Goal: Task Accomplishment & Management: Manage account settings

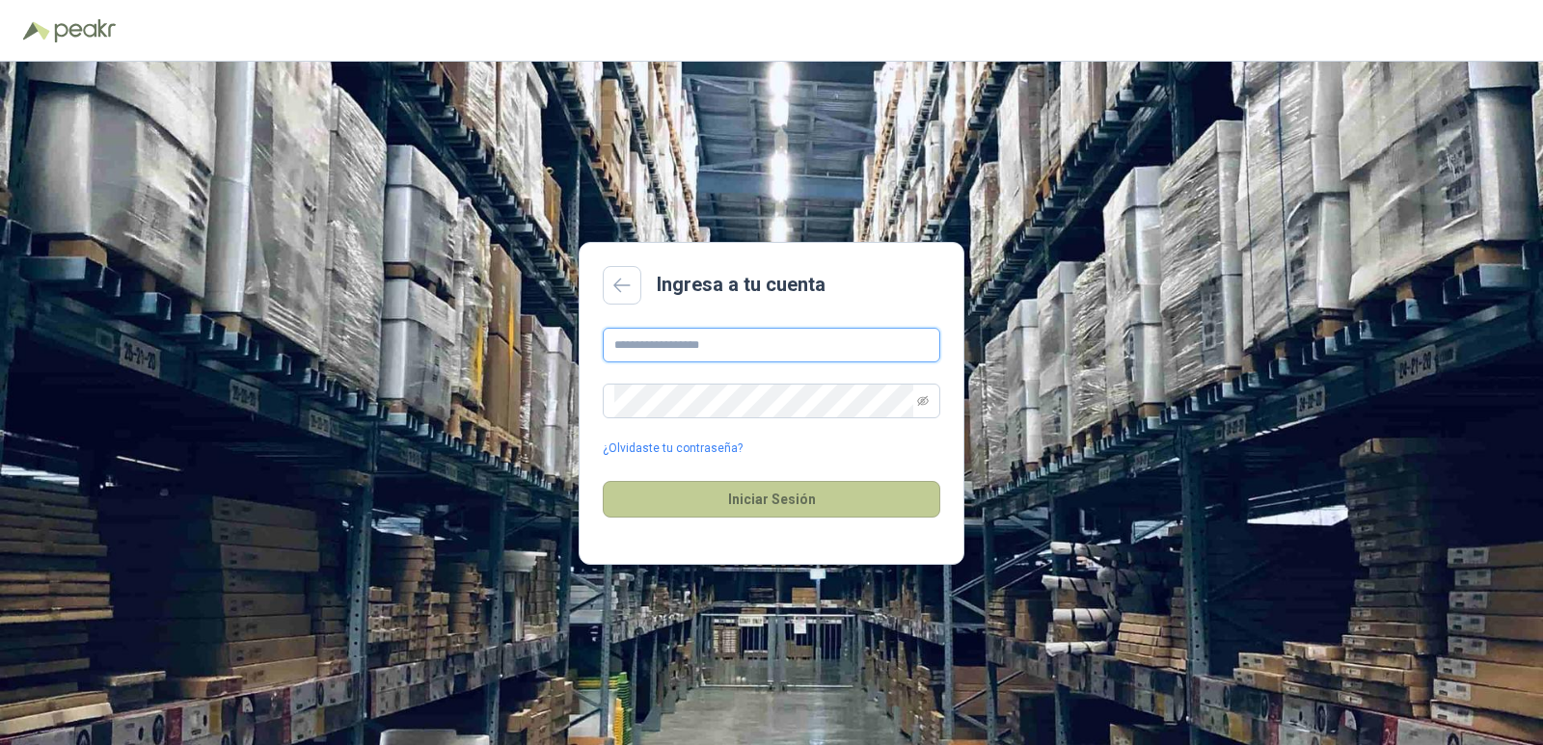
type input "**********"
click at [778, 485] on button "Iniciar Sesión" at bounding box center [771, 499] width 337 height 37
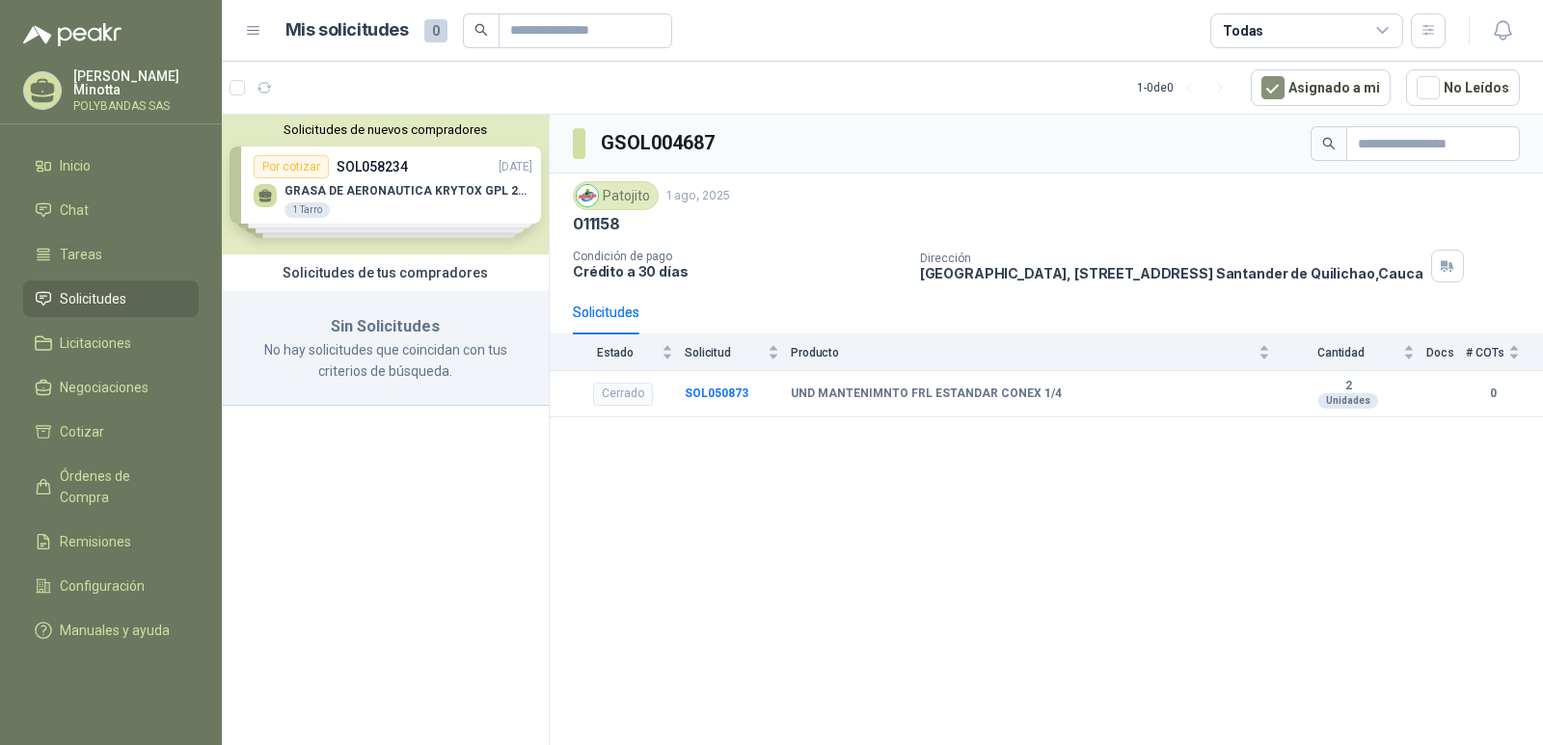
click at [290, 133] on button "Solicitudes de nuevos compradores" at bounding box center [384, 129] width 311 height 14
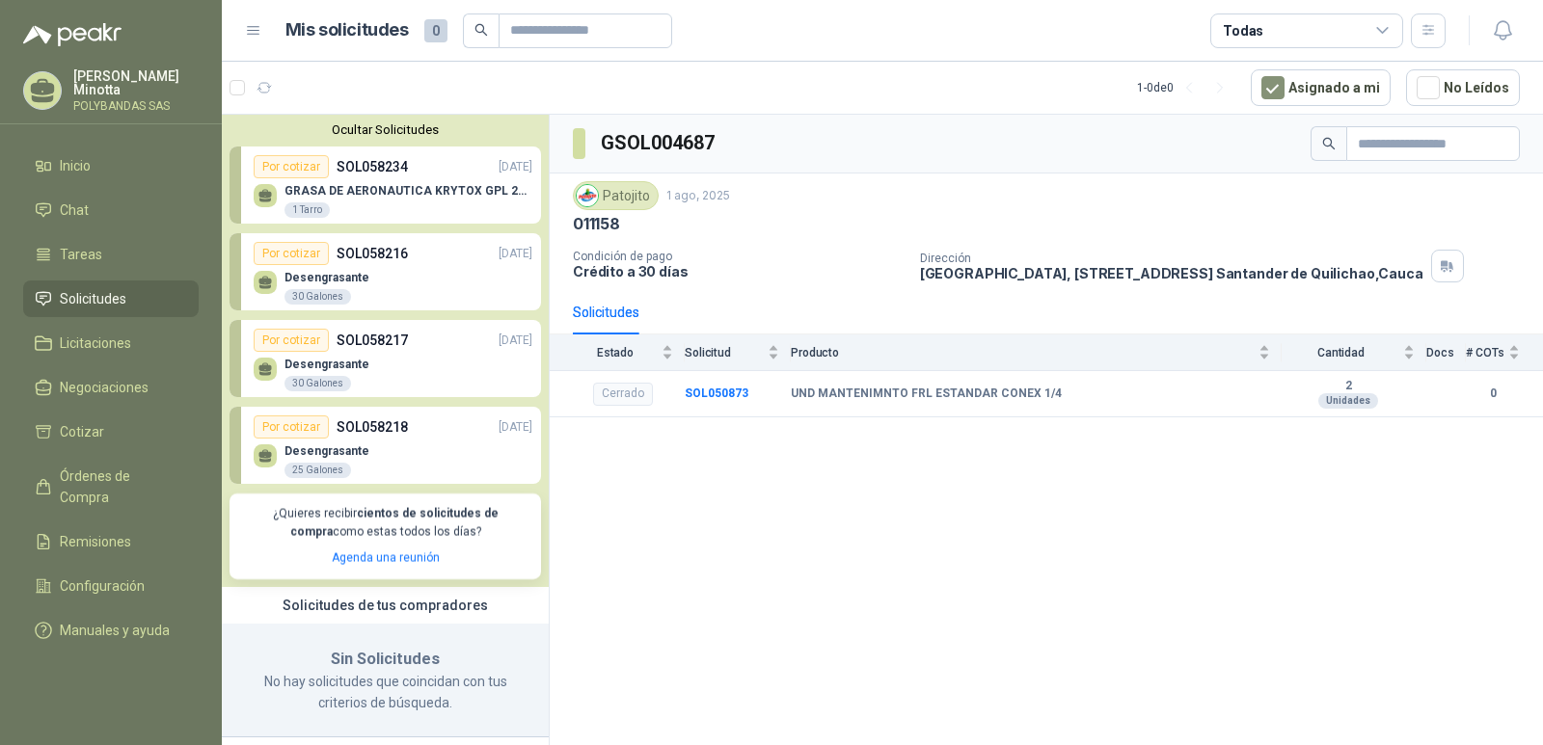
click at [326, 136] on button "Ocultar Solicitudes" at bounding box center [384, 129] width 311 height 14
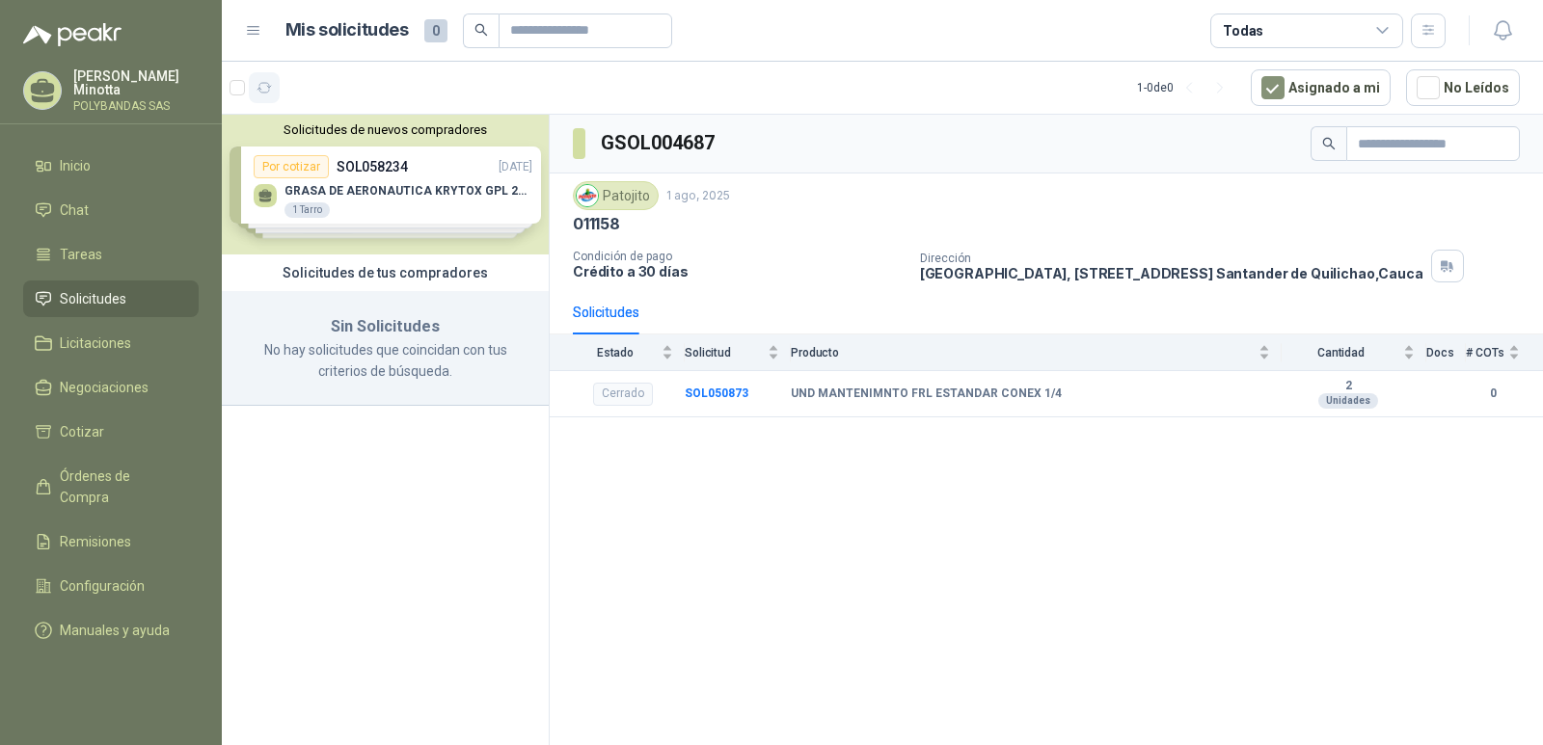
click at [264, 94] on icon "button" at bounding box center [264, 88] width 16 height 16
click at [94, 100] on p "POLYBANDAS SAS" at bounding box center [135, 106] width 125 height 12
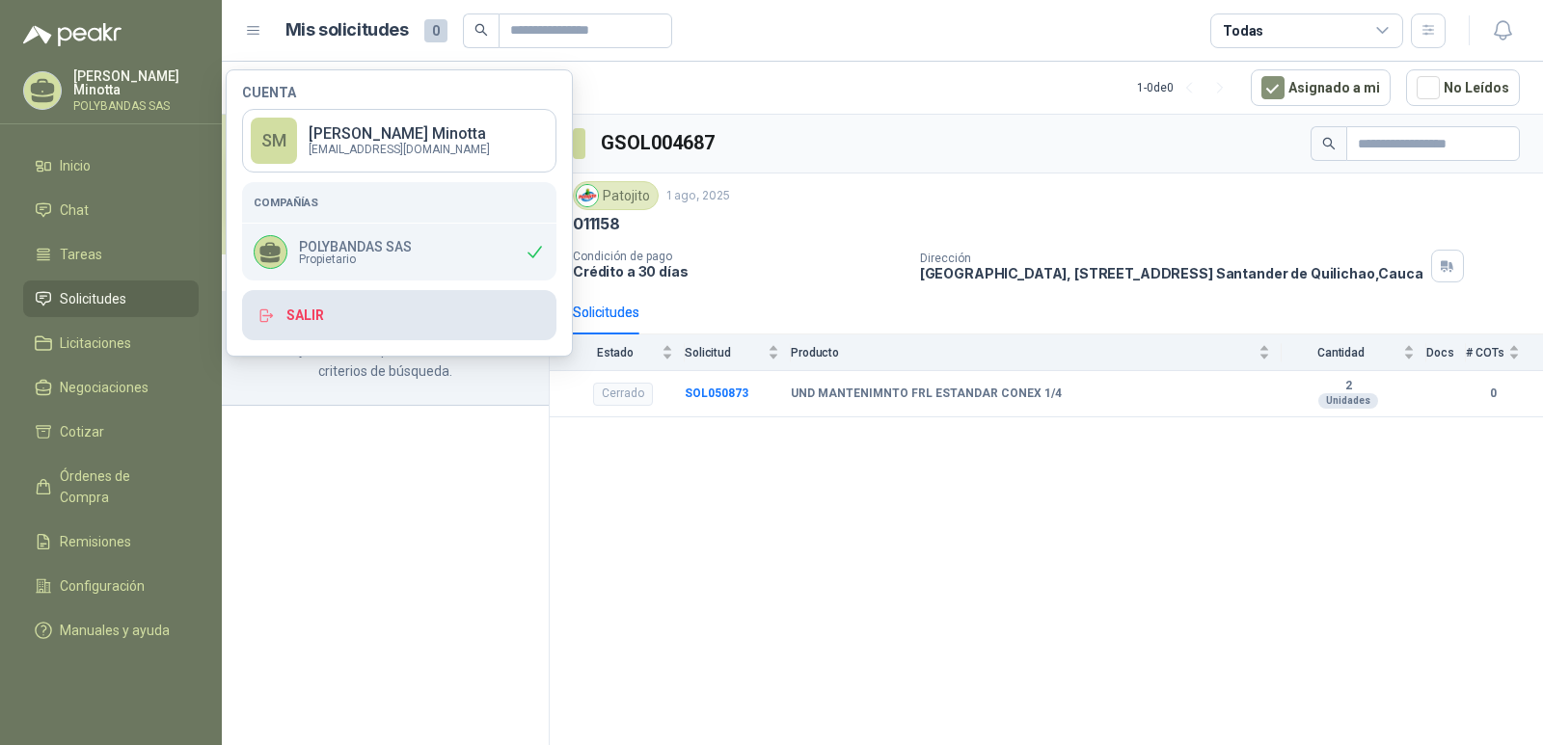
click at [341, 325] on button "Salir" at bounding box center [399, 315] width 314 height 50
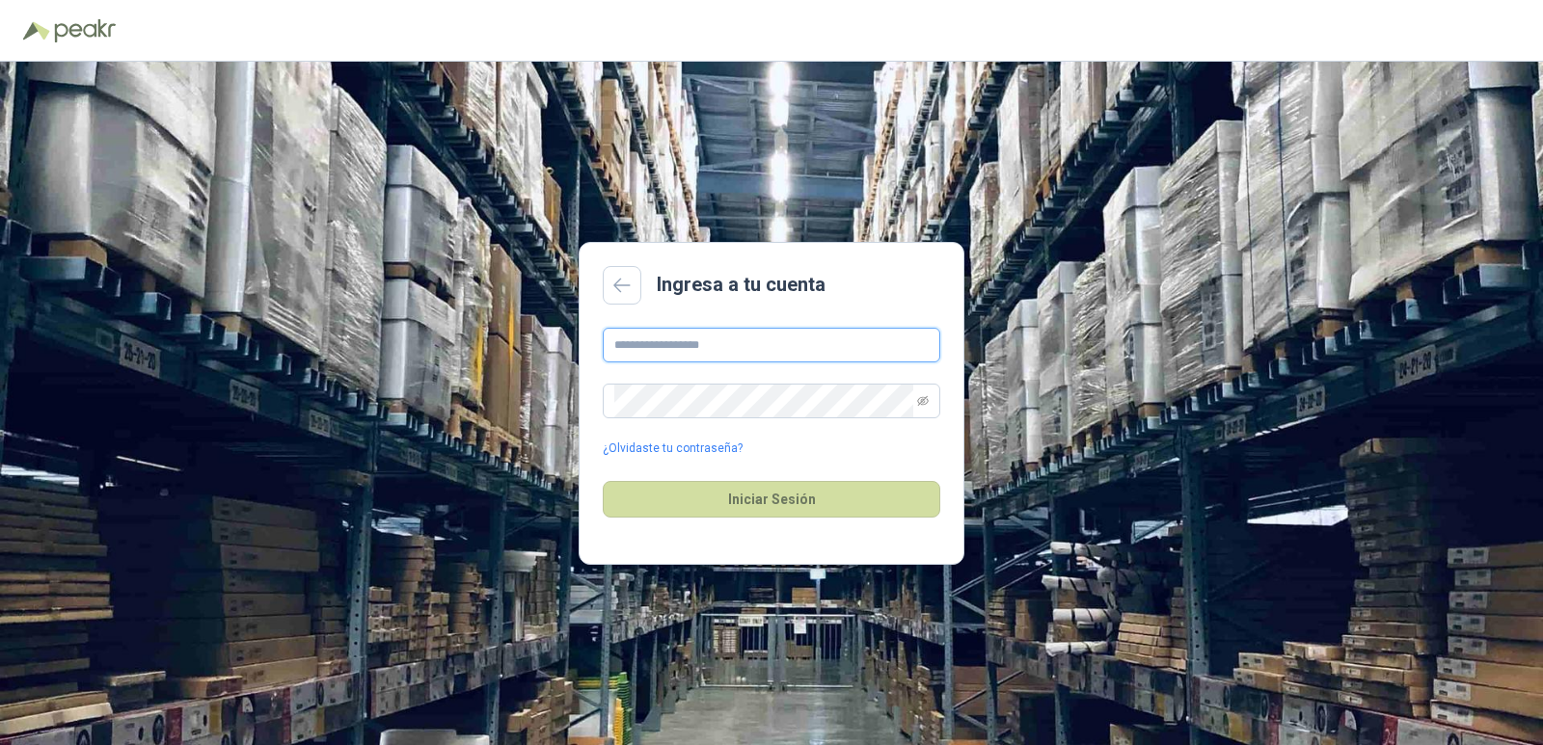
type input "**********"
click at [1075, 586] on div "**********" at bounding box center [771, 404] width 1543 height 684
type input "**********"
click at [766, 505] on button "Iniciar Sesión" at bounding box center [771, 499] width 337 height 37
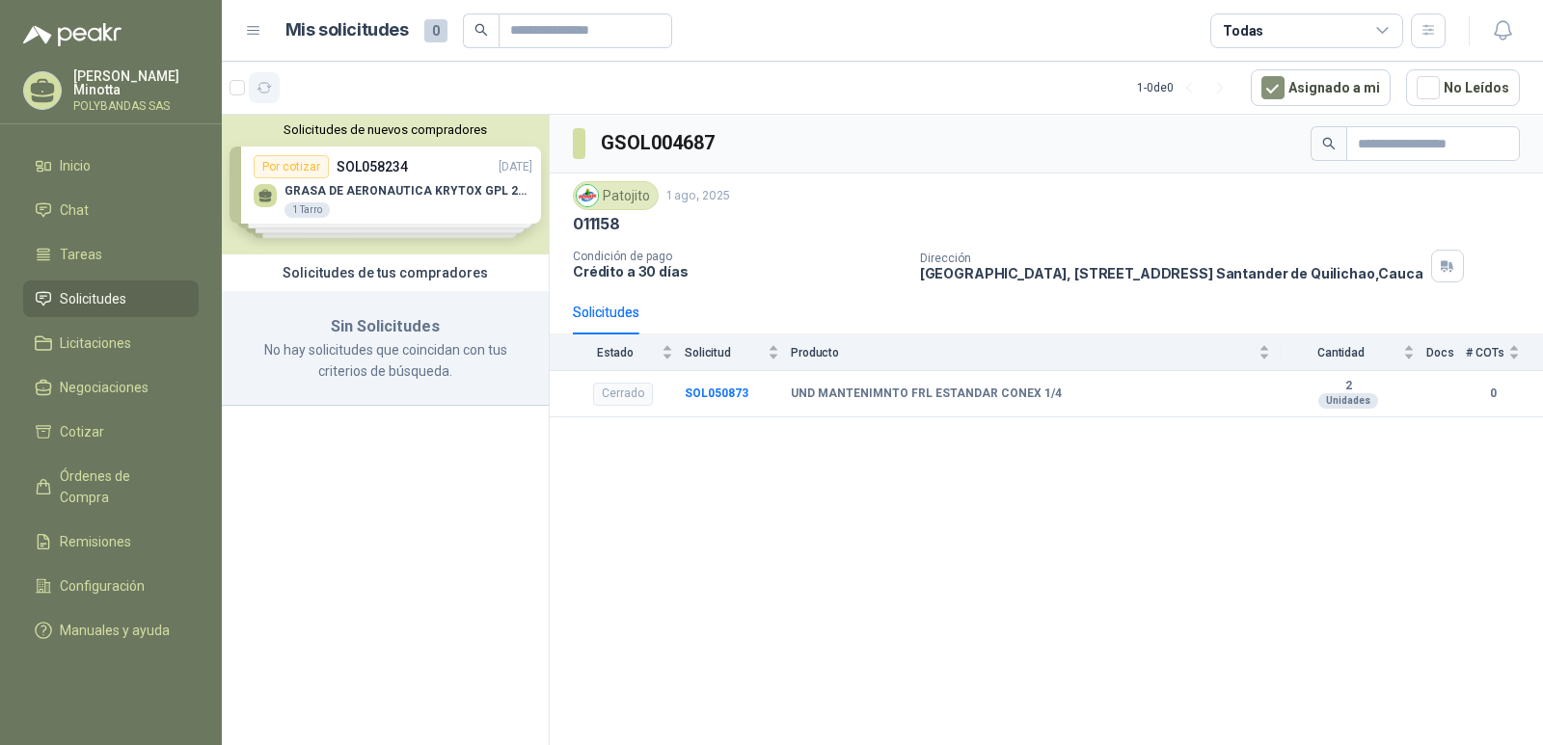
click at [271, 90] on icon "button" at bounding box center [264, 88] width 16 height 16
click at [292, 124] on button "Solicitudes de nuevos compradores" at bounding box center [384, 129] width 311 height 14
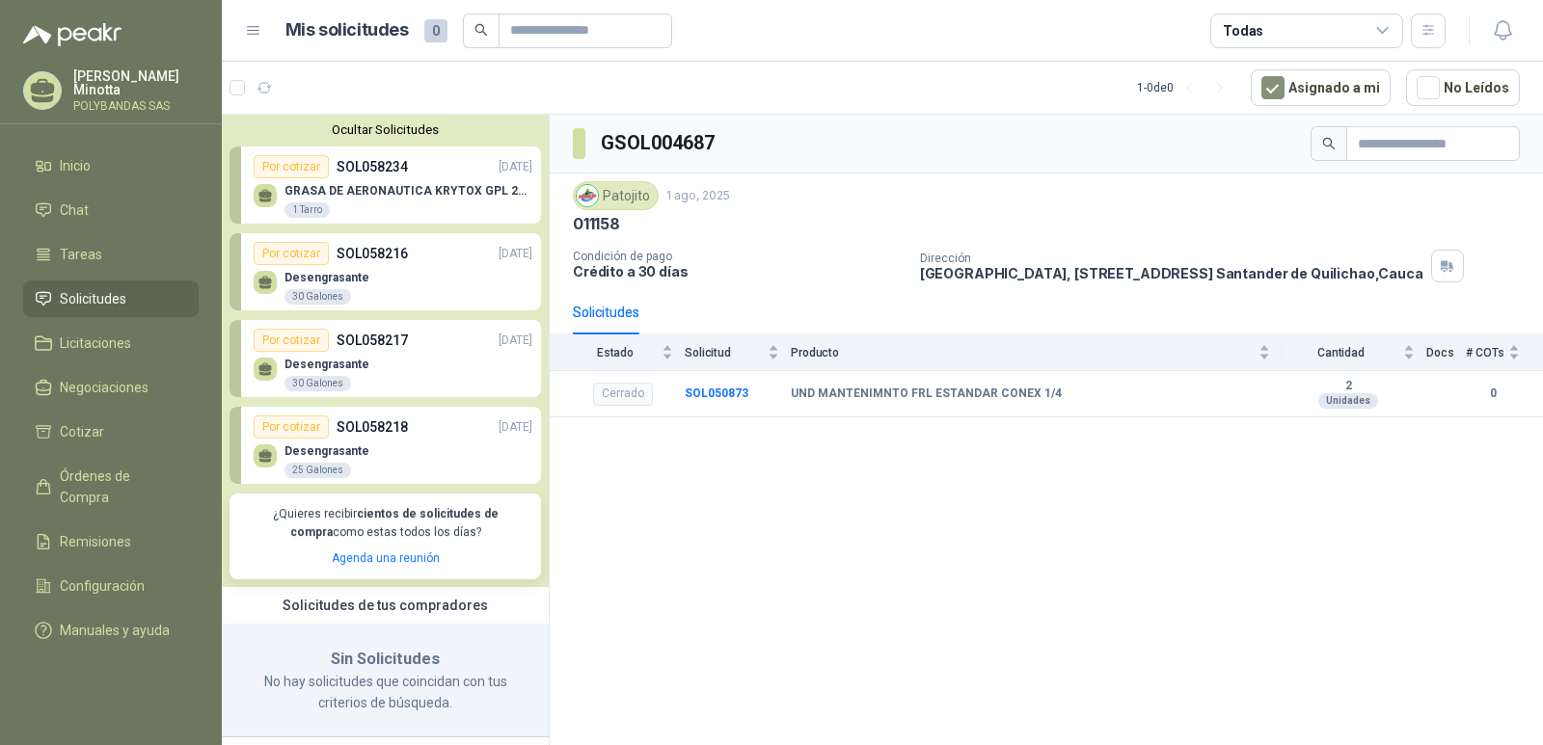
click at [122, 90] on p "Solanyi Andrea Minotta" at bounding box center [135, 82] width 125 height 27
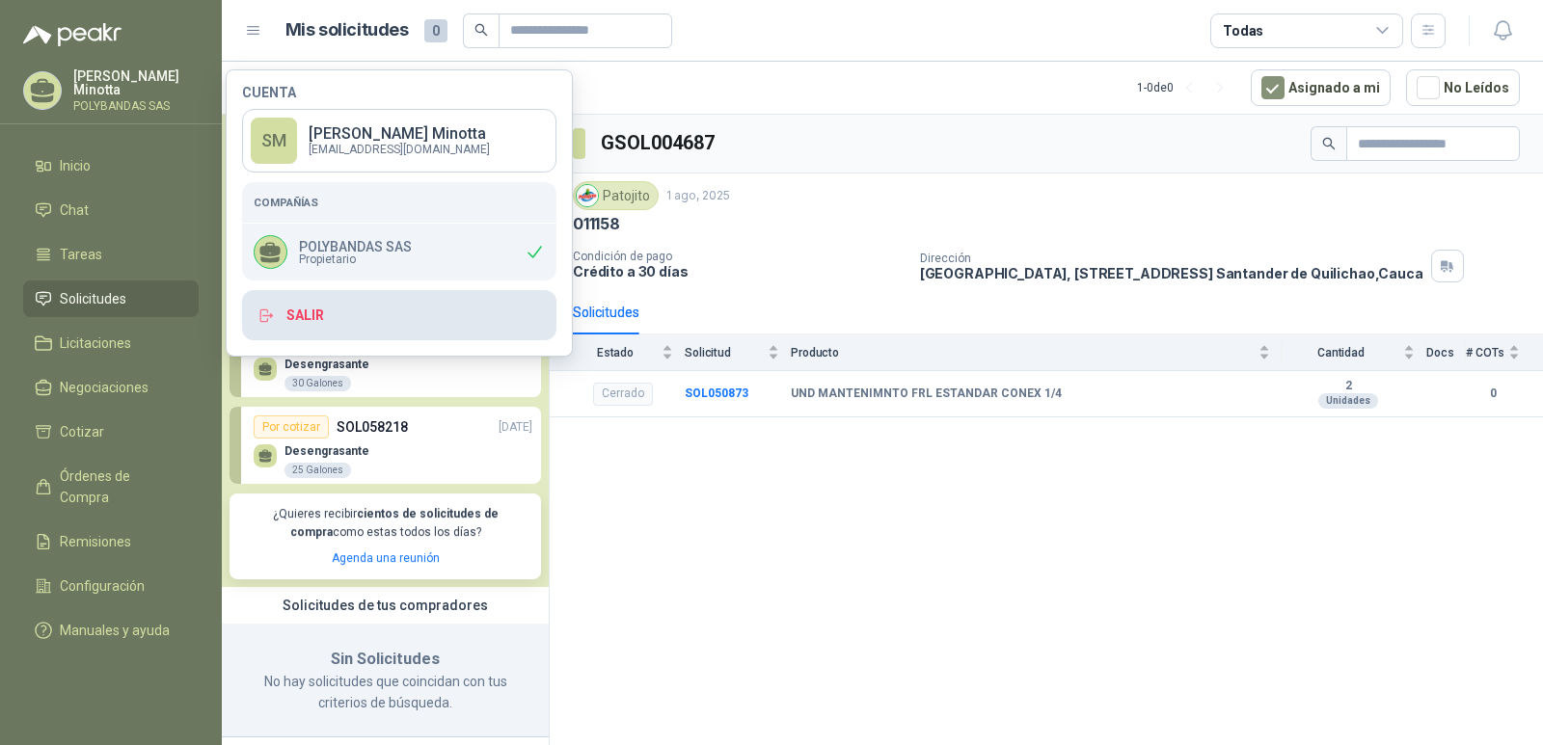
click at [284, 313] on button "Salir" at bounding box center [399, 315] width 314 height 50
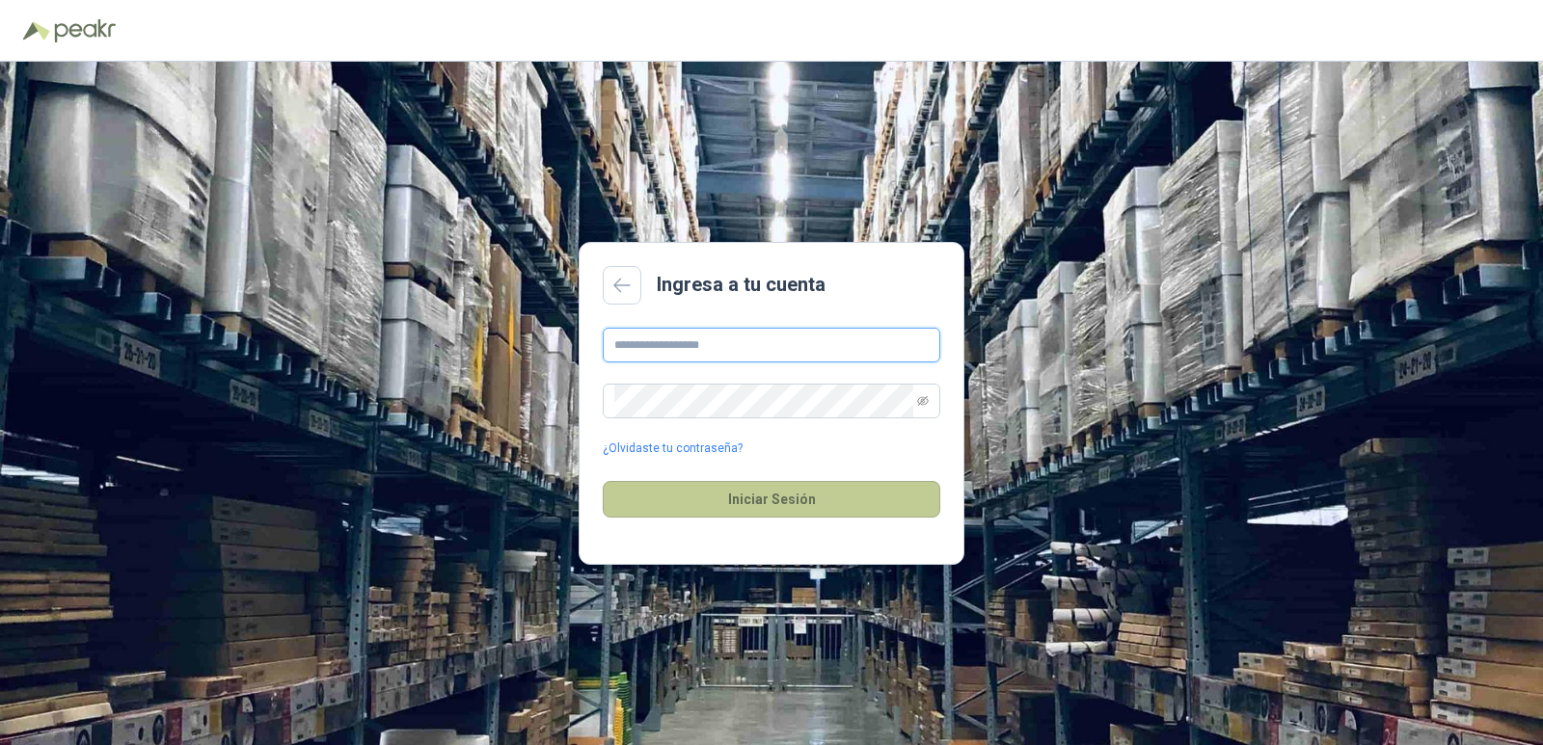
type input "**********"
click at [739, 504] on button "Iniciar Sesión" at bounding box center [771, 499] width 337 height 37
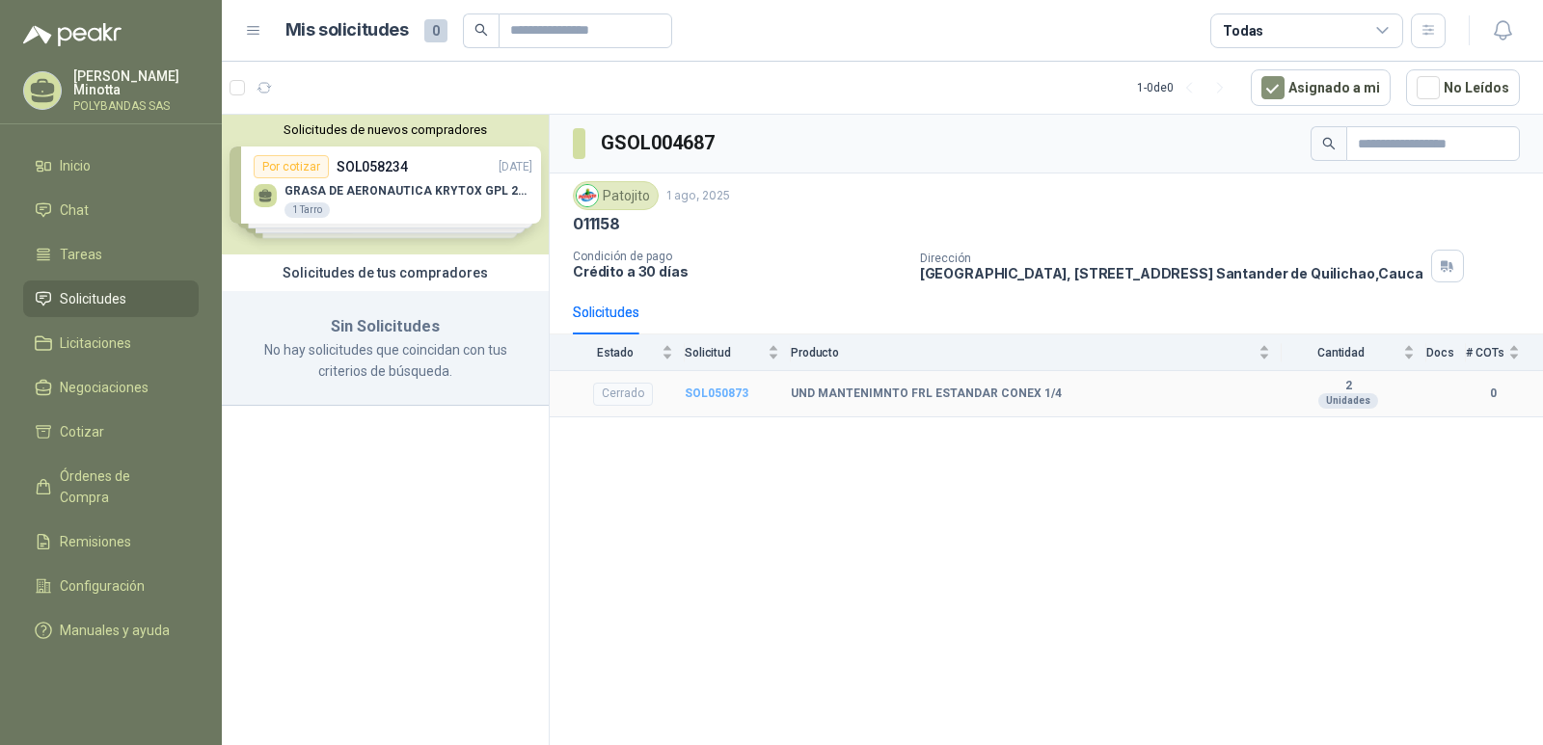
click at [713, 392] on b "SOL050873" at bounding box center [717, 393] width 64 height 13
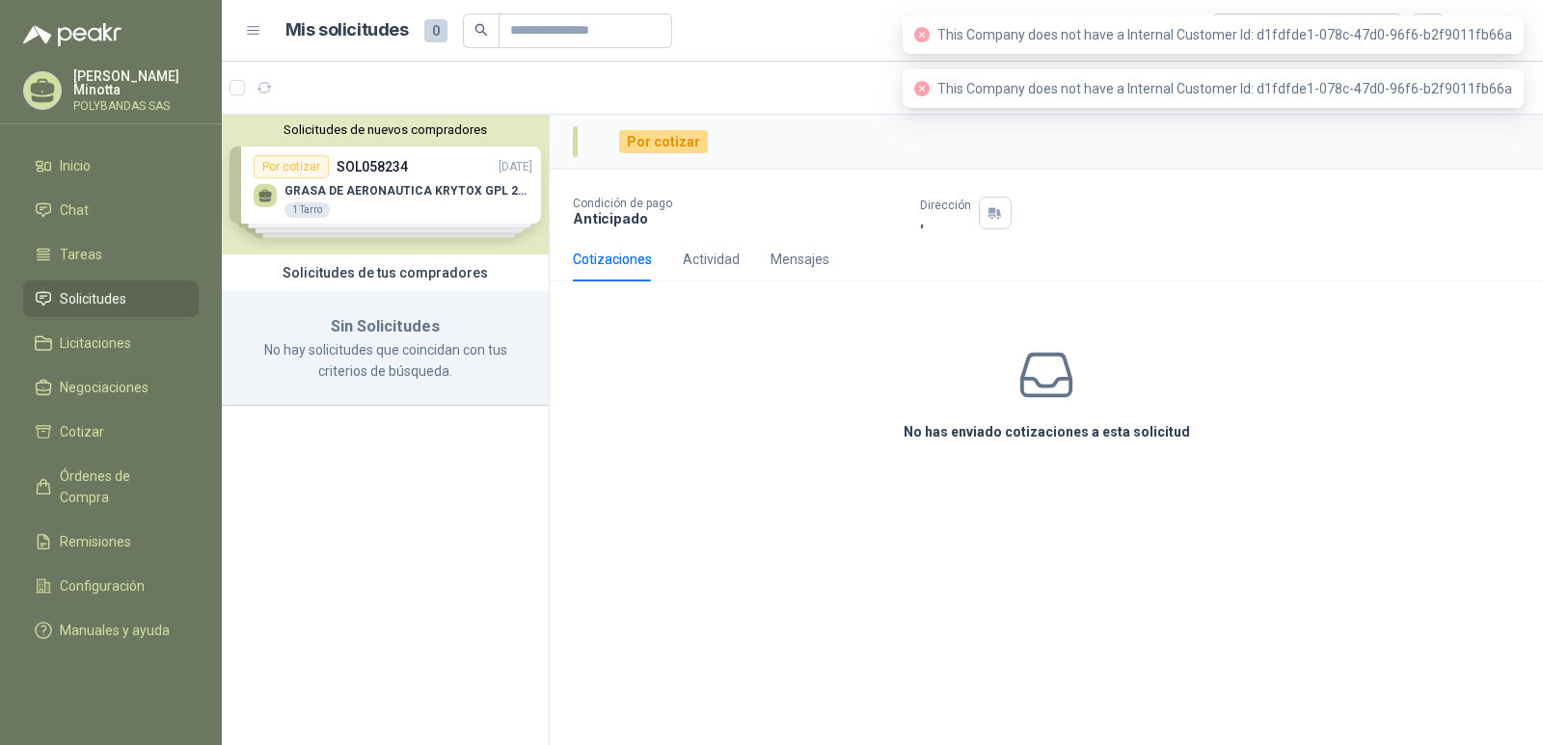
click at [663, 131] on div "Por cotizar" at bounding box center [663, 141] width 89 height 23
click at [658, 141] on div "Por cotizar" at bounding box center [663, 141] width 89 height 23
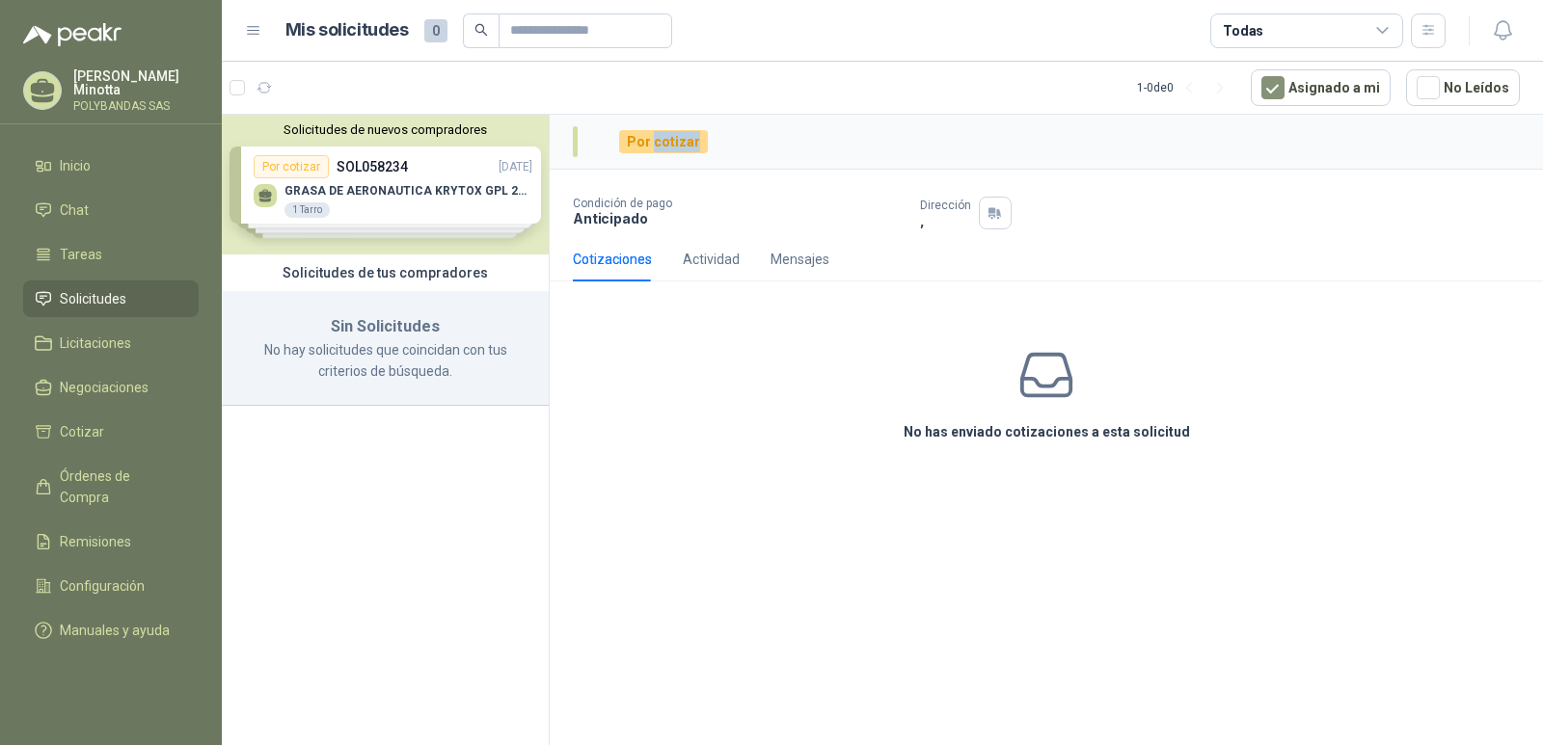
click at [658, 141] on div "Por cotizar" at bounding box center [663, 141] width 89 height 23
click at [706, 261] on div "Actividad" at bounding box center [711, 259] width 57 height 21
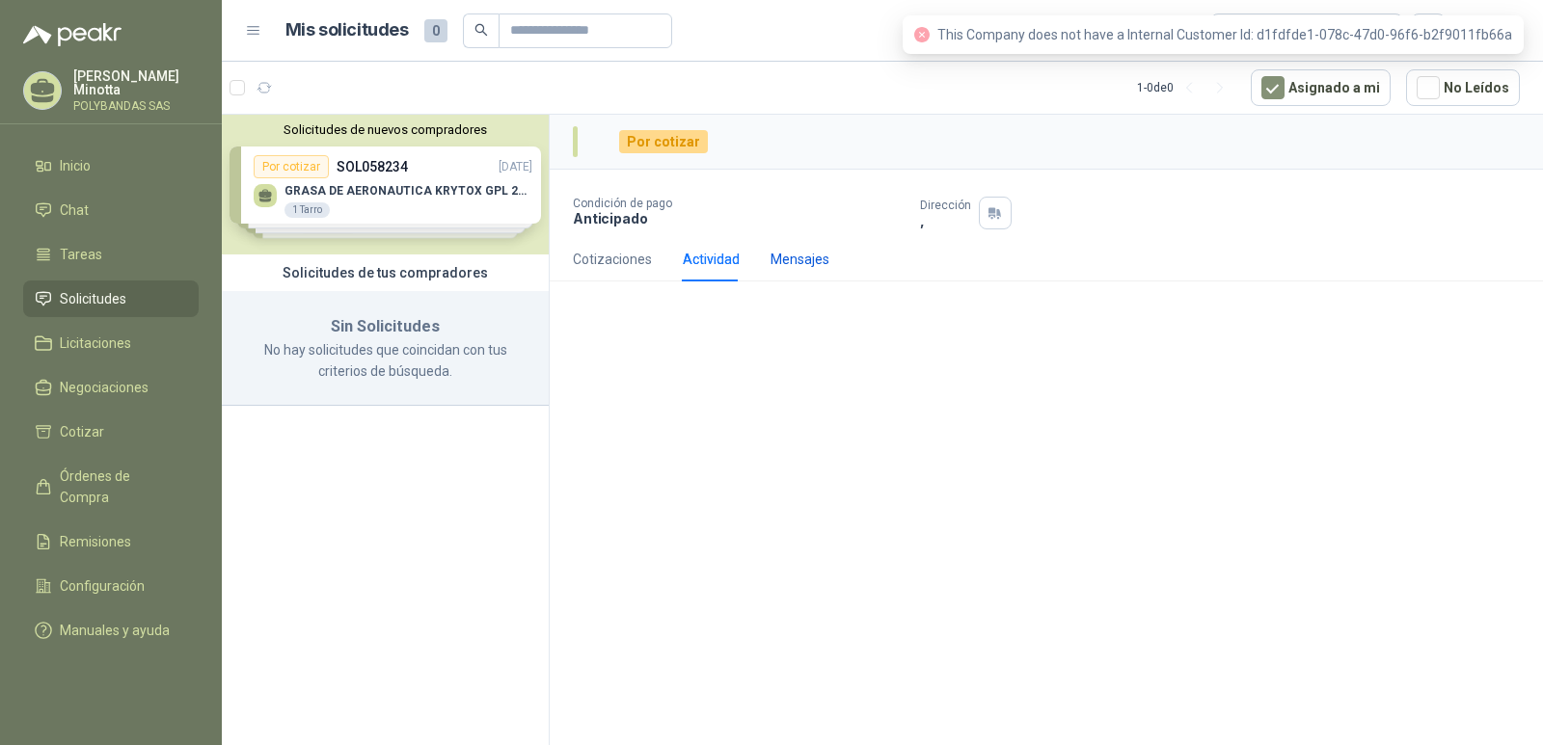
click at [787, 255] on div "Mensajes" at bounding box center [799, 259] width 59 height 21
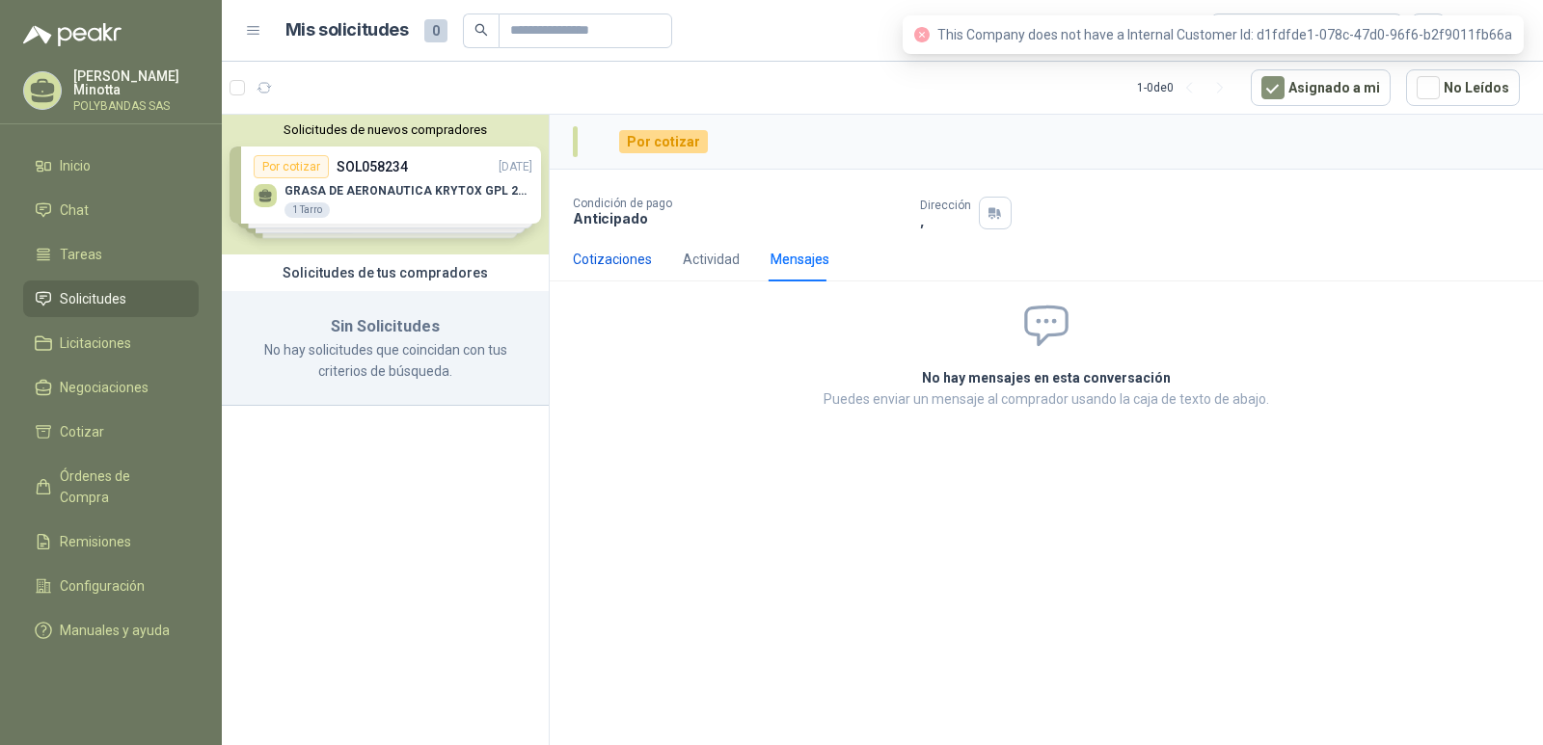
click at [603, 261] on div "Cotizaciones" at bounding box center [612, 259] width 79 height 21
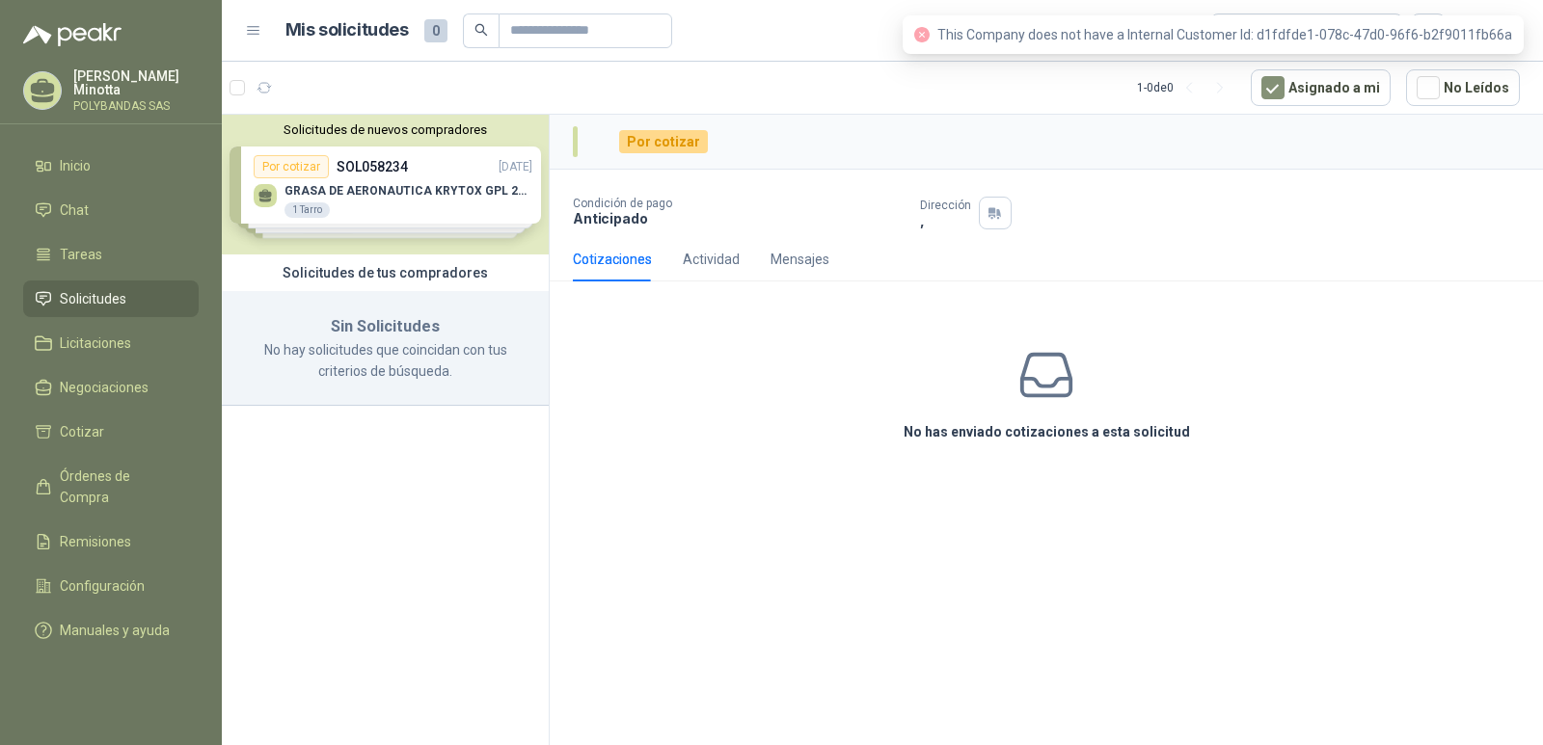
click at [652, 394] on div "No has enviado cotizaciones a esta solicitud" at bounding box center [1046, 394] width 993 height 194
click at [553, 89] on article "1 - 0 de 0 Asignado a mi No Leídos" at bounding box center [882, 88] width 1321 height 52
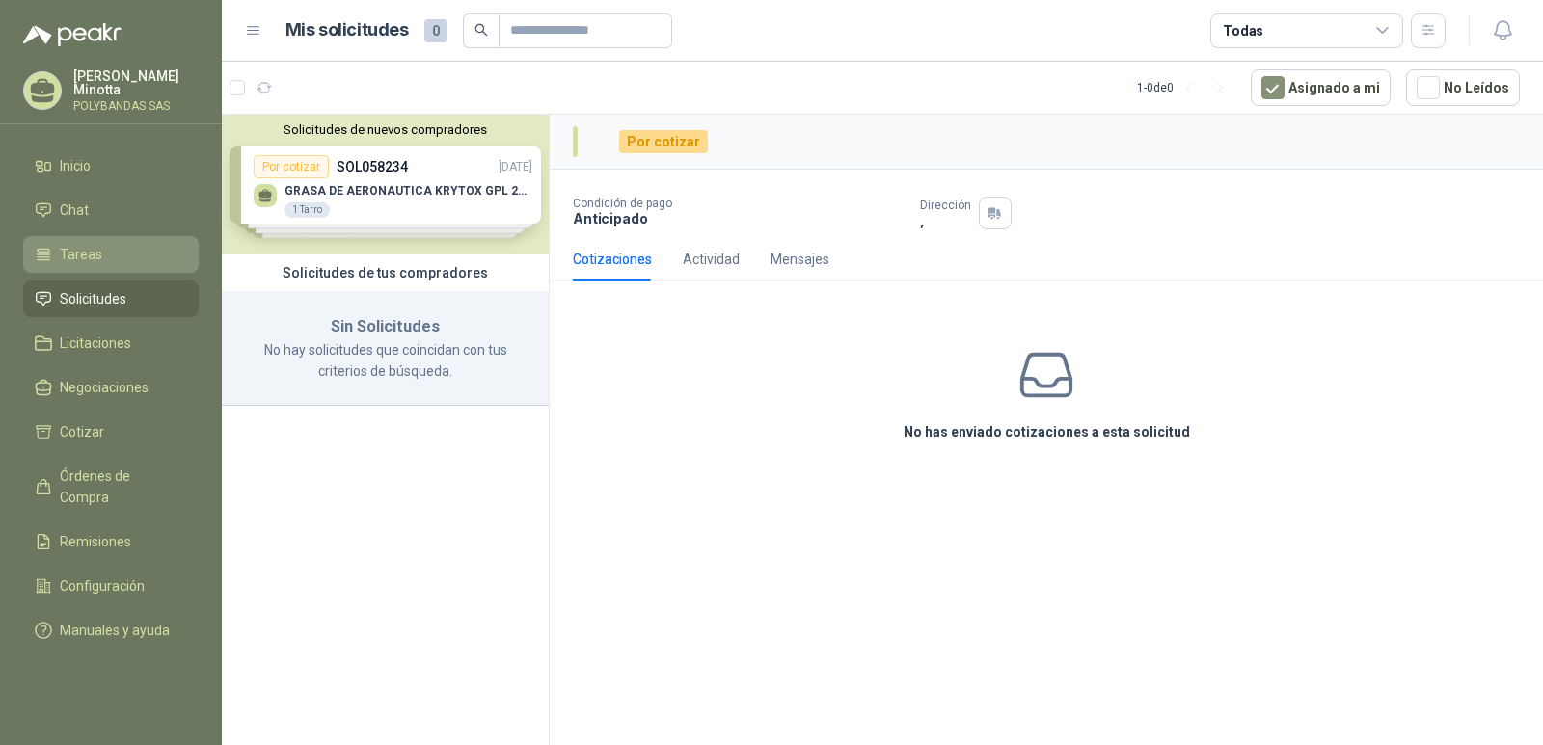
click at [78, 251] on span "Tareas" at bounding box center [81, 254] width 42 height 21
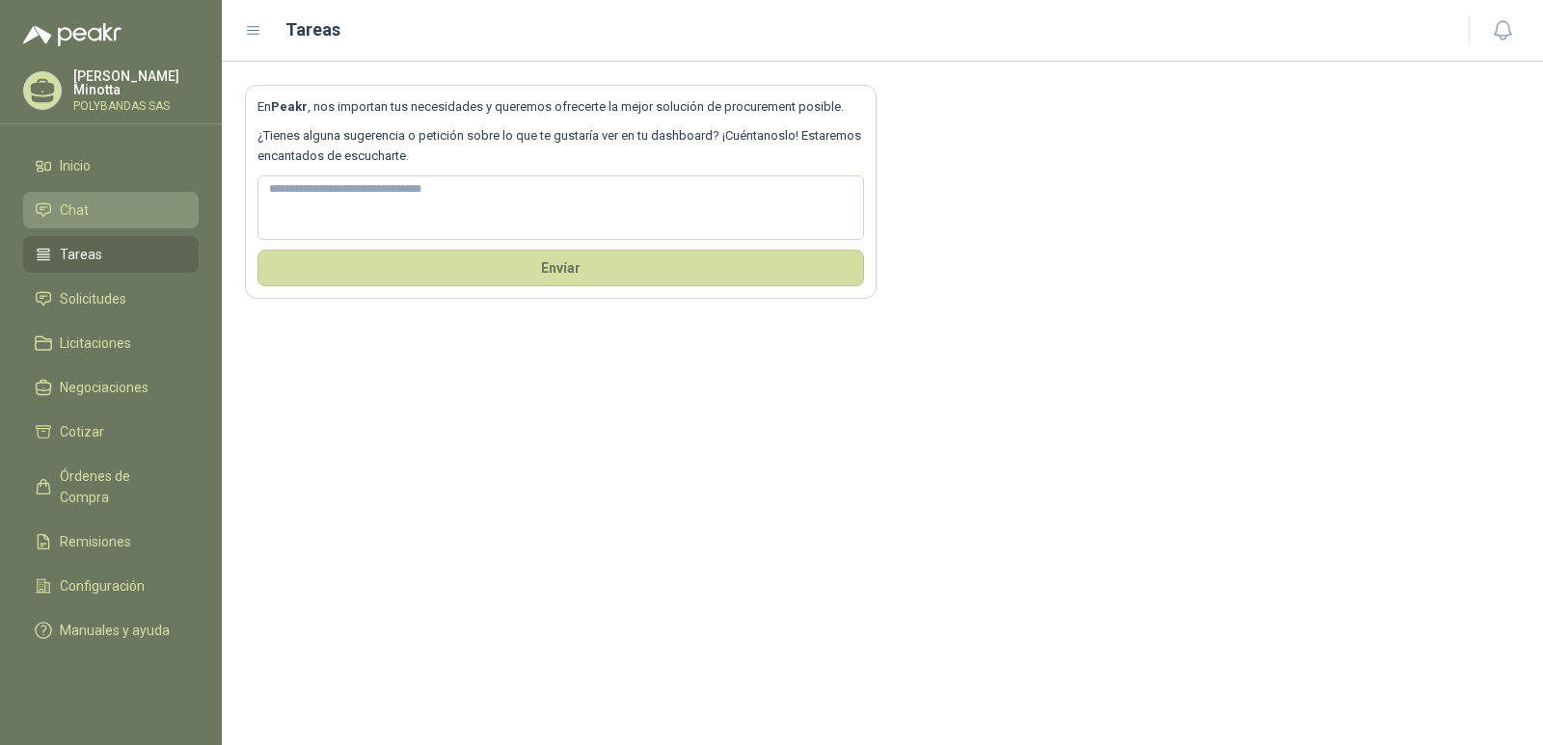
click at [77, 219] on span "Chat" at bounding box center [74, 210] width 29 height 21
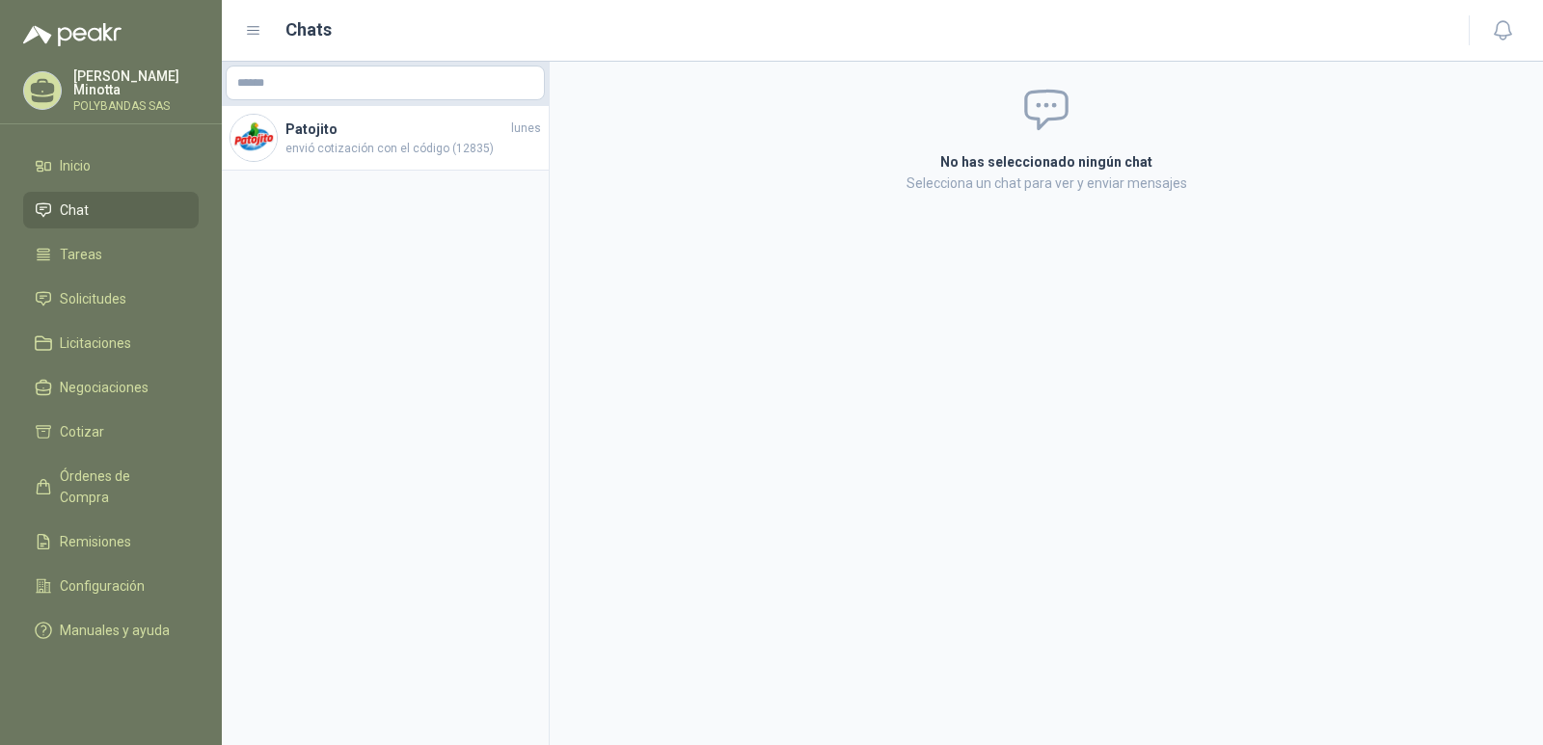
click at [104, 319] on ul "Inicio Chat Tareas Solicitudes Licitaciones Negociaciones Cotizar Órdenes de Co…" at bounding box center [111, 402] width 222 height 509
click at [97, 307] on span "Solicitudes" at bounding box center [93, 298] width 67 height 21
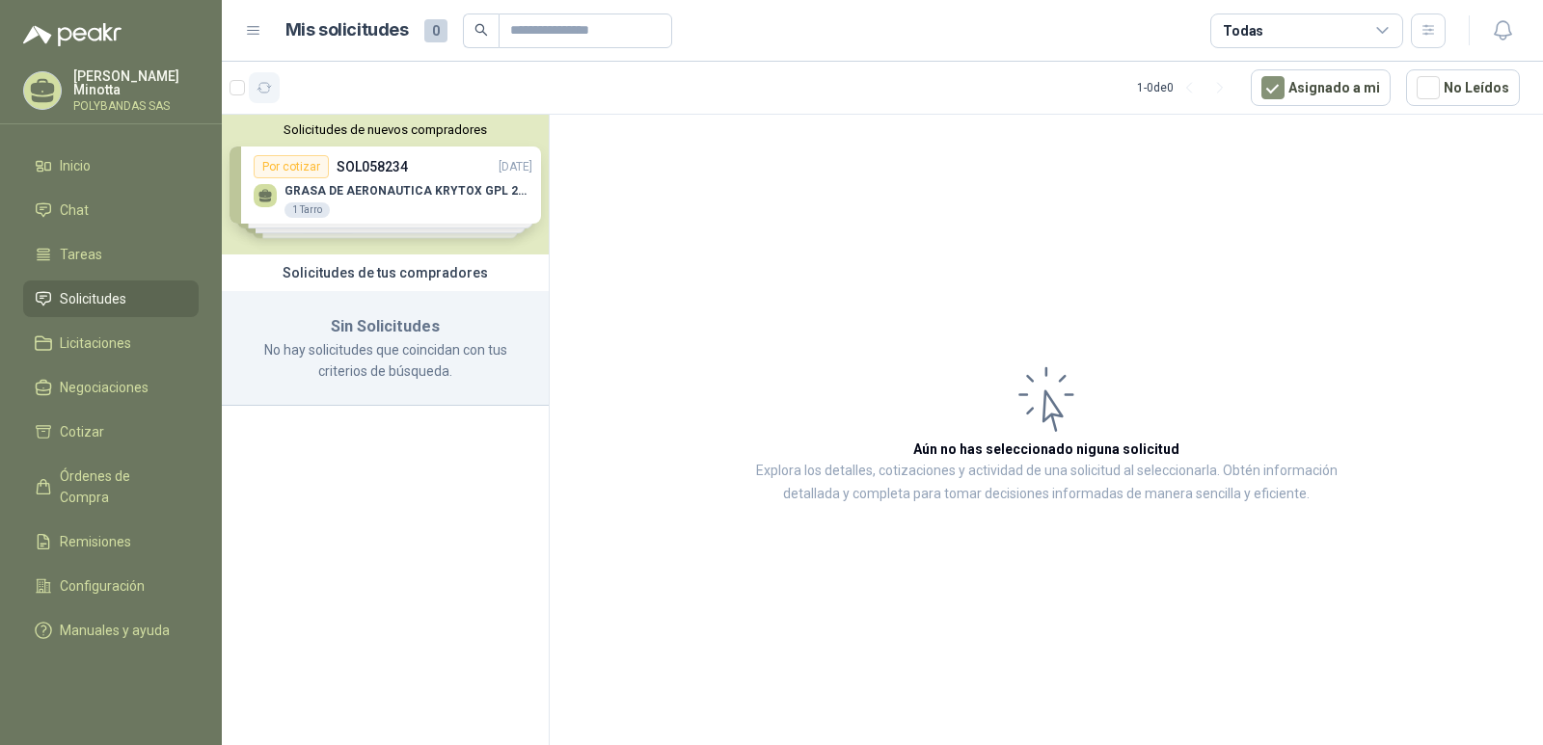
click at [264, 92] on icon "button" at bounding box center [264, 88] width 16 height 16
click at [380, 128] on button "Solicitudes de nuevos compradores" at bounding box center [384, 129] width 311 height 14
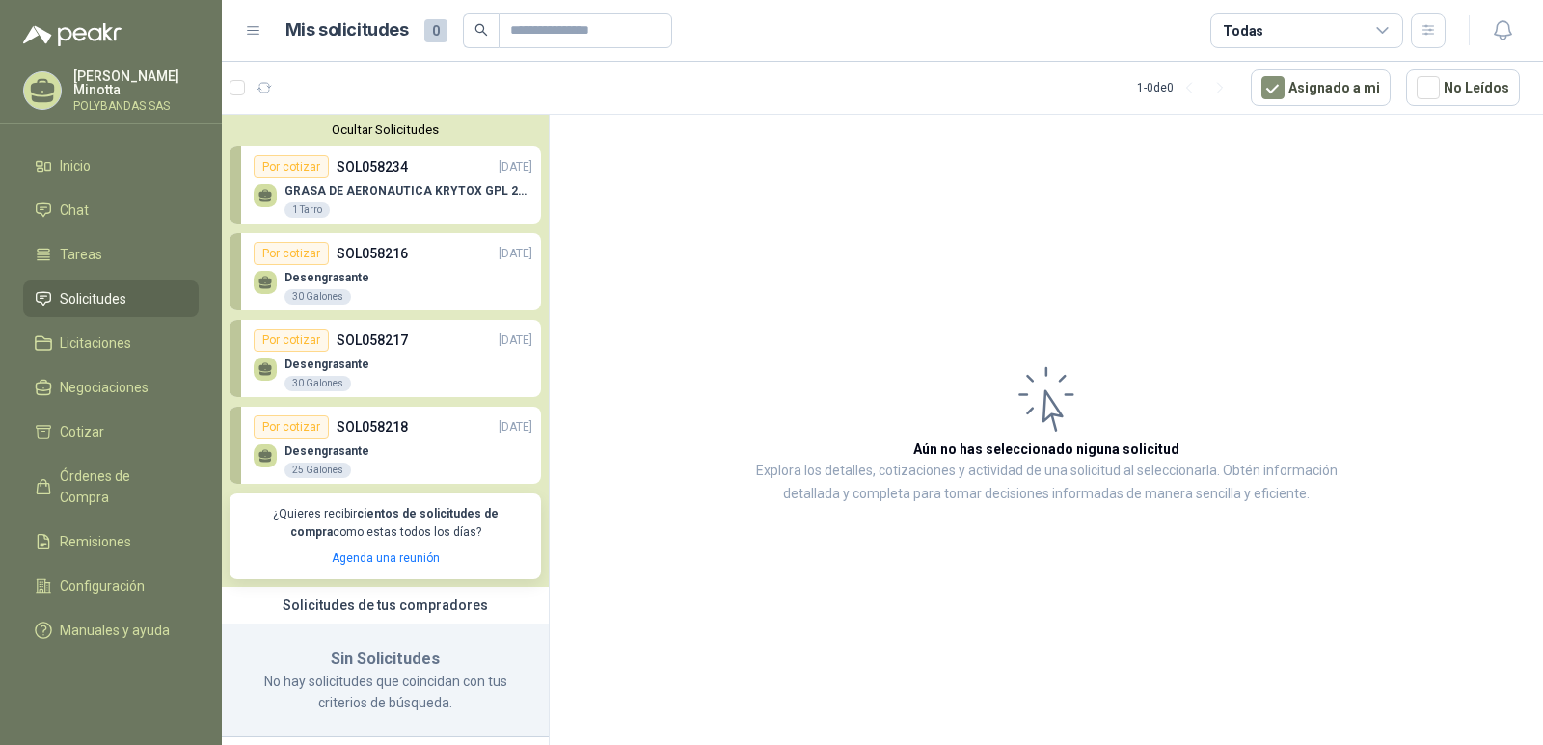
click at [407, 129] on button "Ocultar Solicitudes" at bounding box center [384, 129] width 311 height 14
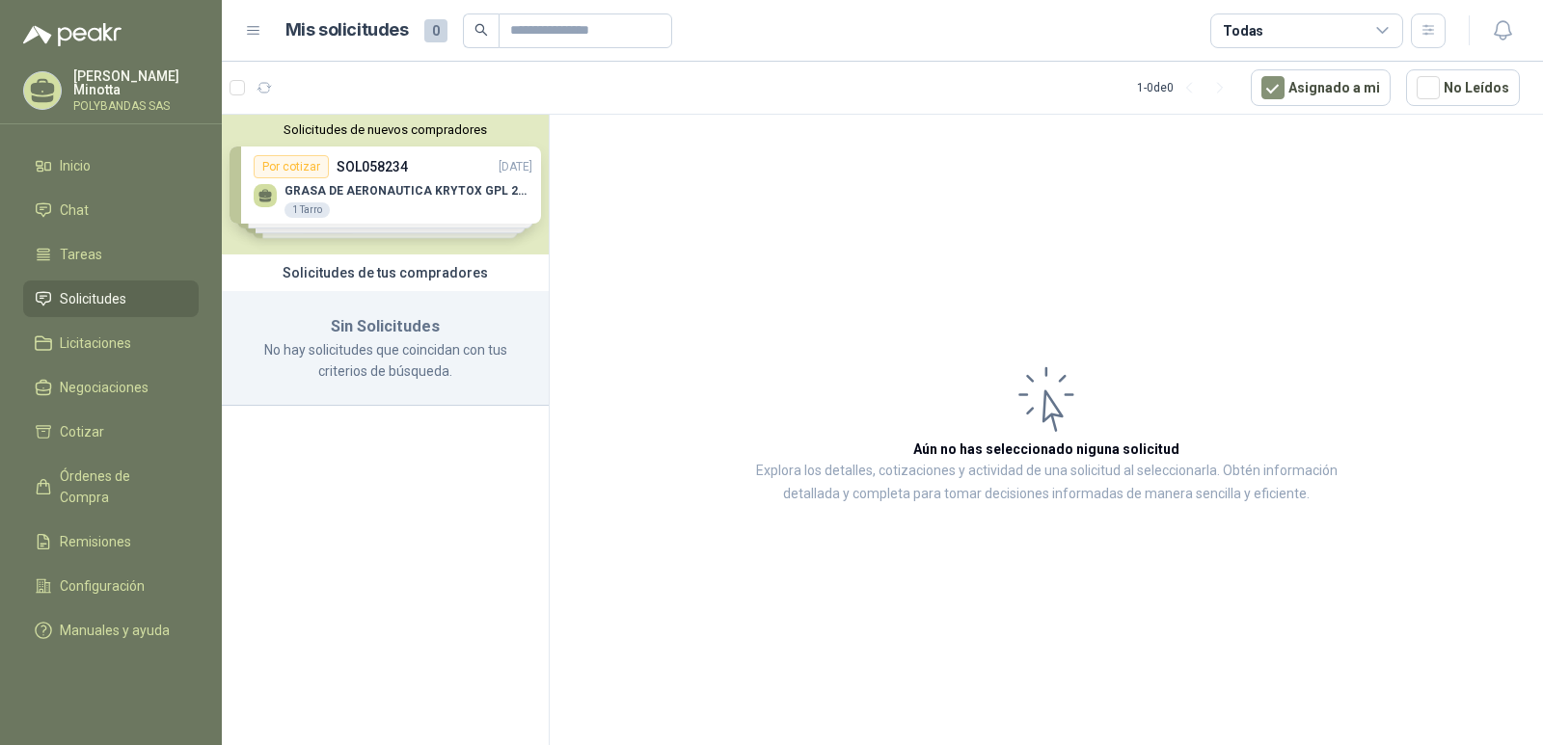
click at [399, 95] on article "1 - 0 de 0 Asignado a mi No Leídos" at bounding box center [882, 88] width 1321 height 52
click at [265, 87] on icon "button" at bounding box center [264, 88] width 16 height 16
click at [1469, 88] on button "No Leídos" at bounding box center [1463, 87] width 114 height 37
click at [260, 85] on icon "button" at bounding box center [264, 88] width 16 height 16
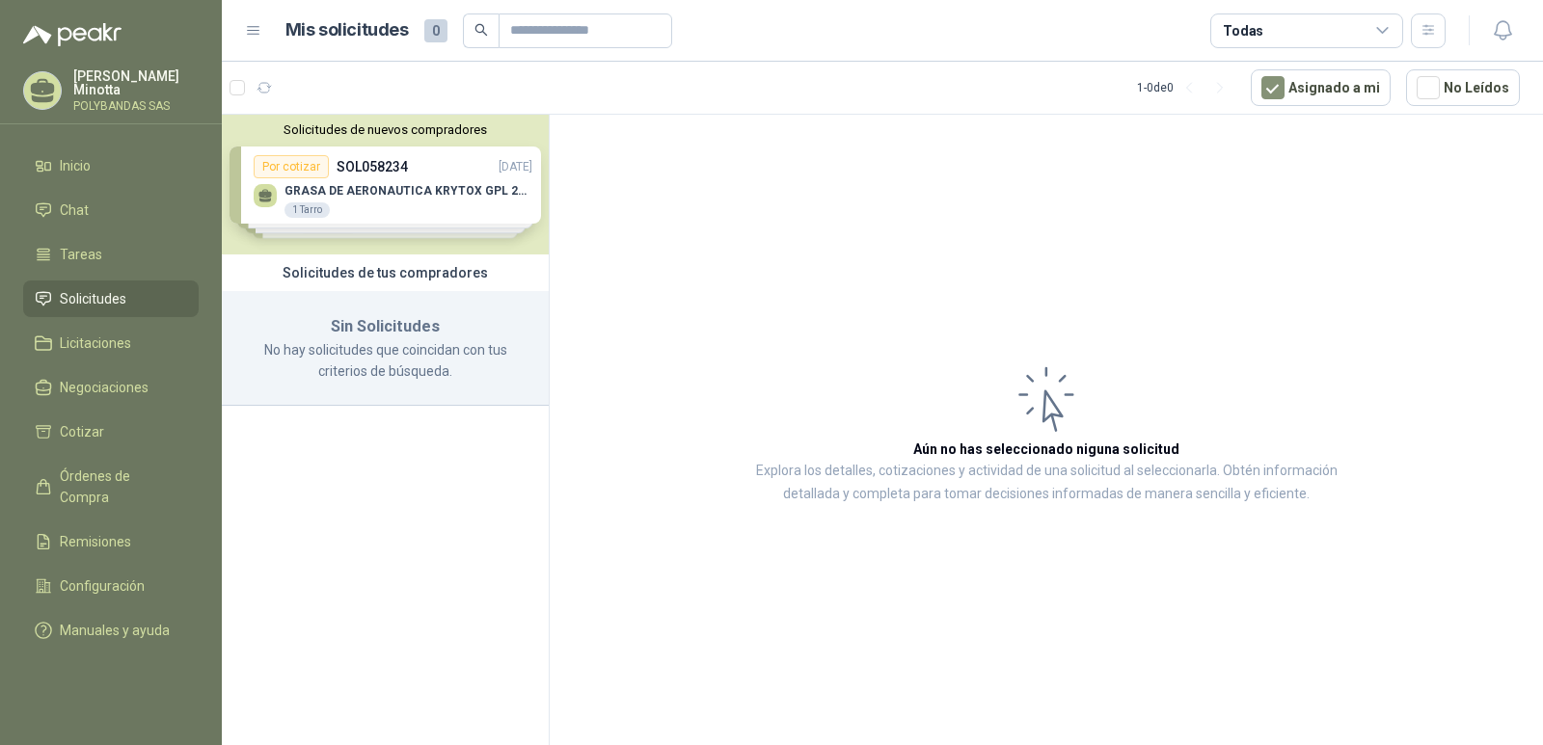
click at [422, 131] on button "Solicitudes de nuevos compradores" at bounding box center [384, 129] width 311 height 14
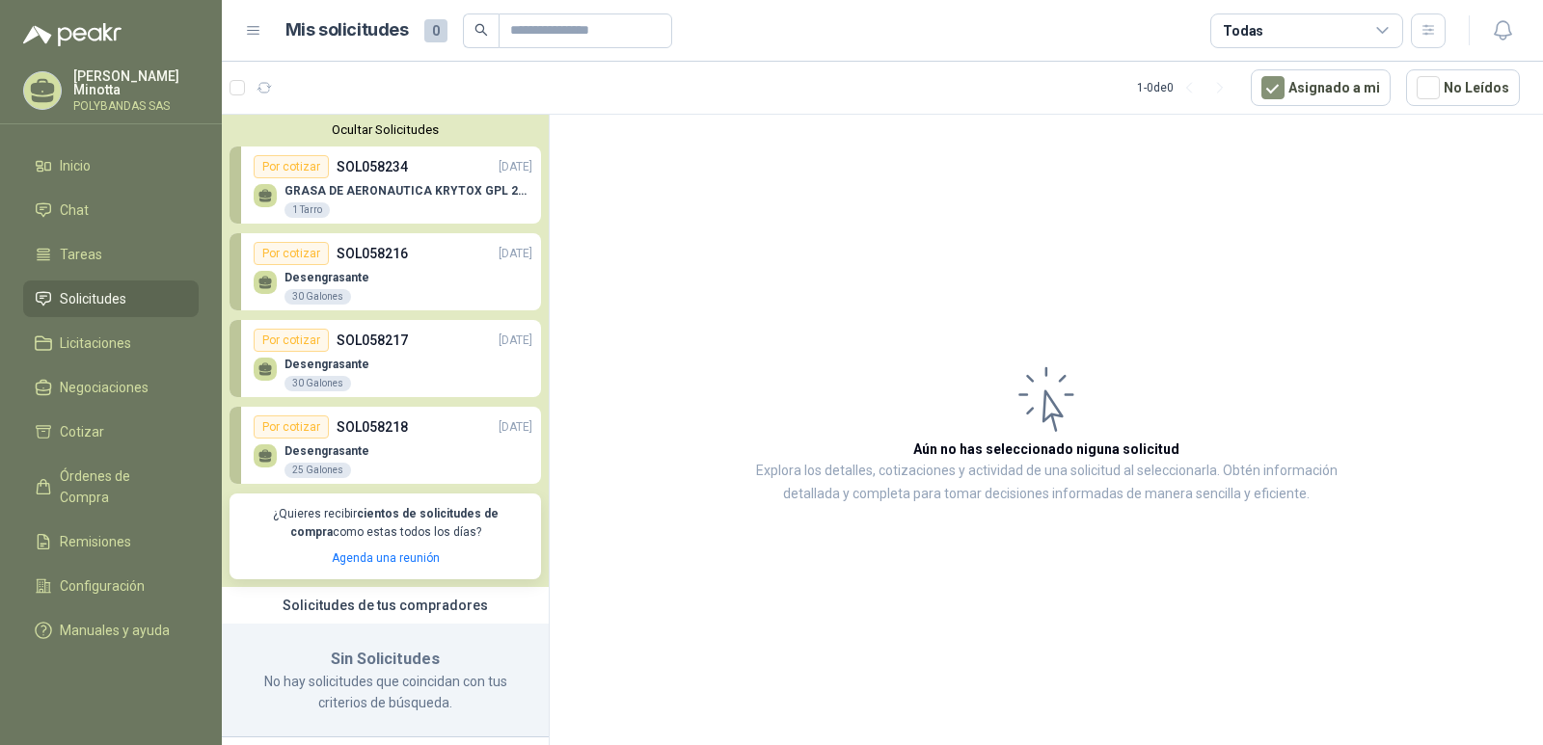
click at [1234, 223] on article "Aún no has seleccionado niguna solicitud Explora los detalles, cotizaciones y a…" at bounding box center [1046, 433] width 993 height 637
click at [369, 130] on button "Ocultar Solicitudes" at bounding box center [384, 129] width 311 height 14
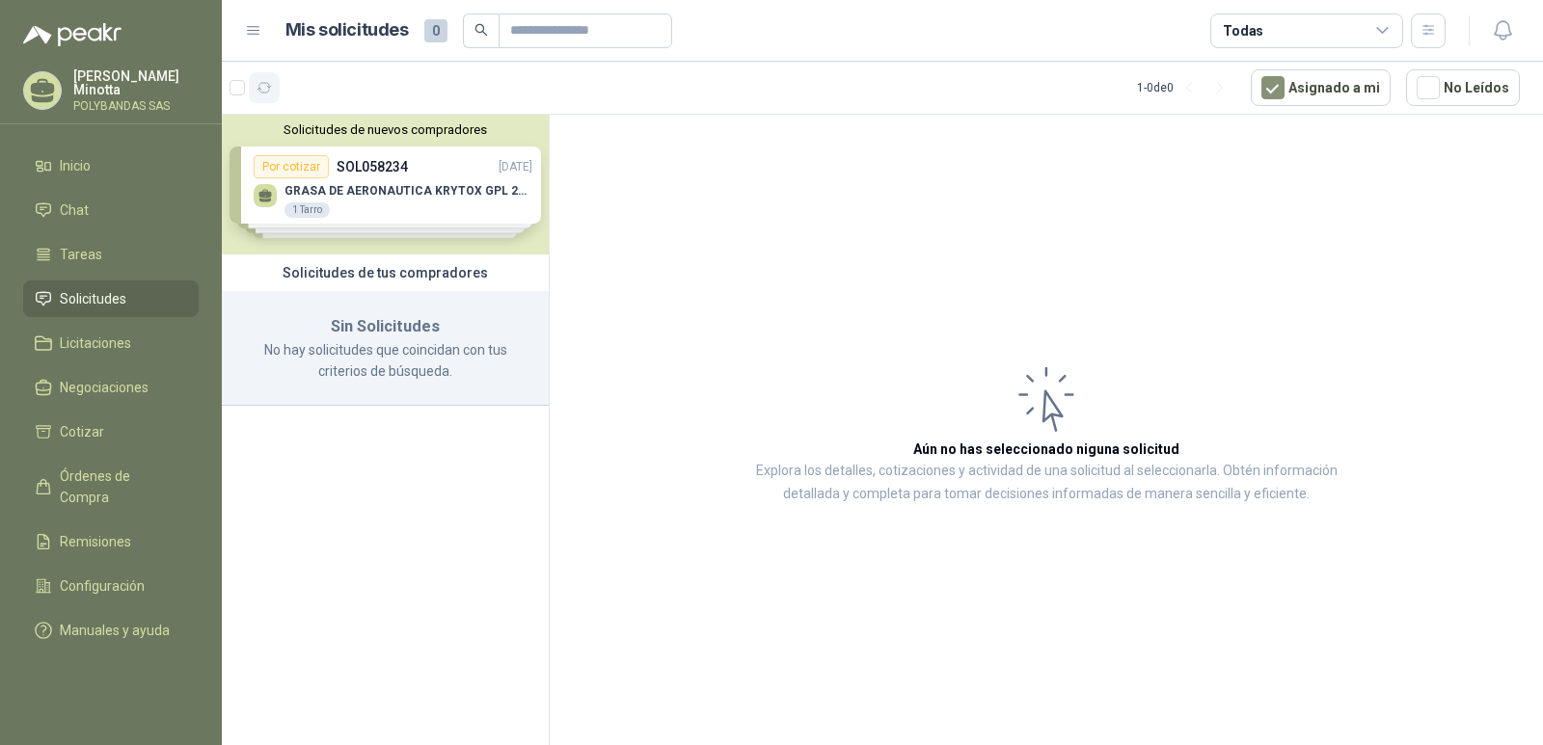
click at [264, 86] on icon "button" at bounding box center [264, 88] width 16 height 16
click at [672, 347] on article "Aún no has seleccionado niguna solicitud Explora los detalles, cotizaciones y a…" at bounding box center [1046, 433] width 993 height 637
click at [95, 333] on span "Licitaciones" at bounding box center [95, 343] width 71 height 21
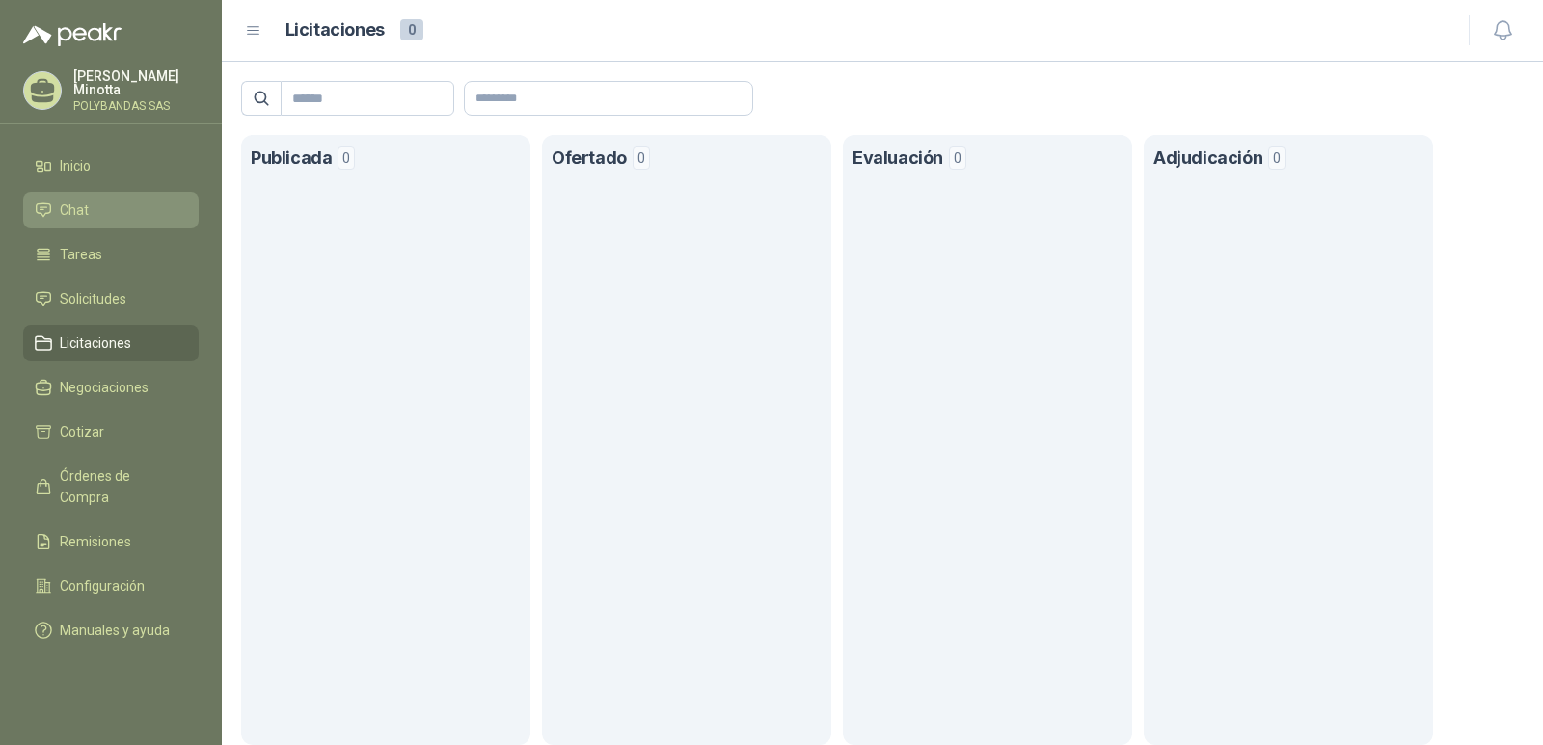
click at [79, 213] on span "Chat" at bounding box center [74, 210] width 29 height 21
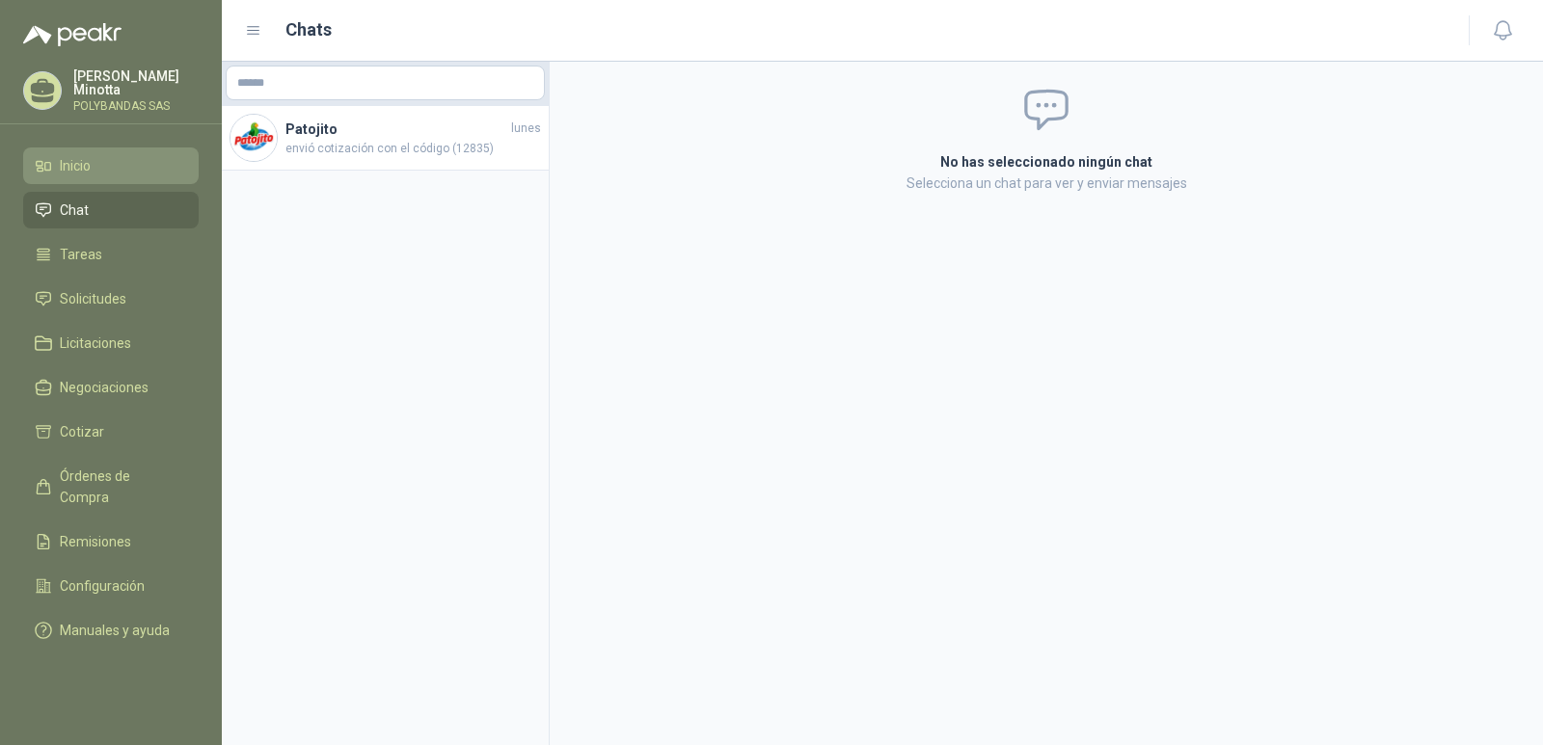
click at [77, 176] on link "Inicio" at bounding box center [110, 166] width 175 height 37
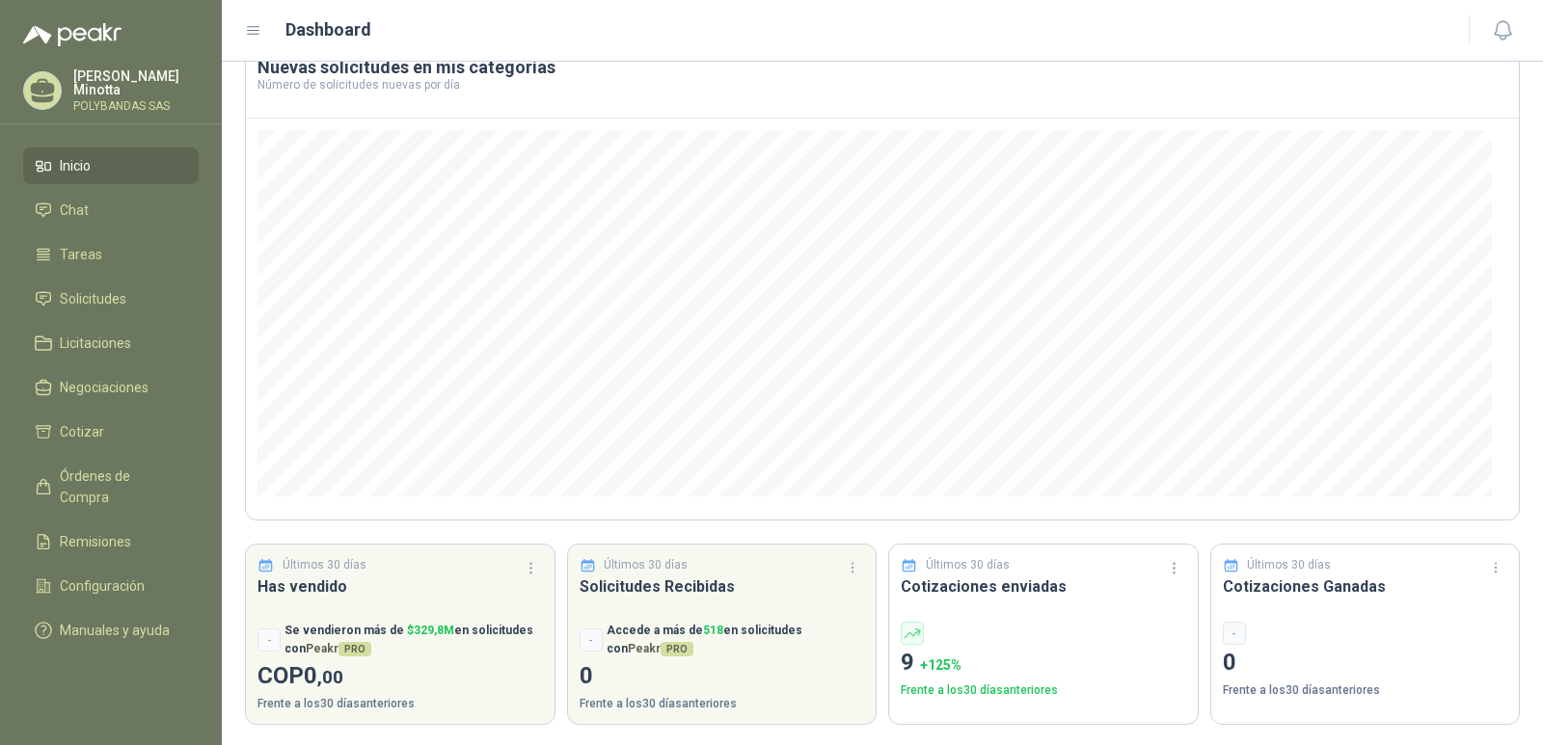
scroll to position [123, 0]
click at [1341, 685] on p "Frente a los 30 días anteriores" at bounding box center [1364, 688] width 285 height 18
click at [1222, 647] on p "0" at bounding box center [1364, 660] width 285 height 37
click at [1222, 623] on div "-" at bounding box center [1233, 630] width 23 height 23
click at [936, 657] on span "+ 125 %" at bounding box center [940, 662] width 41 height 15
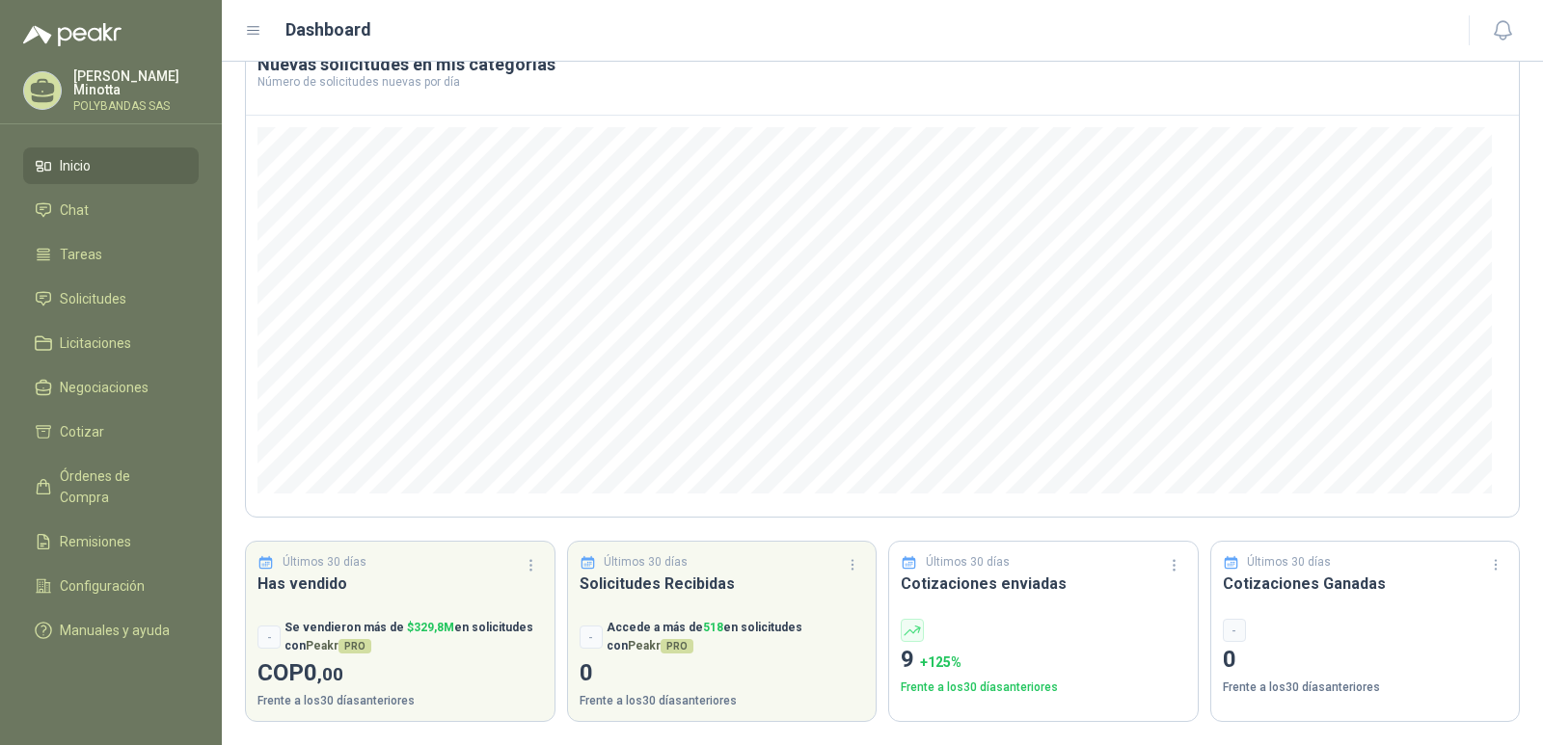
click at [903, 628] on icon at bounding box center [911, 630] width 17 height 17
click at [926, 629] on div at bounding box center [1042, 630] width 285 height 23
drag, startPoint x: 986, startPoint y: 678, endPoint x: 990, endPoint y: 698, distance: 20.6
click at [990, 698] on div "Últimos 30 días Cotizaciones enviadas 9 + 125 % Frente a los 30 días anteriores" at bounding box center [1043, 631] width 310 height 181
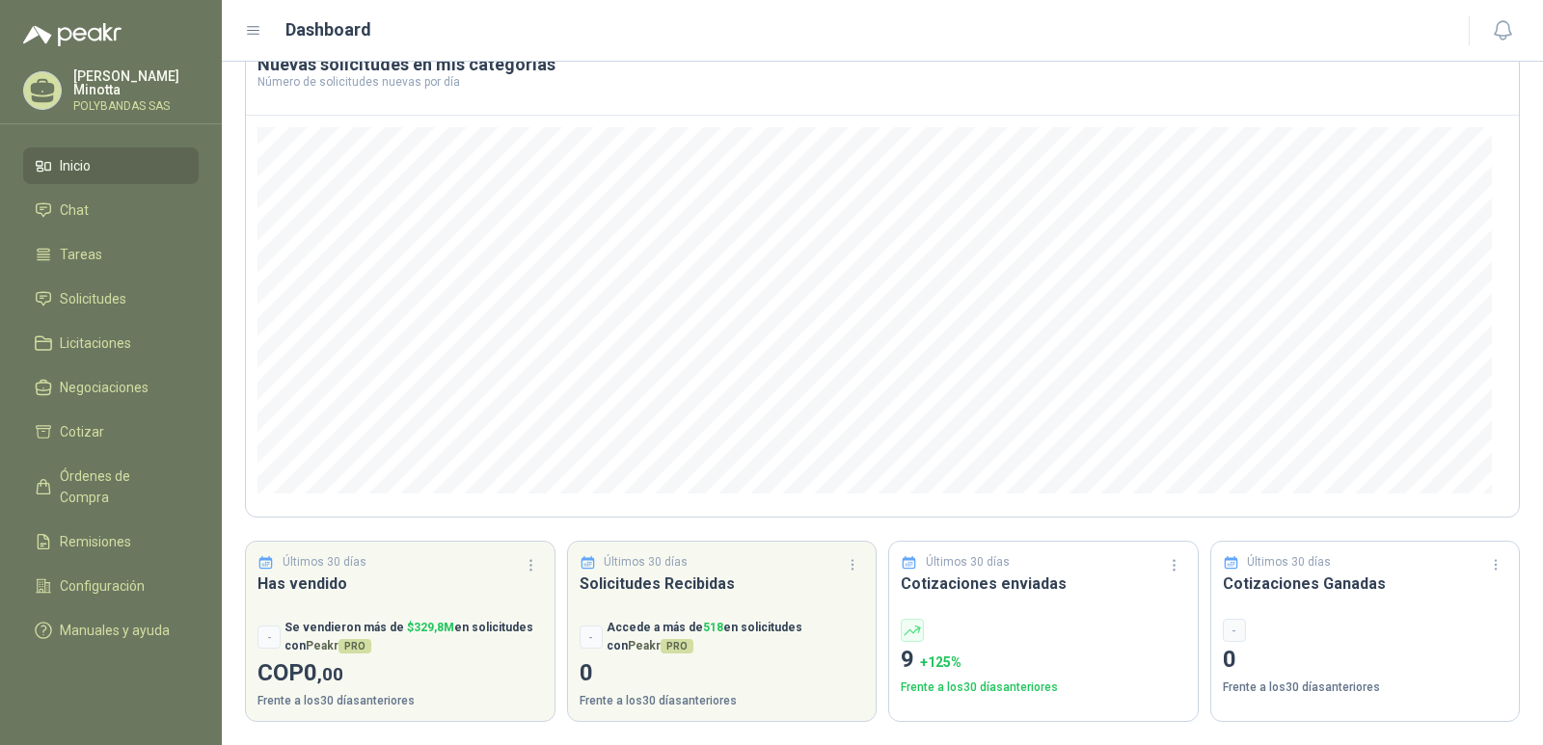
click at [985, 689] on p "Frente a los 30 días anteriores" at bounding box center [1042, 688] width 285 height 18
click at [903, 557] on icon at bounding box center [908, 562] width 17 height 17
click at [933, 558] on p "Últimos 30 días" at bounding box center [968, 562] width 84 height 18
click at [932, 588] on h3 "Cotizaciones enviadas" at bounding box center [1042, 584] width 285 height 24
click at [900, 567] on icon at bounding box center [908, 562] width 17 height 17
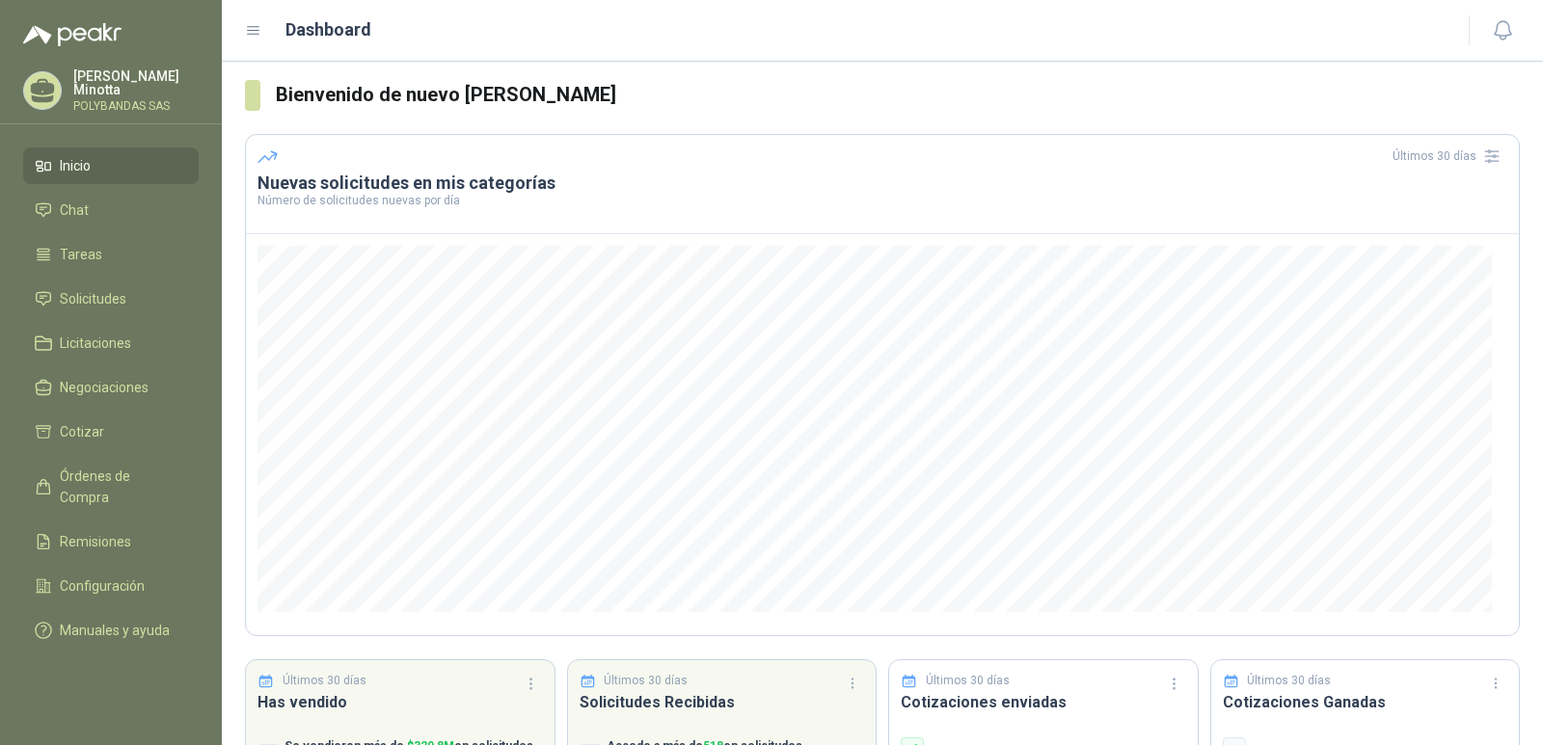
scroll to position [0, 0]
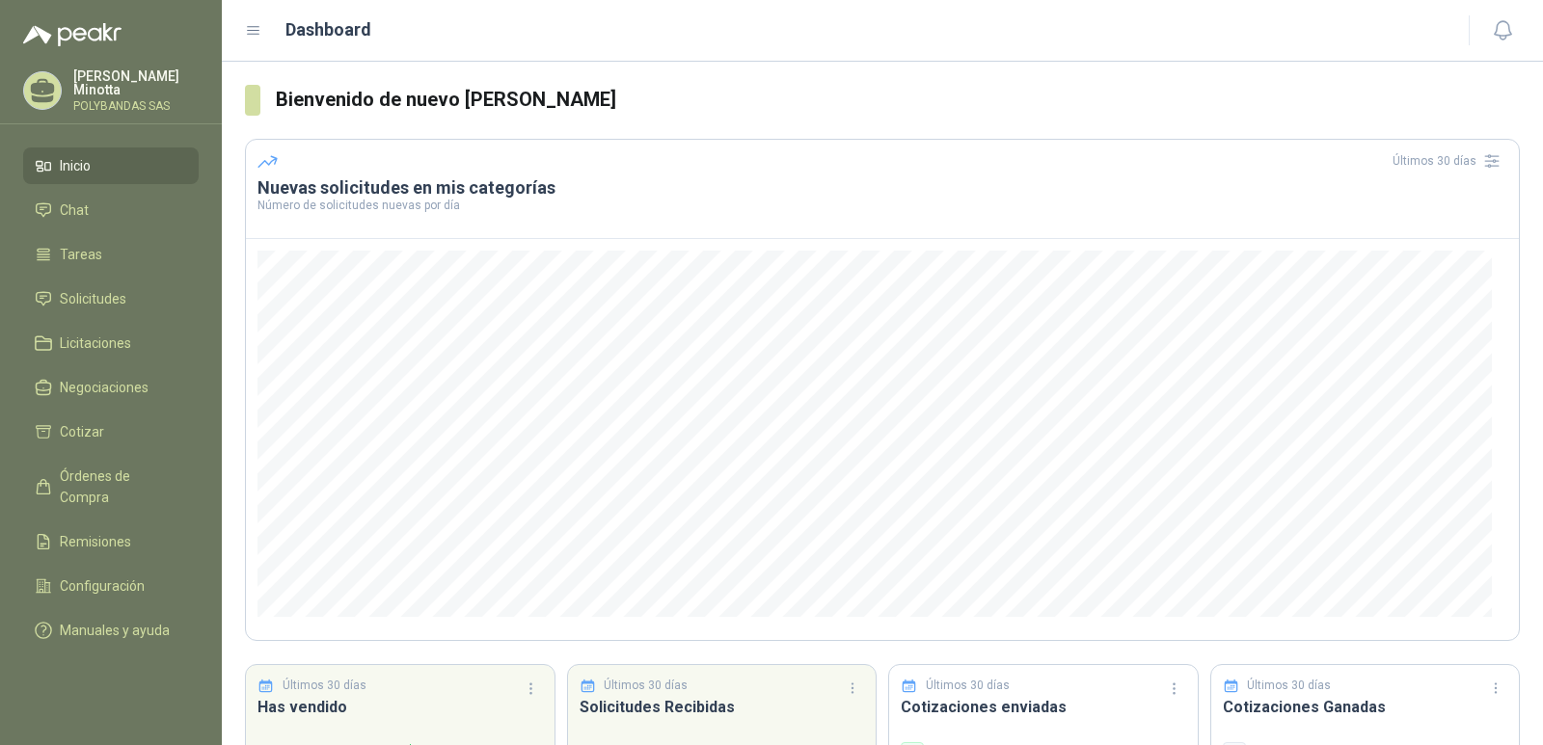
click at [140, 279] on ul "Inicio Chat Tareas Solicitudes Licitaciones Negociaciones Cotizar Órdenes de Co…" at bounding box center [111, 402] width 222 height 509
click at [139, 266] on link "Tareas" at bounding box center [110, 254] width 175 height 37
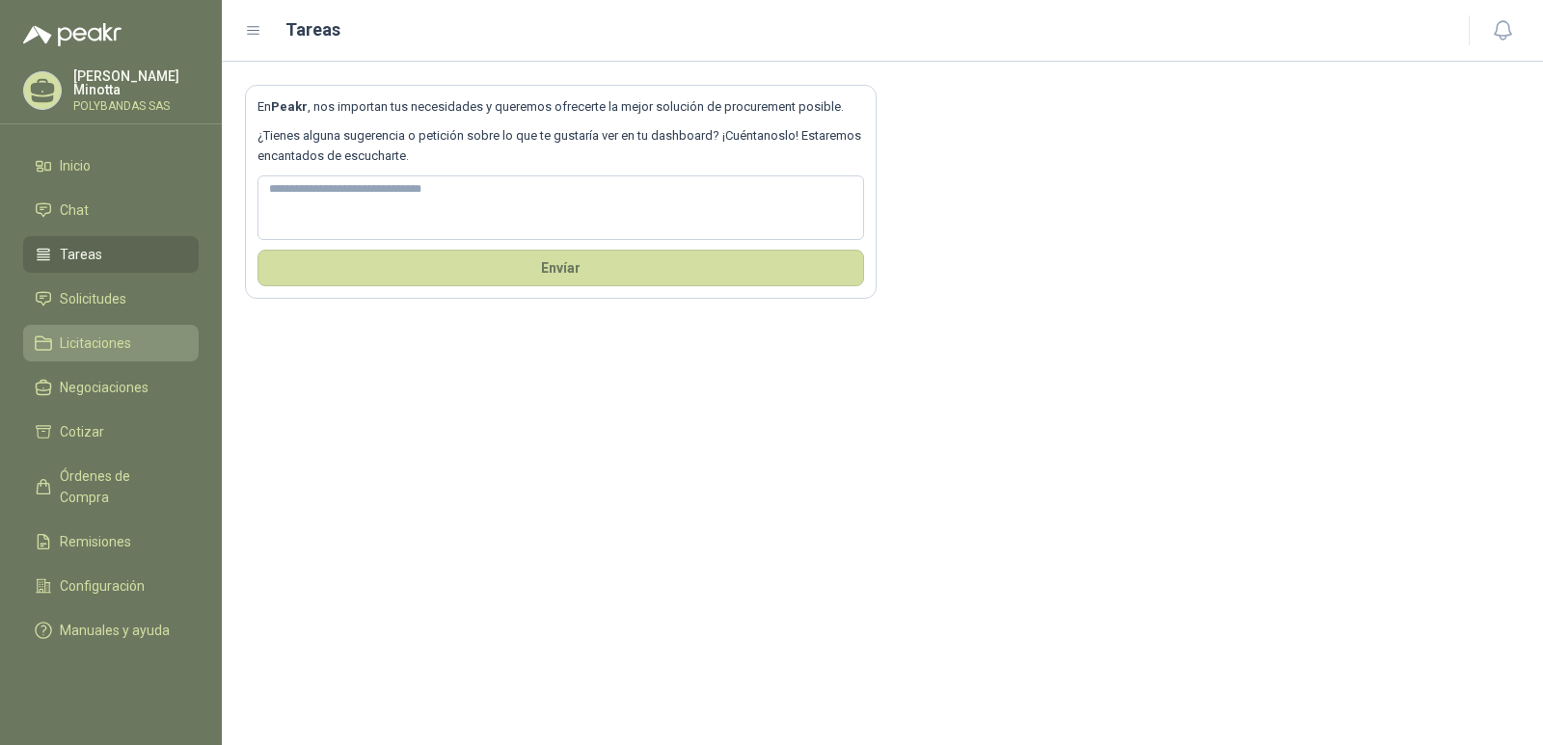
click at [114, 342] on span "Licitaciones" at bounding box center [95, 343] width 71 height 21
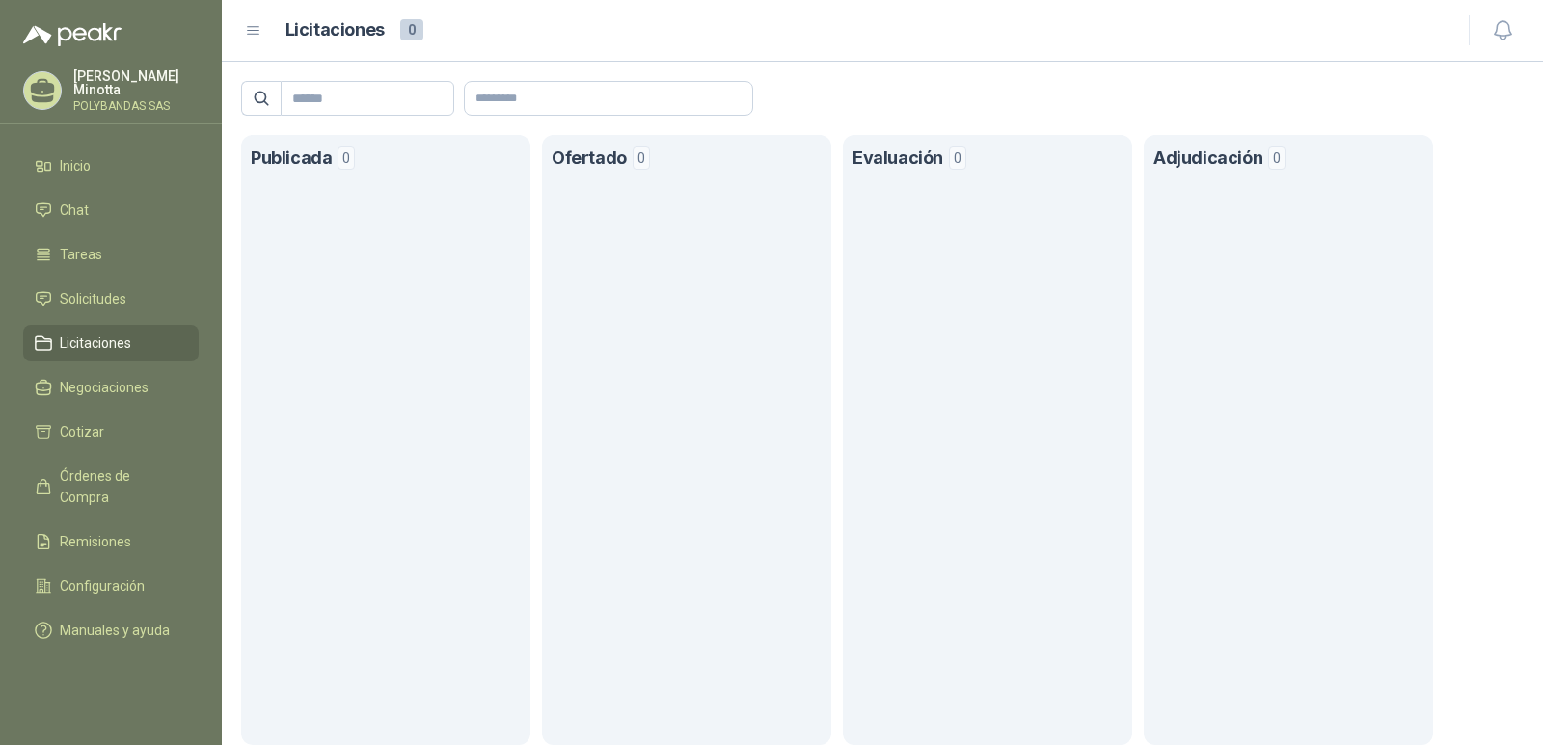
click at [255, 29] on icon at bounding box center [253, 30] width 17 height 17
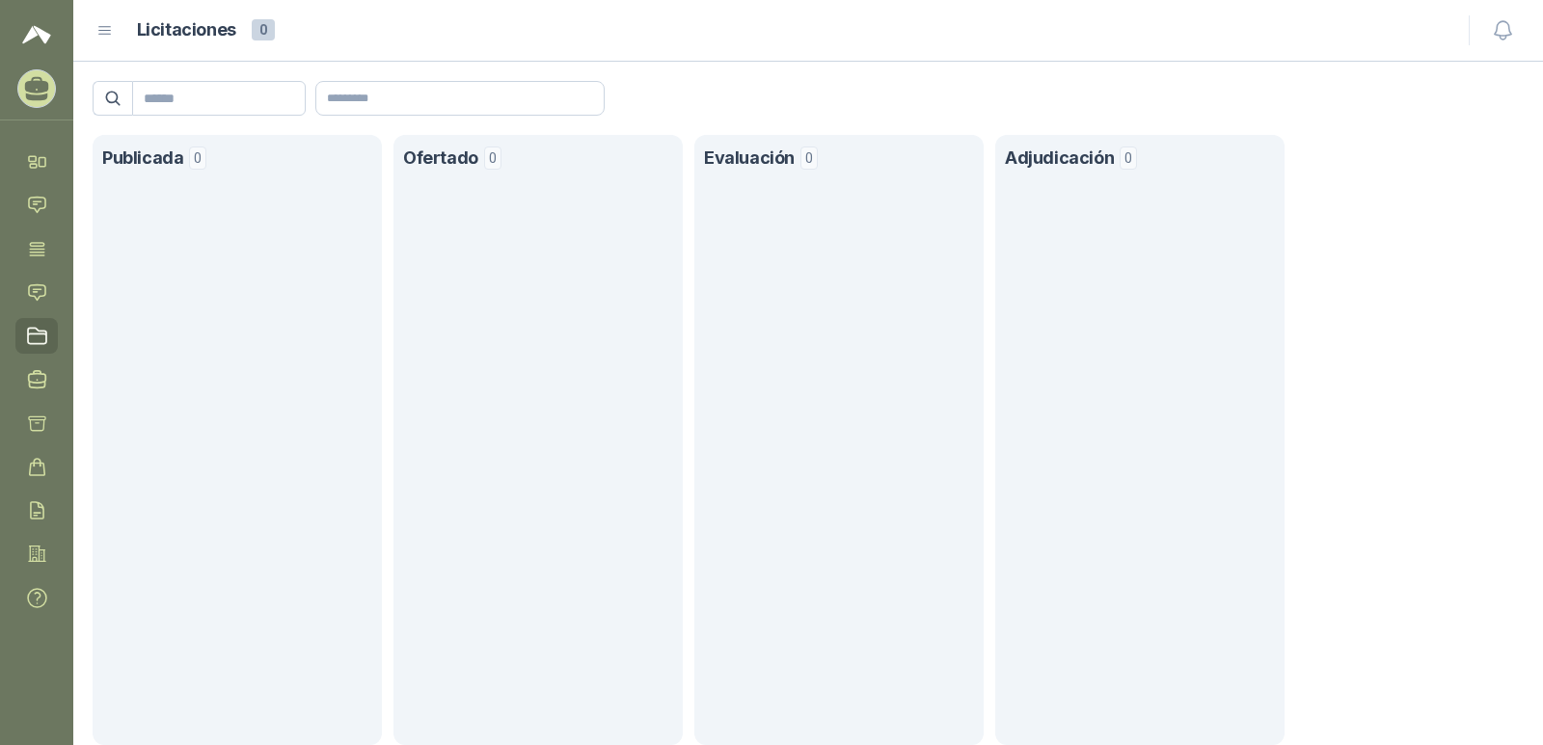
click at [106, 38] on icon at bounding box center [104, 30] width 17 height 17
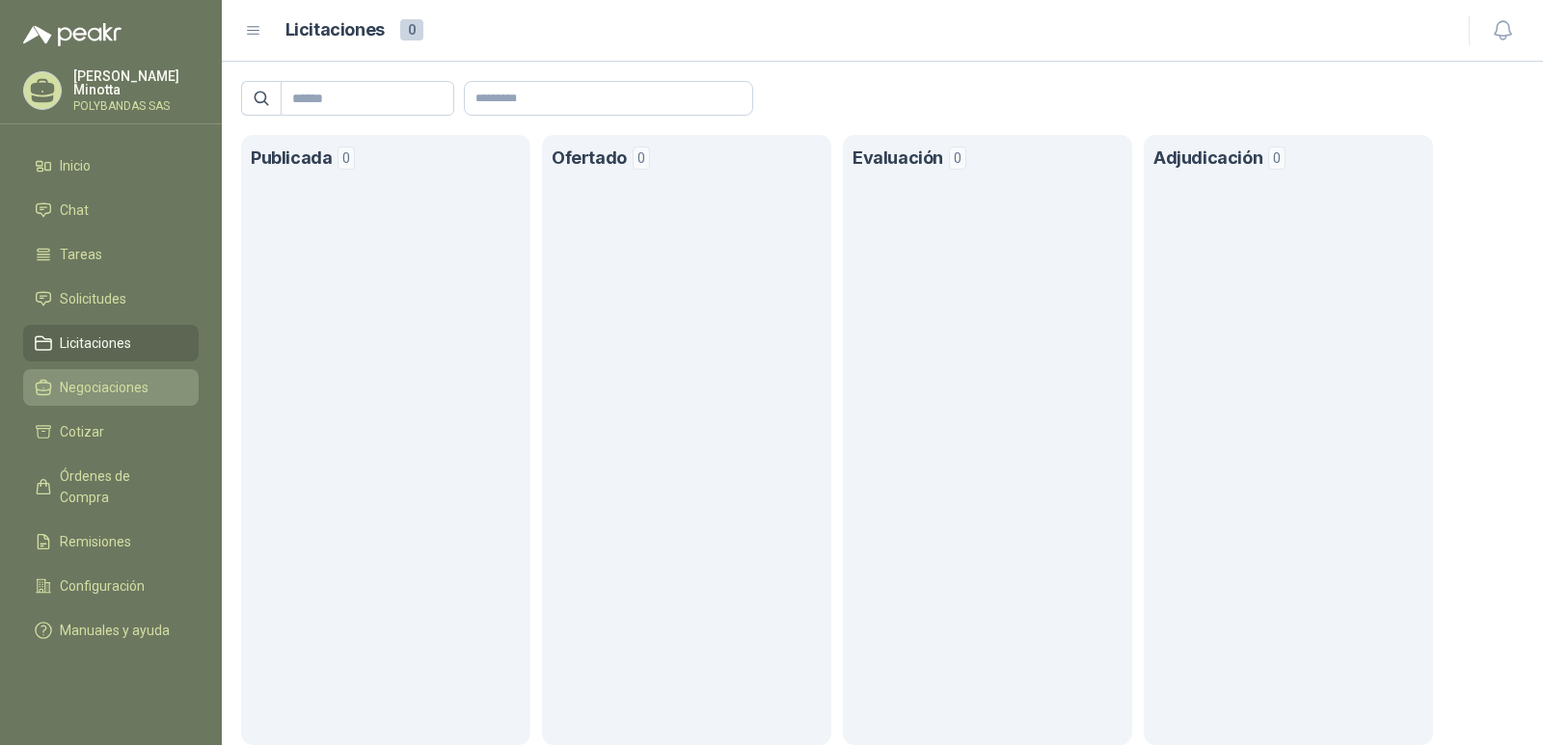
click at [137, 381] on span "Negociaciones" at bounding box center [104, 387] width 89 height 21
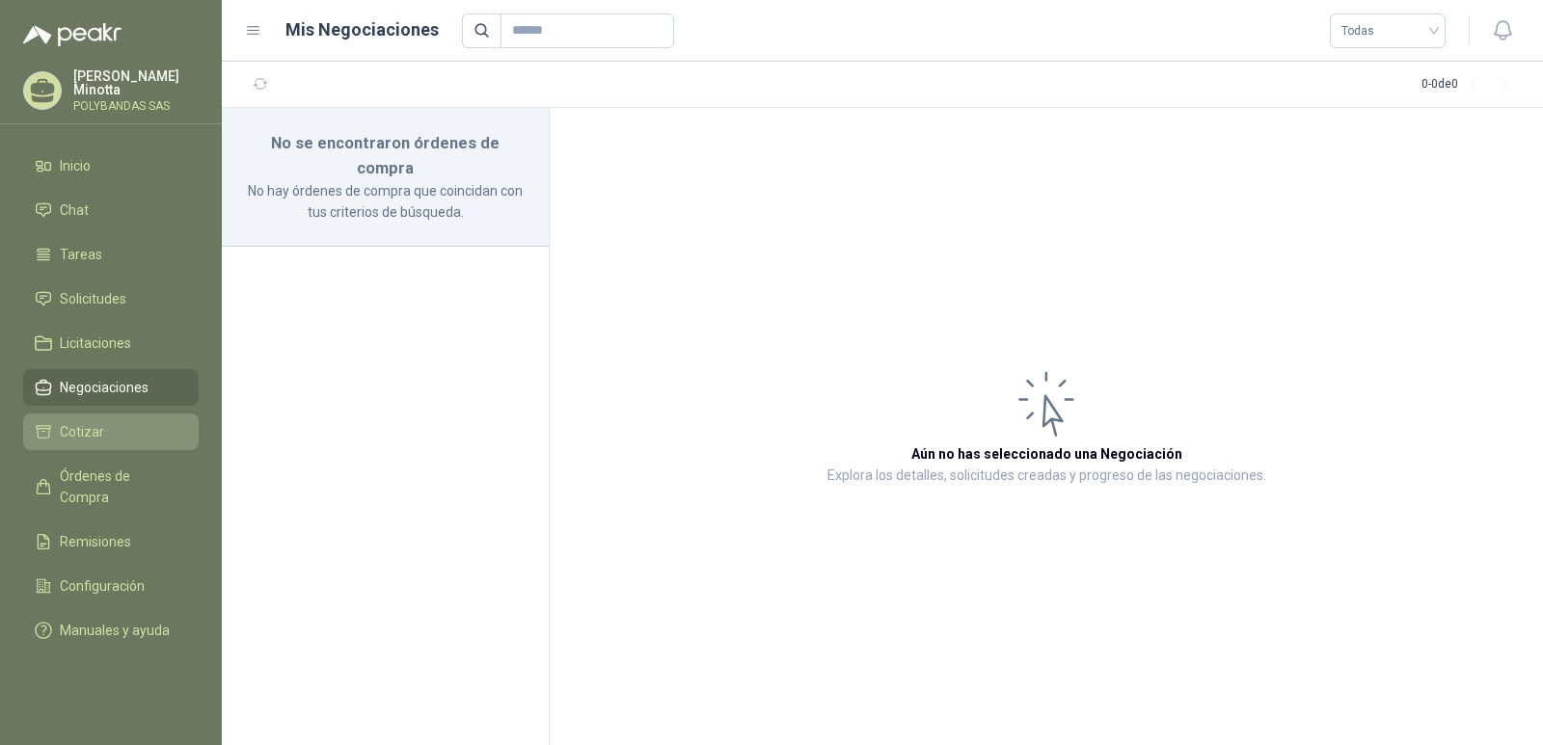
click at [94, 427] on span "Cotizar" at bounding box center [82, 431] width 44 height 21
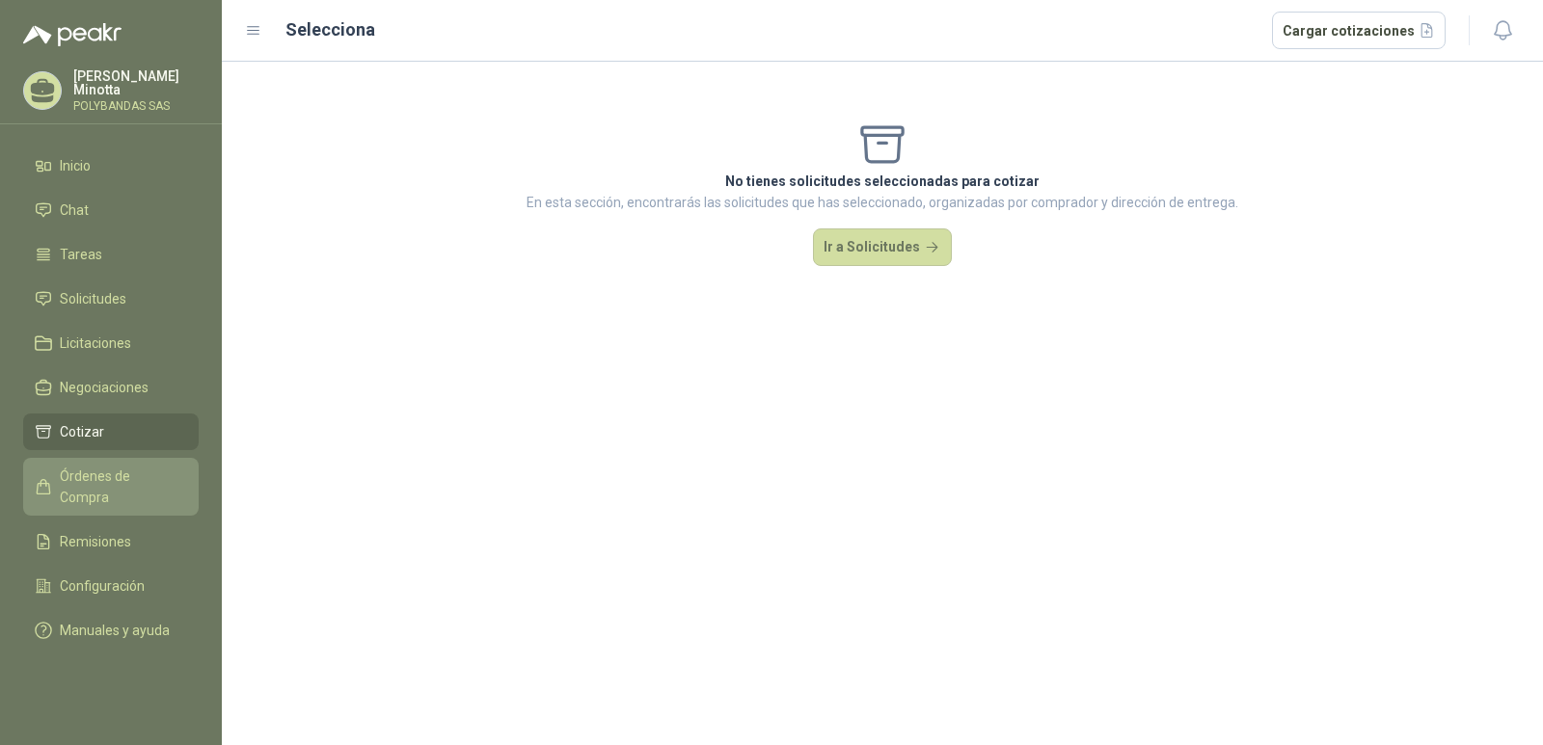
click at [94, 468] on span "Órdenes de Compra" at bounding box center [120, 487] width 121 height 42
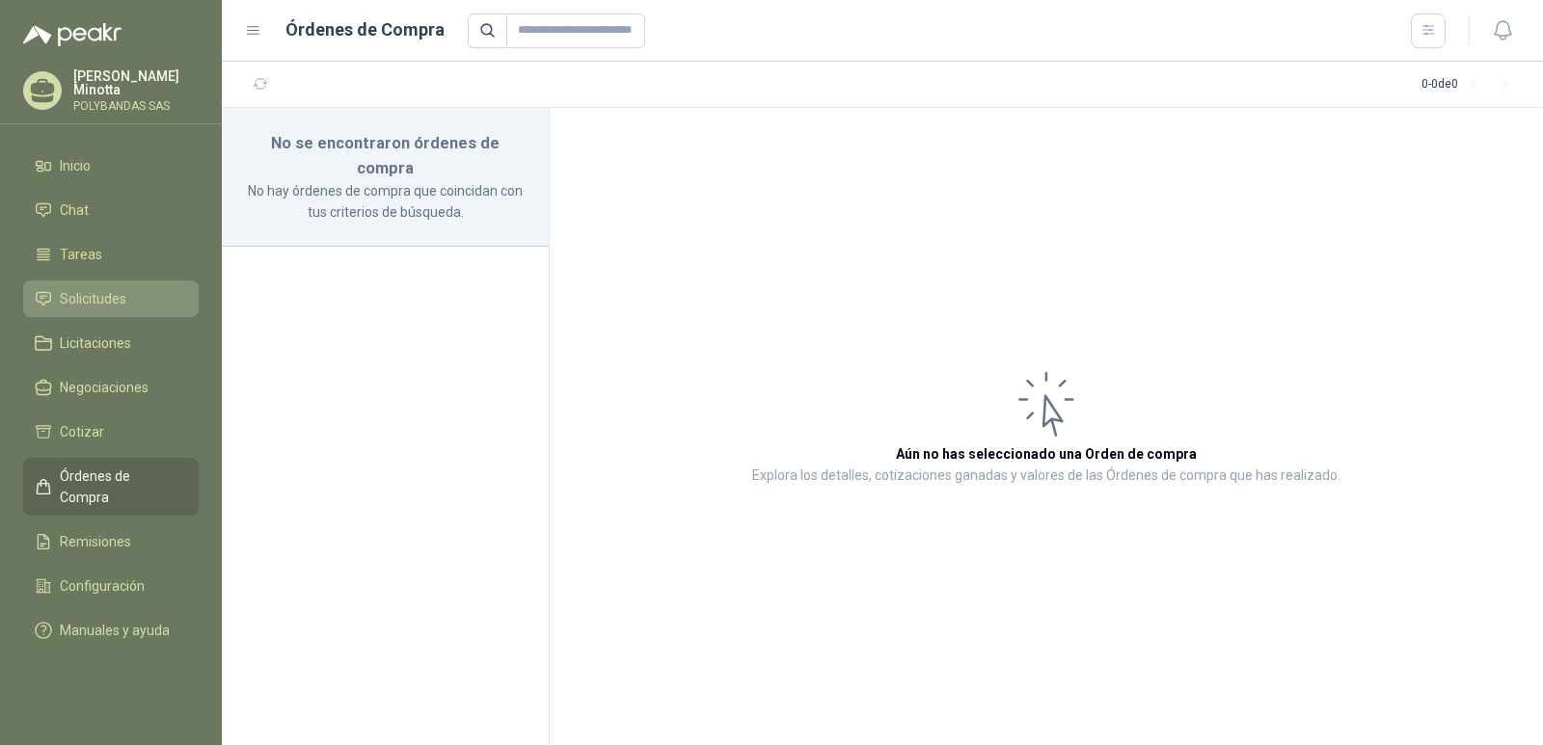
click at [101, 304] on span "Solicitudes" at bounding box center [93, 298] width 67 height 21
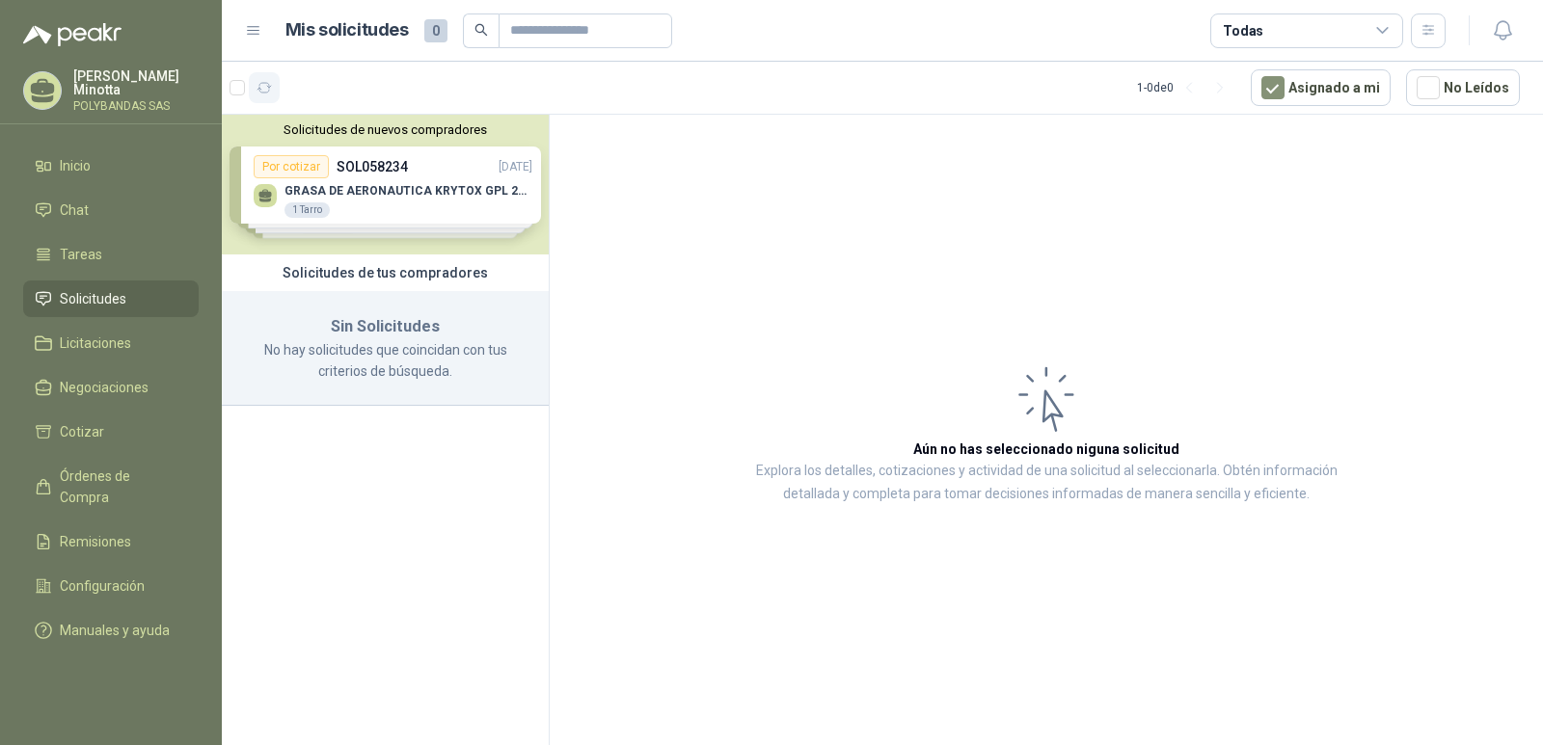
click at [269, 90] on icon "button" at bounding box center [264, 88] width 14 height 10
click at [270, 93] on icon "button" at bounding box center [264, 88] width 16 height 16
click at [274, 92] on button "button" at bounding box center [264, 87] width 31 height 31
click at [336, 126] on button "Solicitudes de nuevos compradores" at bounding box center [384, 129] width 311 height 14
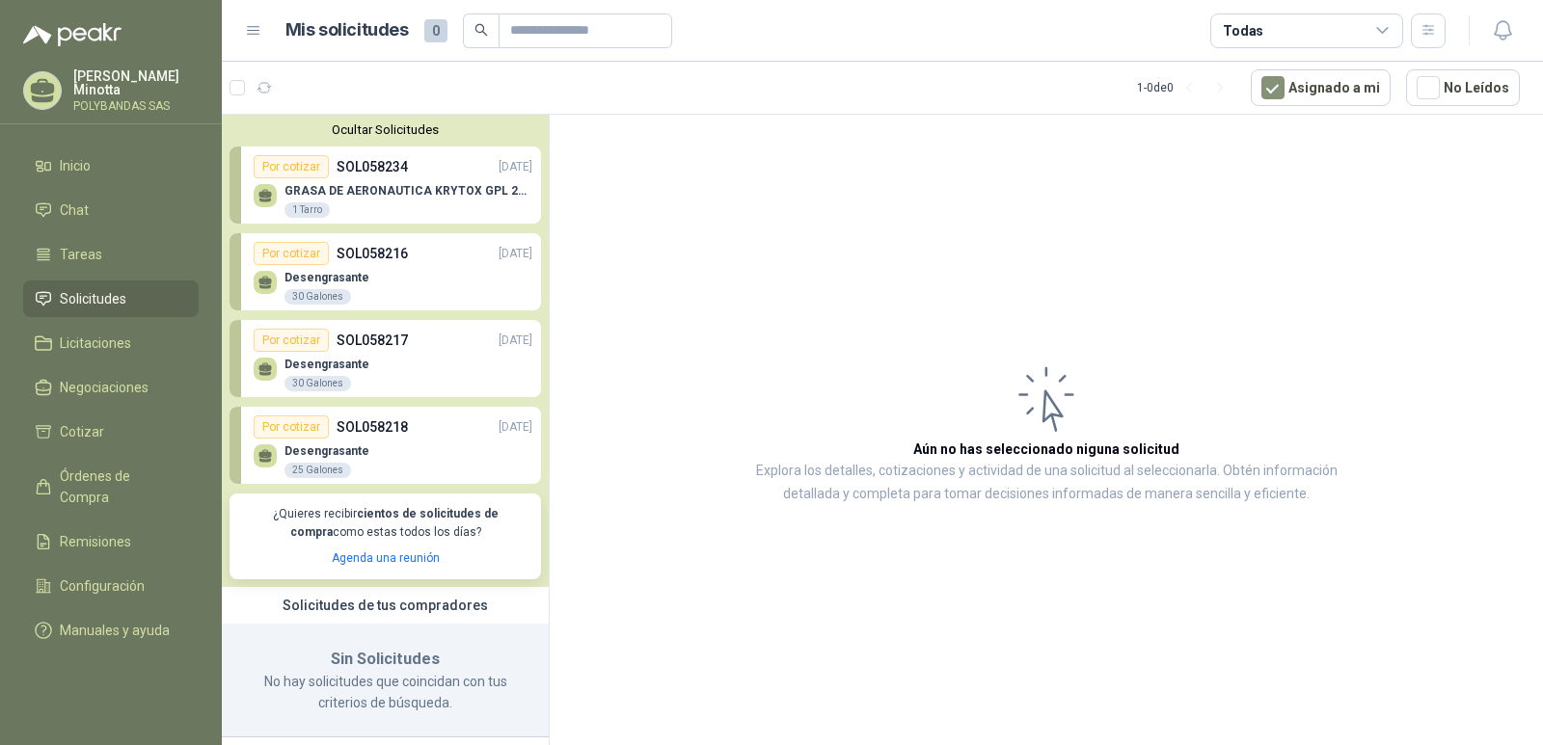
click at [392, 189] on p "GRASA DE AERONAUTICA KRYTOX GPL 207 (SE ADJUNTA IMAGEN DE REFERENCIA)" at bounding box center [408, 190] width 248 height 13
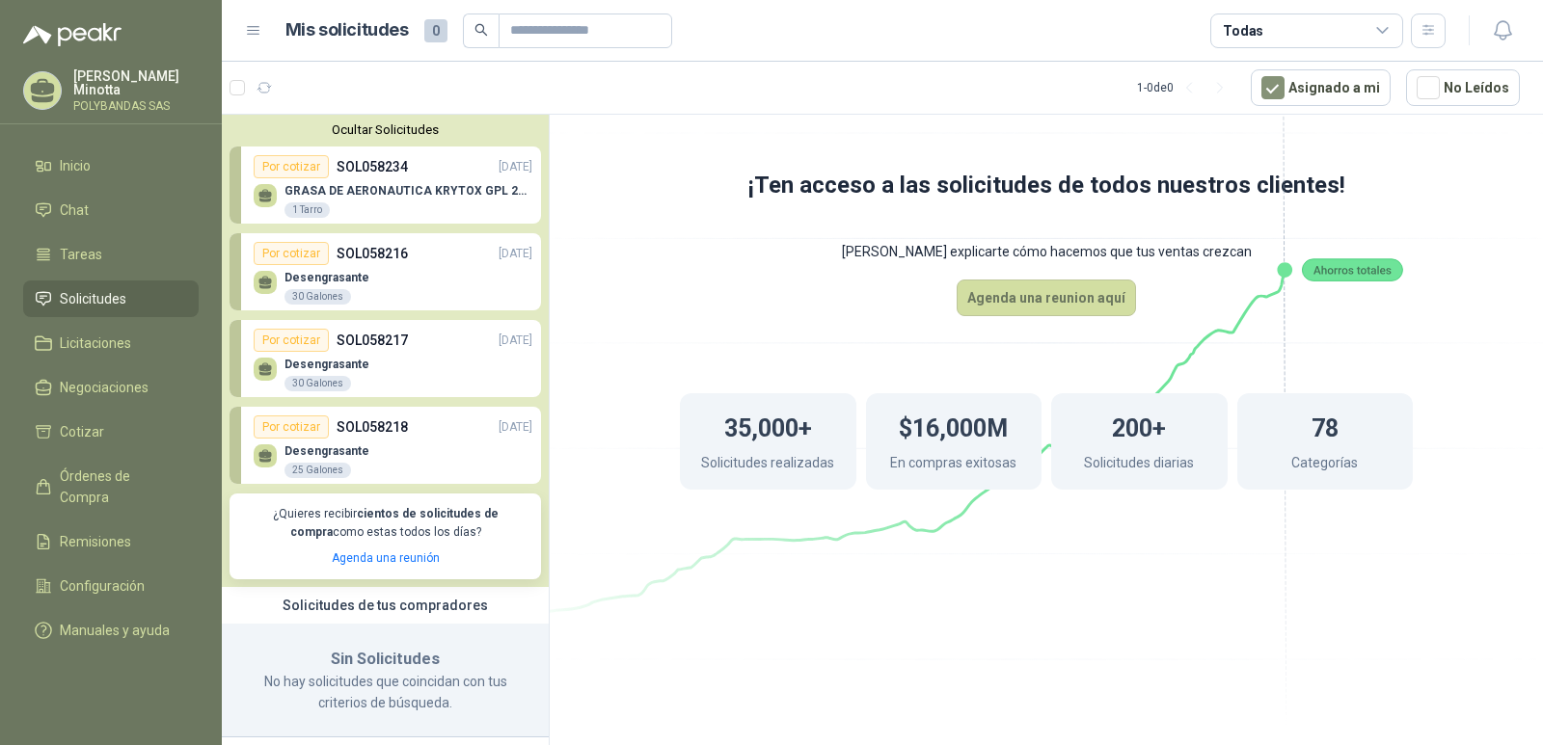
click at [264, 197] on icon at bounding box center [264, 193] width 13 height 9
click at [268, 167] on div "Por cotizar" at bounding box center [291, 166] width 75 height 23
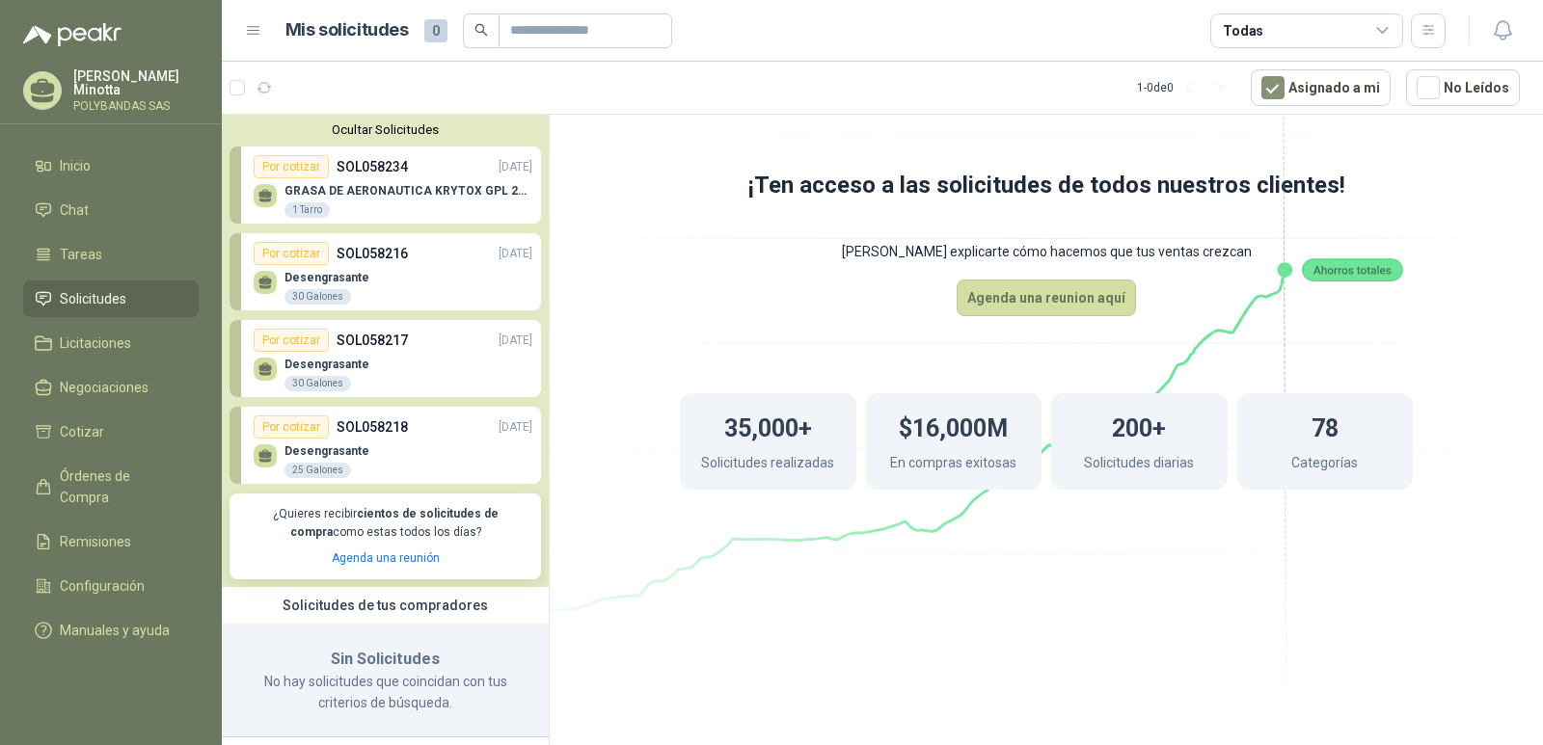
click at [268, 167] on div "Por cotizar" at bounding box center [291, 166] width 75 height 23
click at [498, 169] on p "[DATE]" at bounding box center [515, 167] width 34 height 18
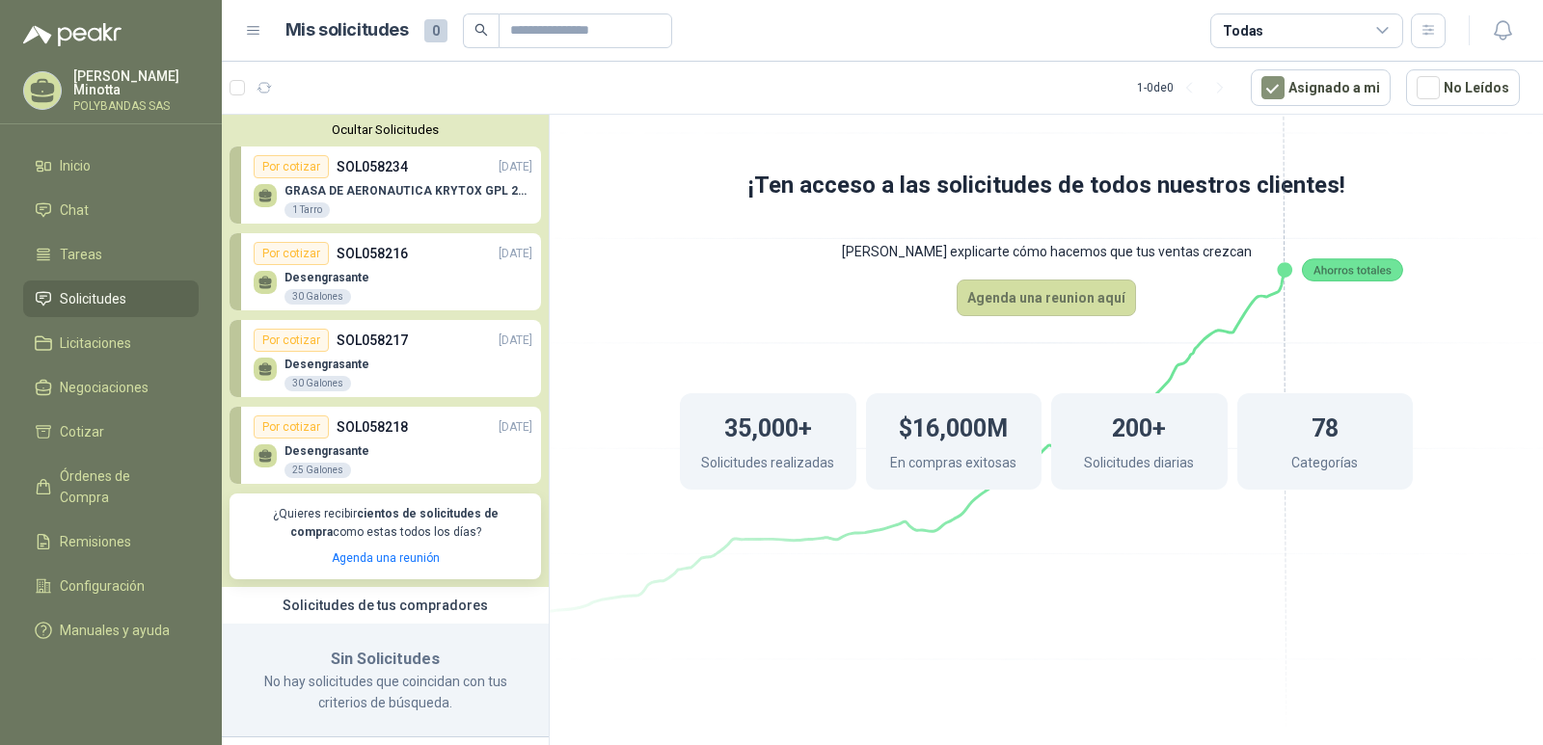
click at [377, 170] on p "SOL058234" at bounding box center [371, 166] width 71 height 21
click at [376, 189] on p "GRASA DE AERONAUTICA KRYTOX GPL 207 (SE ADJUNTA IMAGEN DE REFERENCIA)" at bounding box center [408, 190] width 248 height 13
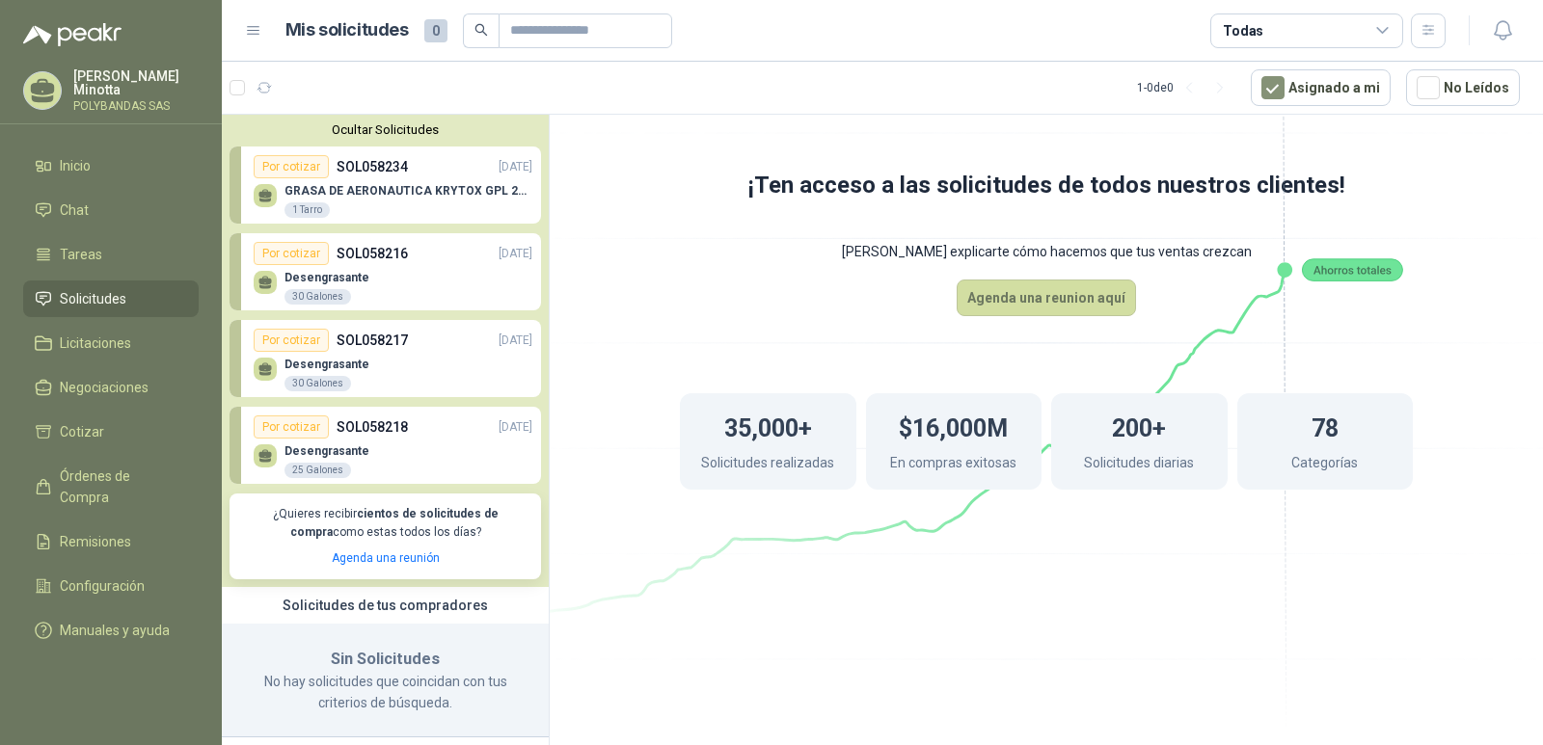
click at [318, 208] on div "1 Tarro" at bounding box center [306, 209] width 45 height 15
click at [261, 201] on icon at bounding box center [265, 200] width 12 height 4
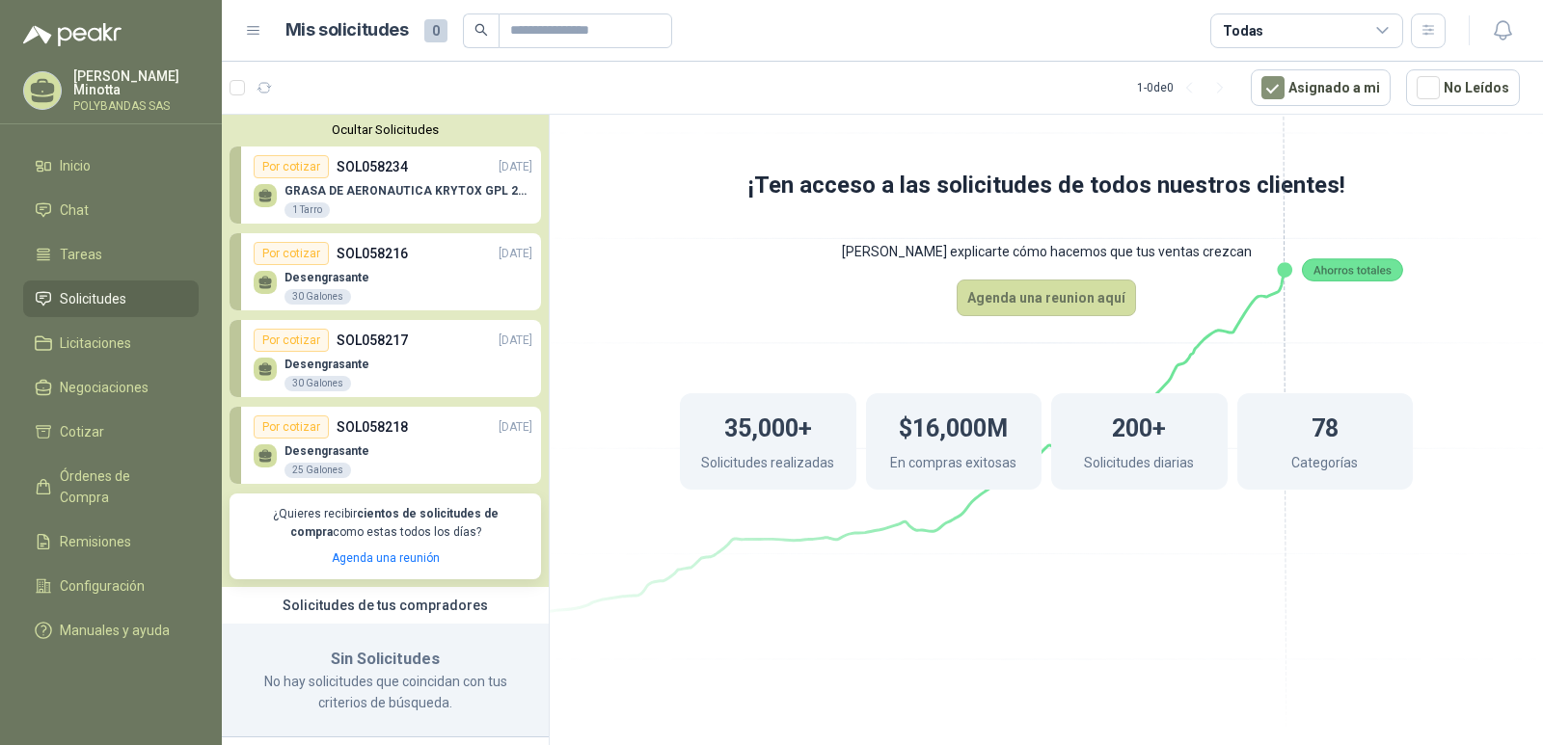
click at [284, 212] on div "GRASA DE AERONAUTICA KRYTOX GPL 207 (SE ADJUNTA IMAGEN DE REFERENCIA) 1 Tarro" at bounding box center [393, 198] width 279 height 40
click at [284, 212] on div "1 Tarro" at bounding box center [306, 209] width 45 height 15
click at [295, 211] on div "1 Tarro" at bounding box center [306, 209] width 45 height 15
click at [299, 203] on div "1 Tarro" at bounding box center [306, 209] width 45 height 15
click at [299, 202] on div "1 Tarro" at bounding box center [306, 209] width 45 height 15
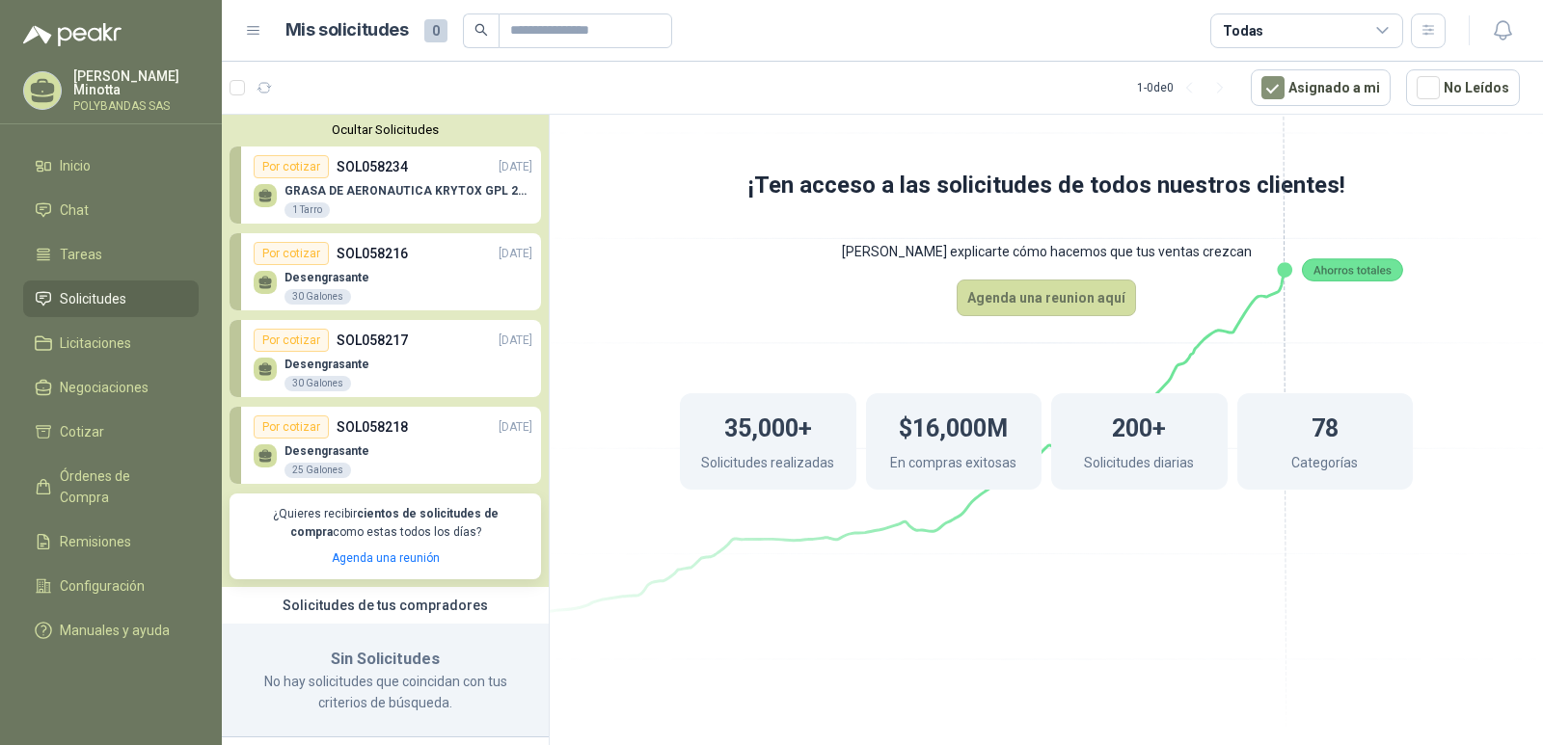
click at [299, 202] on div "1 Tarro" at bounding box center [306, 209] width 45 height 15
click at [299, 201] on div "GRASA DE AERONAUTICA KRYTOX GPL 207 (SE ADJUNTA IMAGEN DE REFERENCIA) 1 Tarro" at bounding box center [408, 201] width 248 height 35
click at [325, 133] on button "Ocultar Solicitudes" at bounding box center [384, 129] width 311 height 14
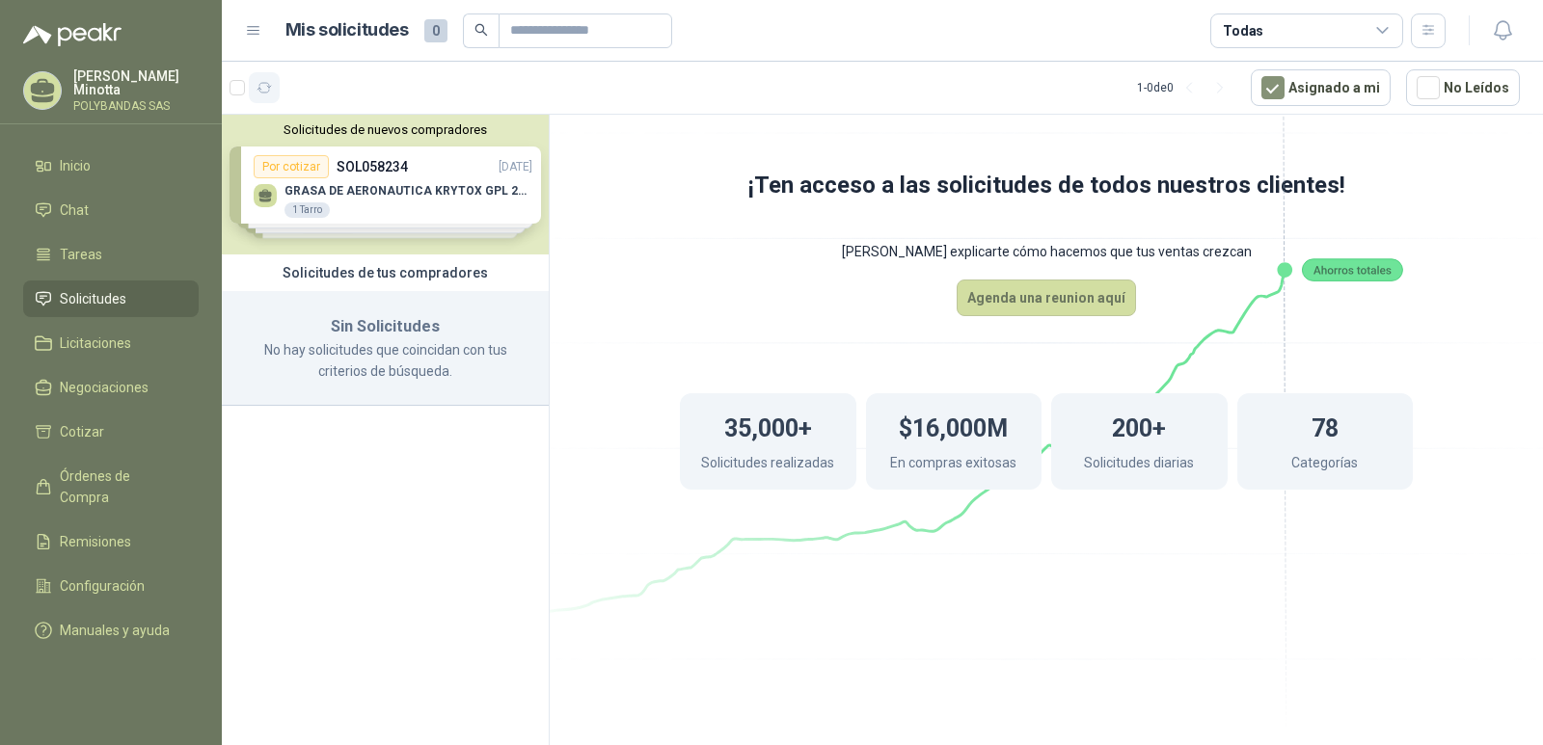
click at [276, 94] on button "button" at bounding box center [264, 87] width 31 height 31
click at [89, 104] on p "POLYBANDAS SAS" at bounding box center [135, 106] width 125 height 12
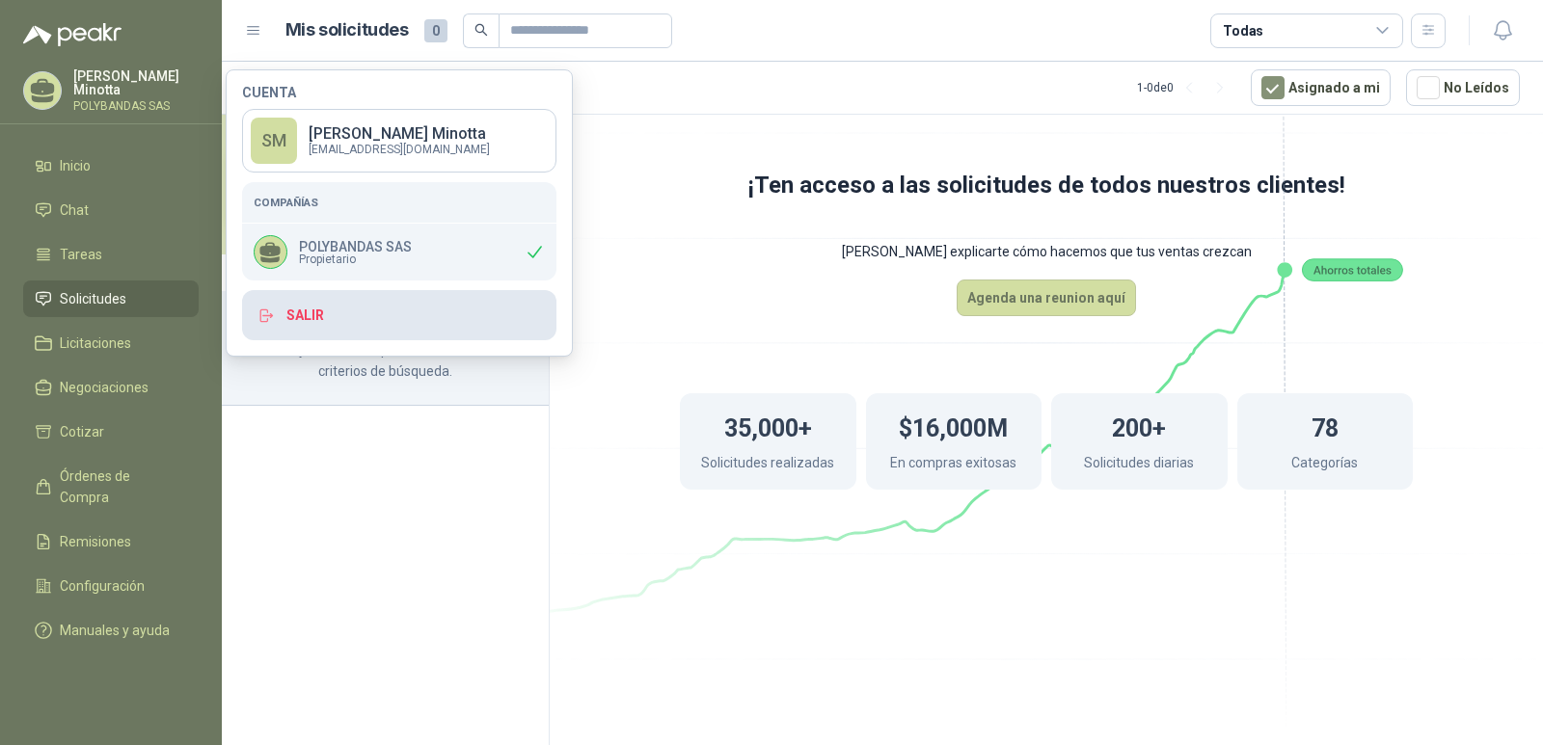
click at [426, 319] on button "Salir" at bounding box center [399, 315] width 314 height 50
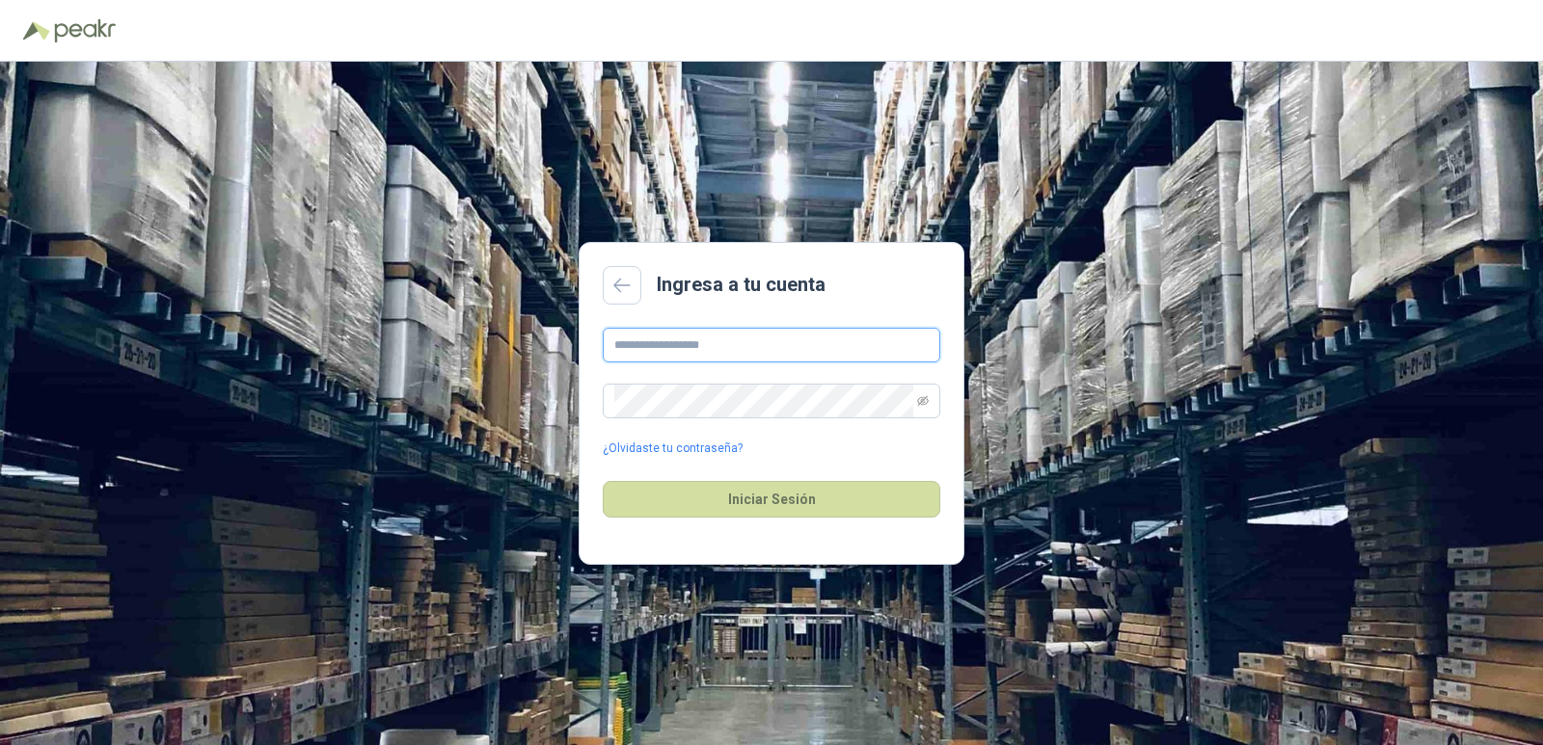
type input "**********"
click at [772, 504] on button "Iniciar Sesión" at bounding box center [771, 499] width 337 height 37
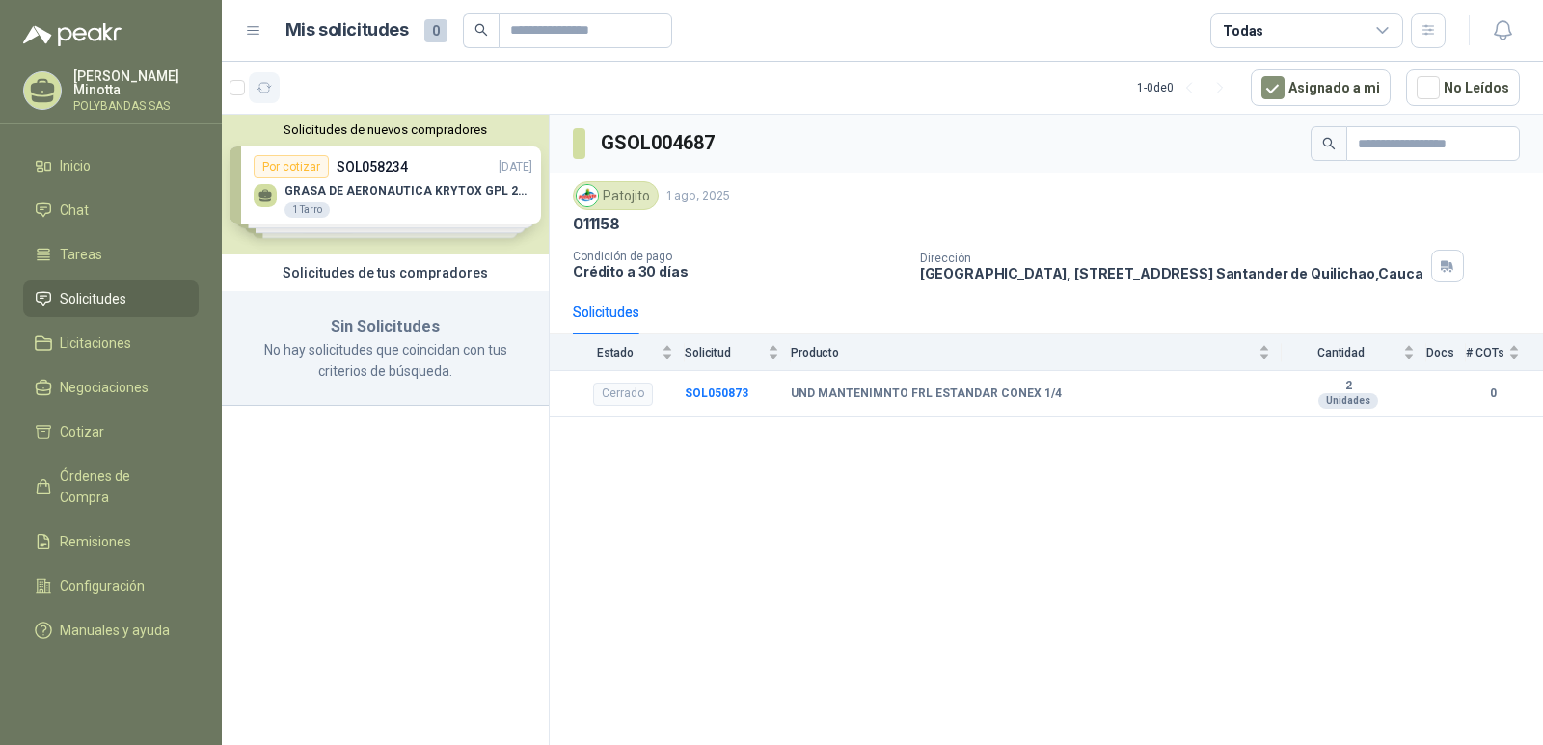
click at [262, 91] on icon "button" at bounding box center [264, 88] width 16 height 16
click at [336, 133] on button "Solicitudes de nuevos compradores" at bounding box center [384, 129] width 311 height 14
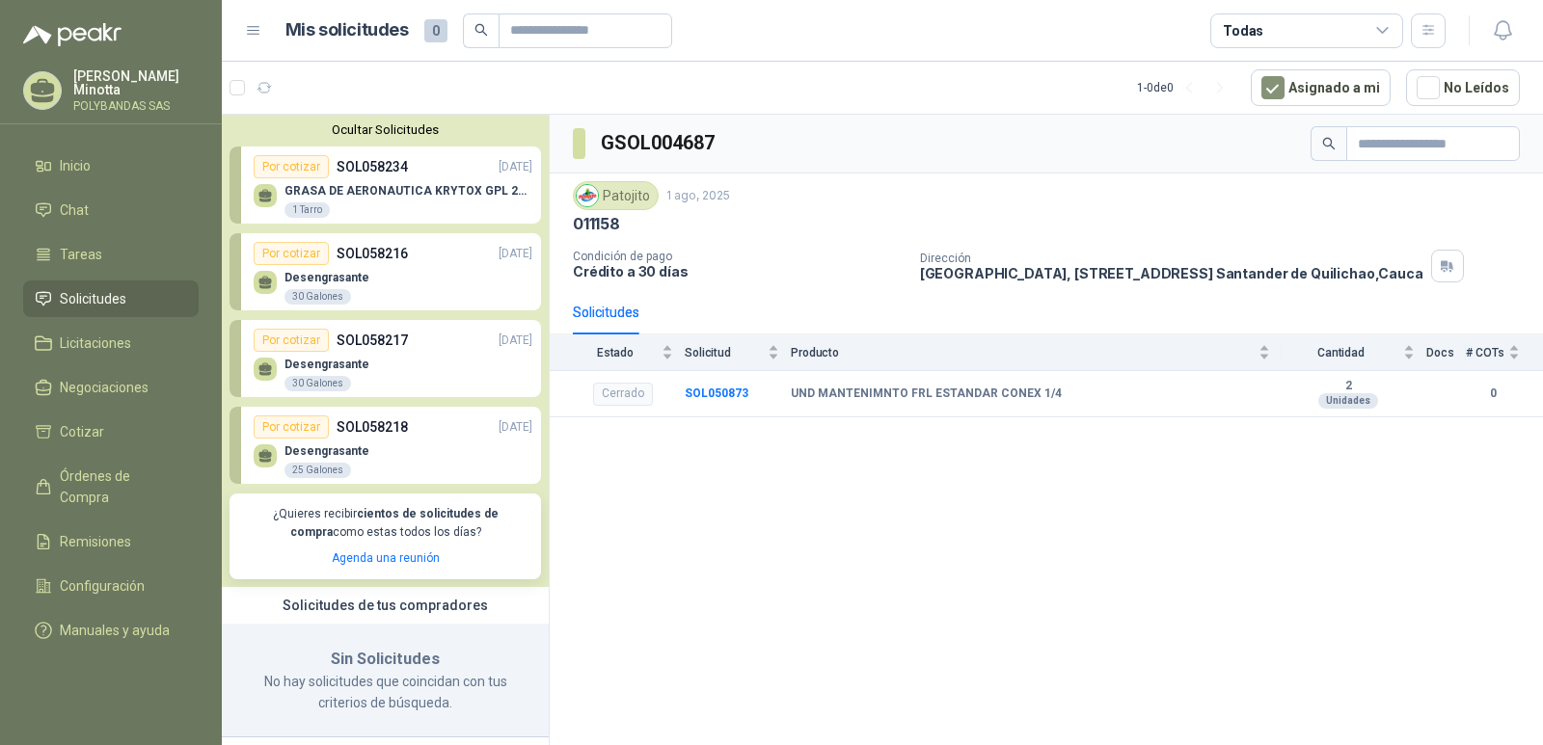
click at [336, 133] on button "Ocultar Solicitudes" at bounding box center [384, 129] width 311 height 14
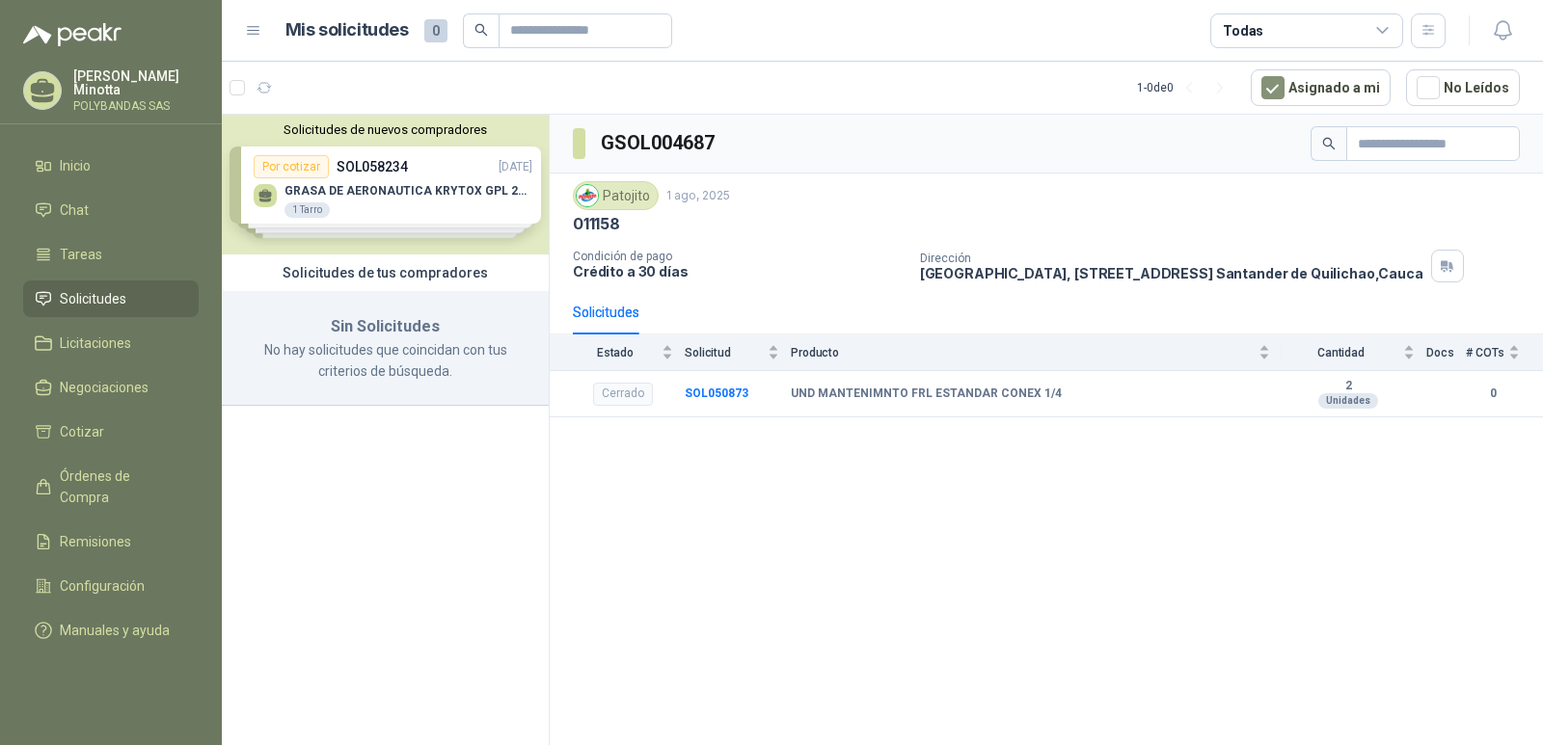
click at [77, 77] on p "[PERSON_NAME]" at bounding box center [135, 82] width 125 height 27
click at [363, 551] on div "Solicitudes de nuevos compradores Por cotizar SOL058234 [DATE] GRASA DE AERONAU…" at bounding box center [386, 433] width 328 height 637
click at [386, 126] on button "Solicitudes de nuevos compradores" at bounding box center [384, 129] width 311 height 14
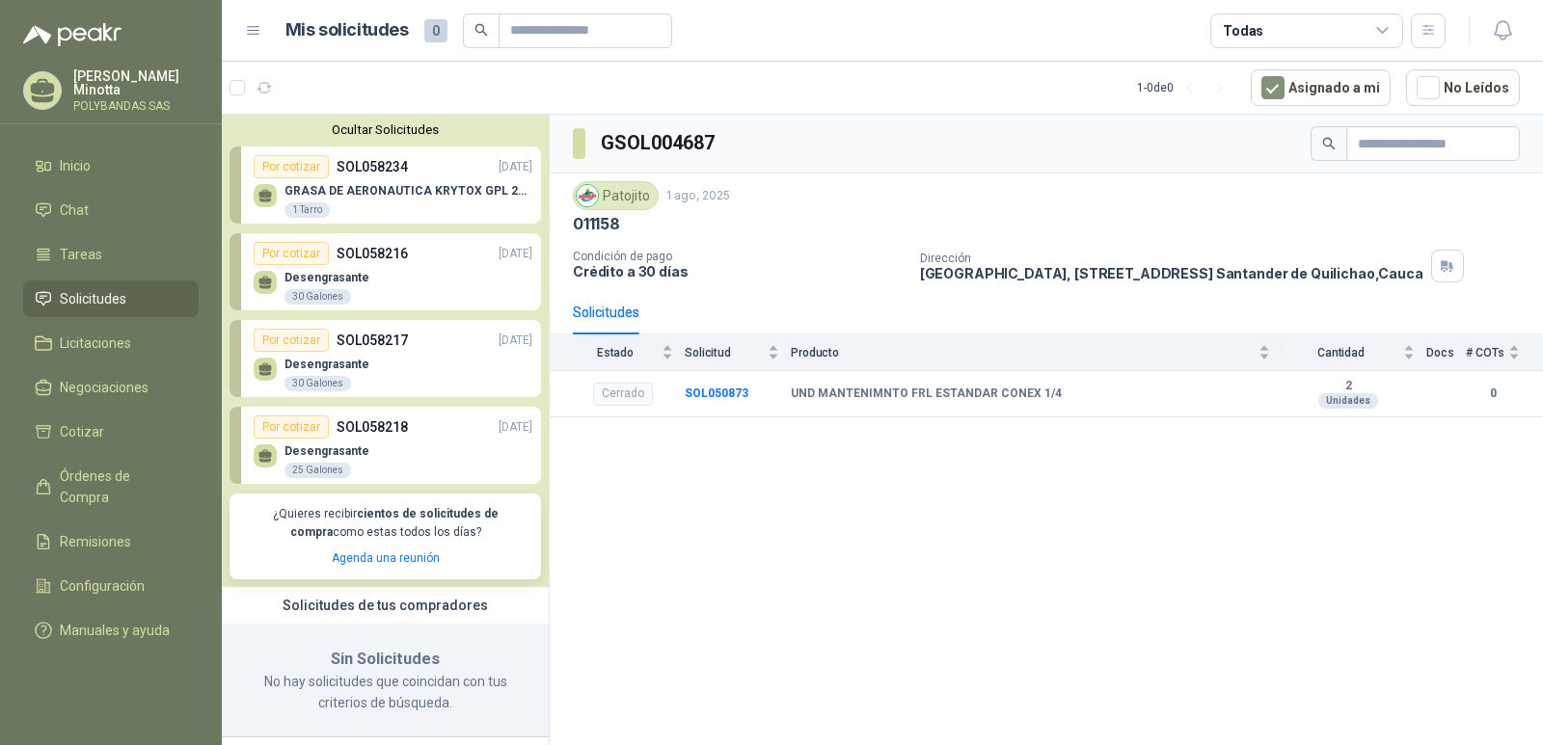
click at [394, 181] on div "GRASA DE AERONAUTICA KRYTOX GPL 207 (SE ADJUNTA IMAGEN DE REFERENCIA) 1 Tarro" at bounding box center [393, 198] width 279 height 40
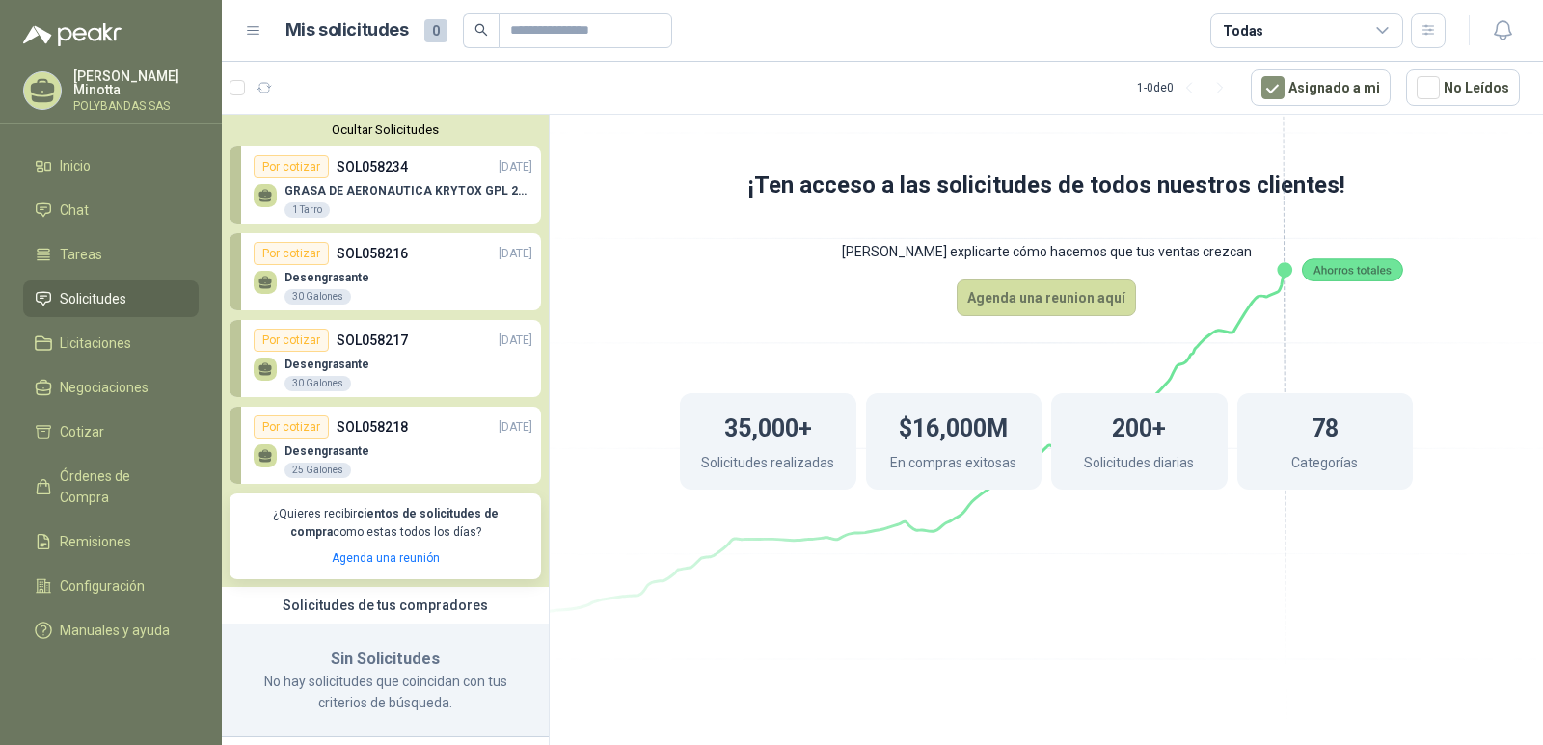
click at [386, 171] on p "SOL058234" at bounding box center [371, 166] width 71 height 21
click at [265, 81] on icon "button" at bounding box center [264, 88] width 16 height 16
click at [339, 132] on button "Ocultar Solicitudes" at bounding box center [384, 129] width 311 height 14
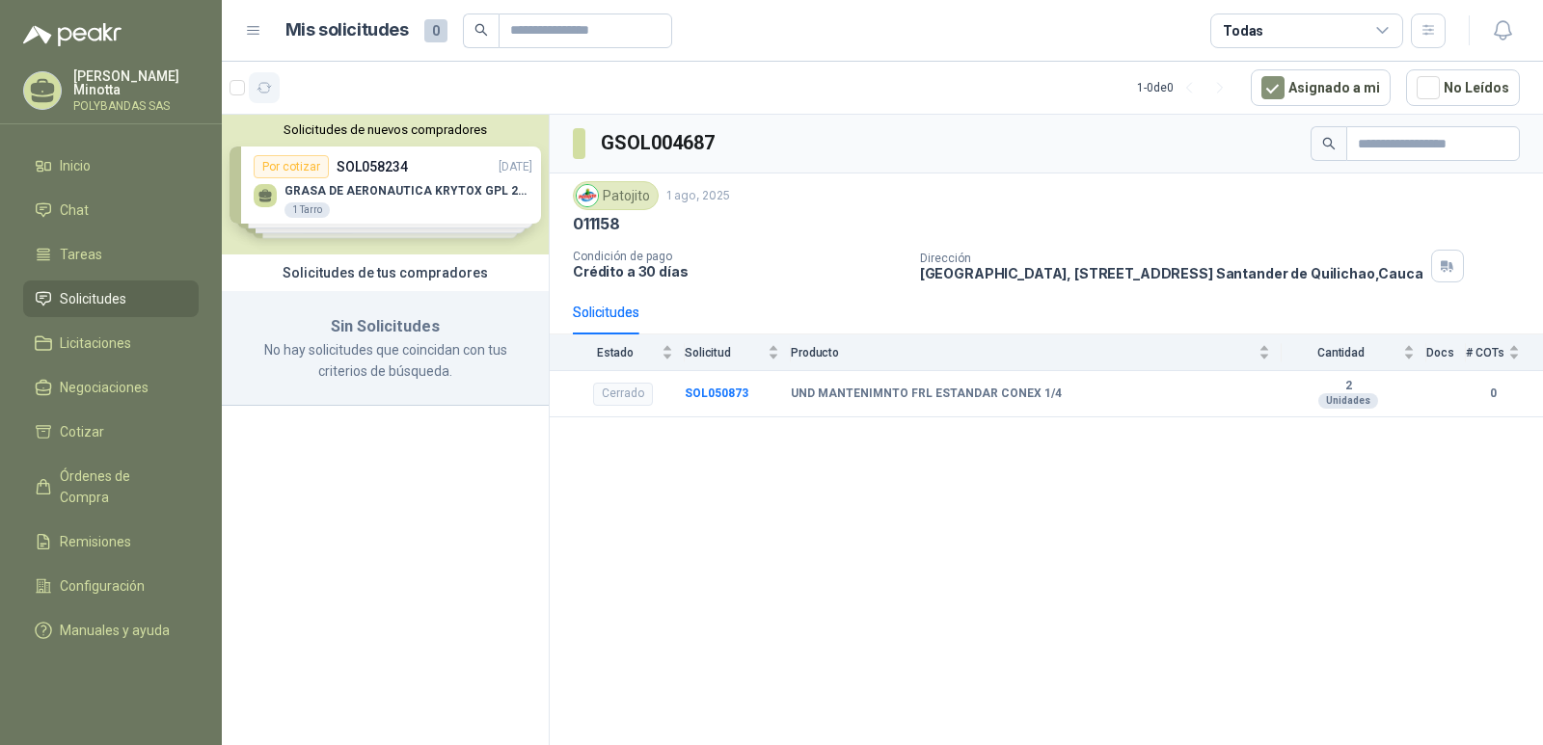
click at [265, 90] on icon "button" at bounding box center [264, 88] width 16 height 16
click at [234, 95] on div at bounding box center [254, 87] width 50 height 31
drag, startPoint x: 263, startPoint y: 326, endPoint x: 289, endPoint y: 342, distance: 30.8
click at [264, 327] on h3 "Sin Solicitudes" at bounding box center [385, 326] width 281 height 25
click at [413, 325] on h3 "Sin Solicitudes" at bounding box center [385, 326] width 281 height 25
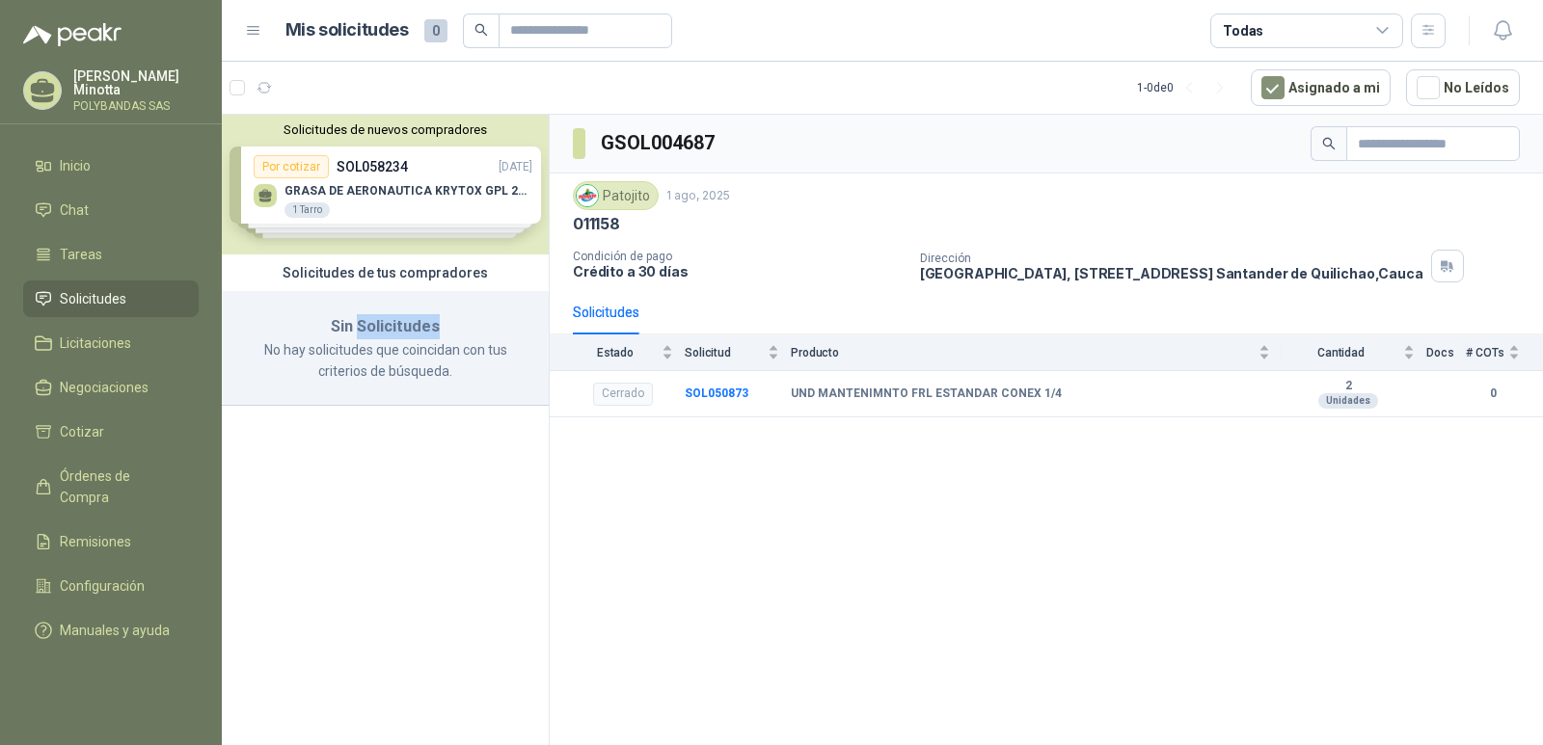
click at [413, 325] on h3 "Sin Solicitudes" at bounding box center [385, 326] width 281 height 25
click at [400, 265] on div "Solicitudes de tus compradores" at bounding box center [385, 273] width 327 height 37
click at [443, 465] on div "Solicitudes de nuevos compradores Por cotizar SOL058234 [DATE] GRASA DE AERONAU…" at bounding box center [386, 433] width 328 height 637
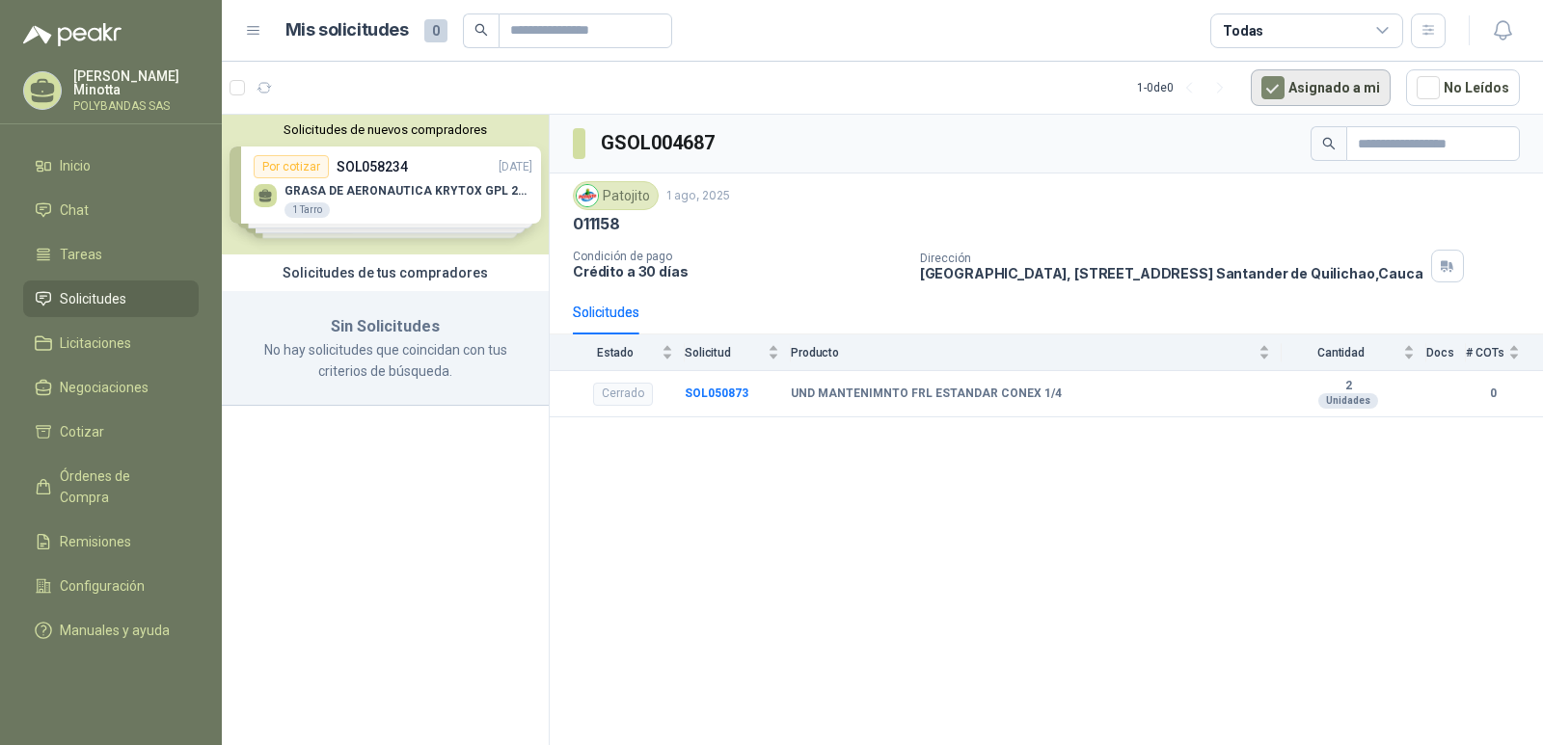
click at [1317, 91] on button "Asignado a mi" at bounding box center [1320, 87] width 140 height 37
click at [85, 101] on p "POLYBANDAS SAS" at bounding box center [135, 106] width 125 height 12
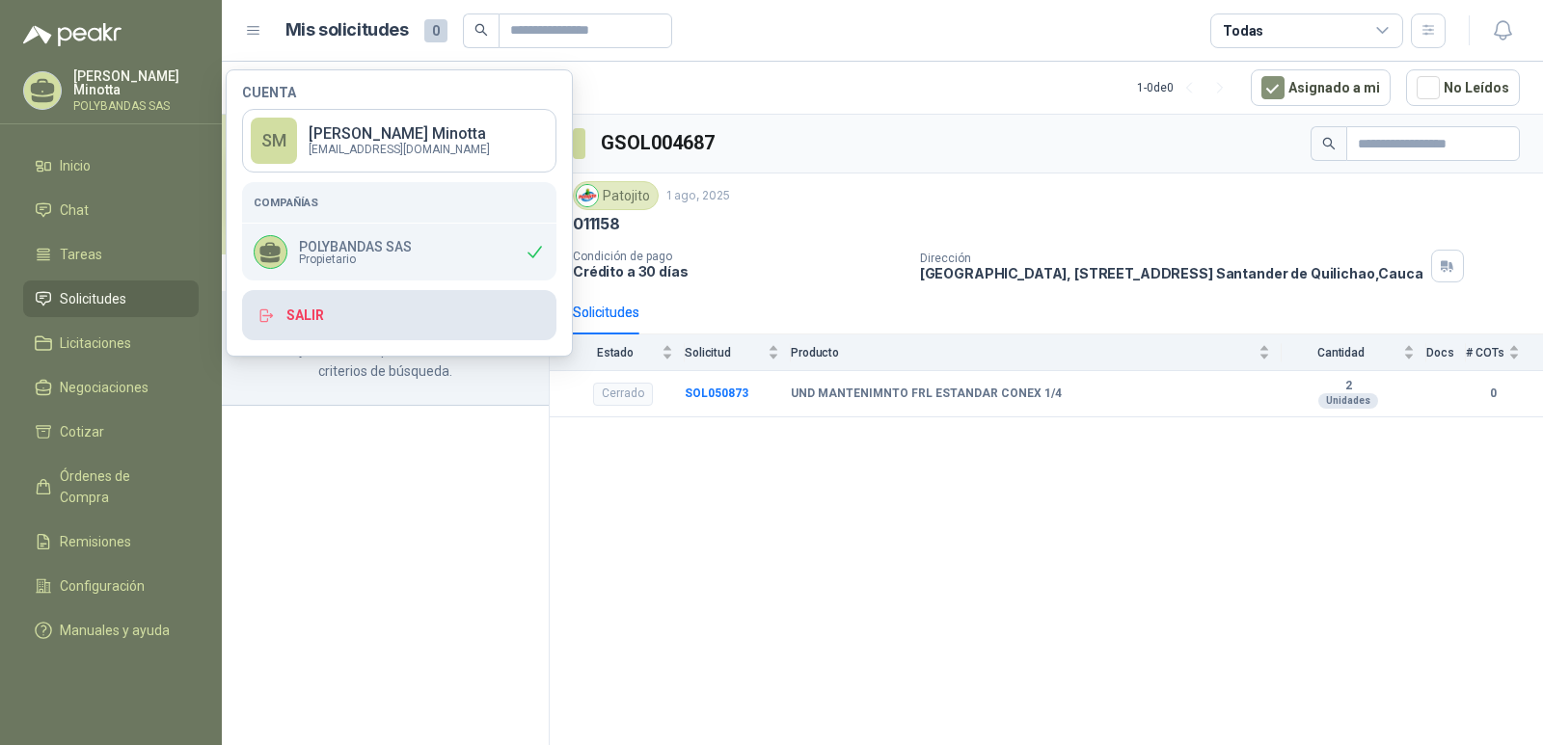
click at [312, 318] on button "Salir" at bounding box center [399, 315] width 314 height 50
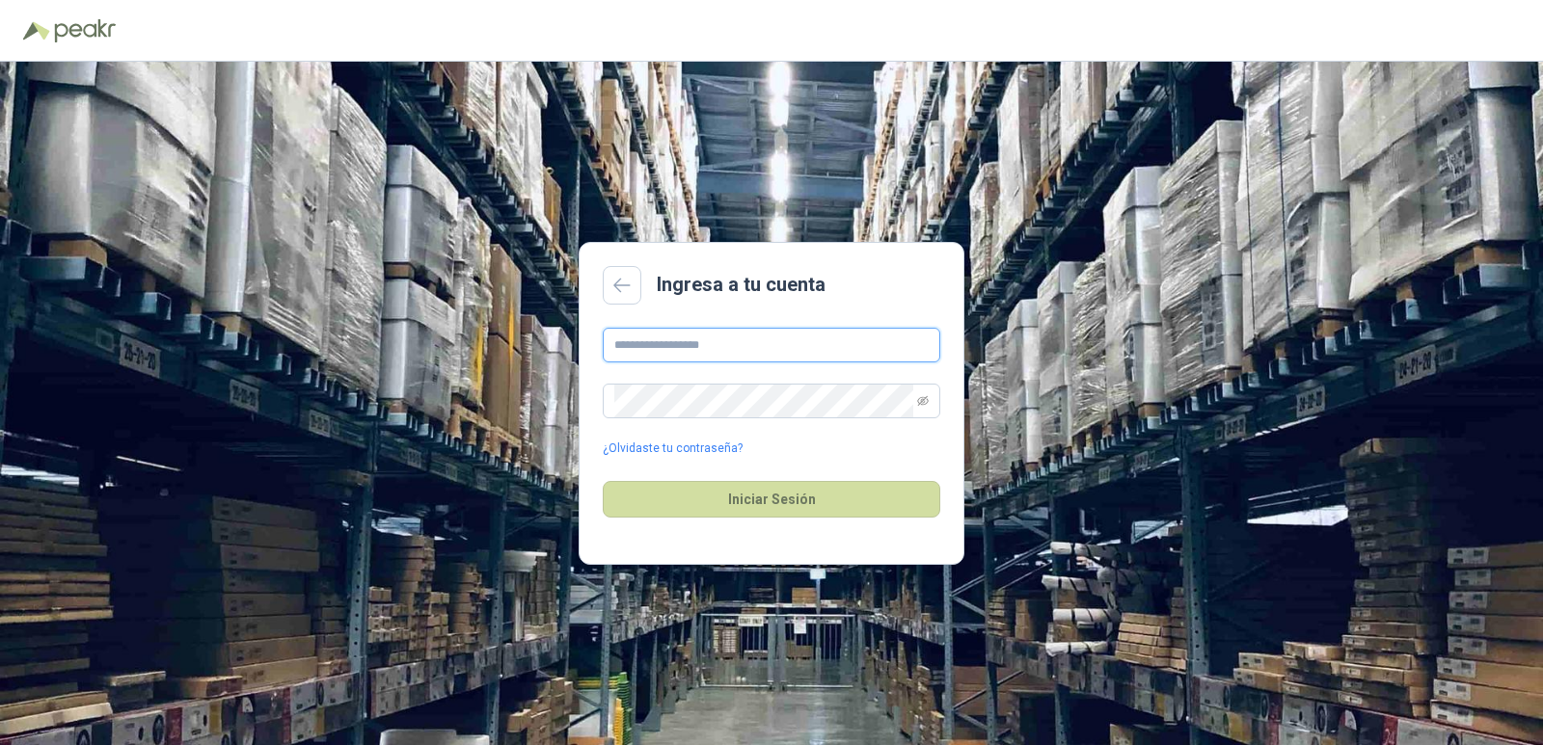
type input "**********"
